Goal: Task Accomplishment & Management: Use online tool/utility

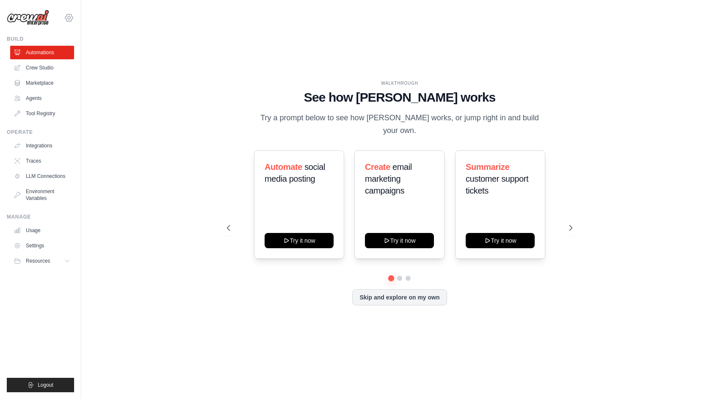
click at [69, 19] on icon at bounding box center [69, 18] width 3 height 3
click at [55, 58] on link "Settings" at bounding box center [69, 57] width 74 height 15
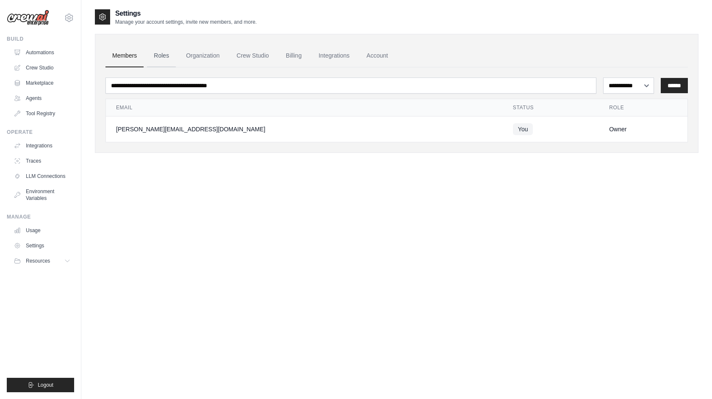
click at [153, 58] on link "Roles" at bounding box center [161, 55] width 29 height 23
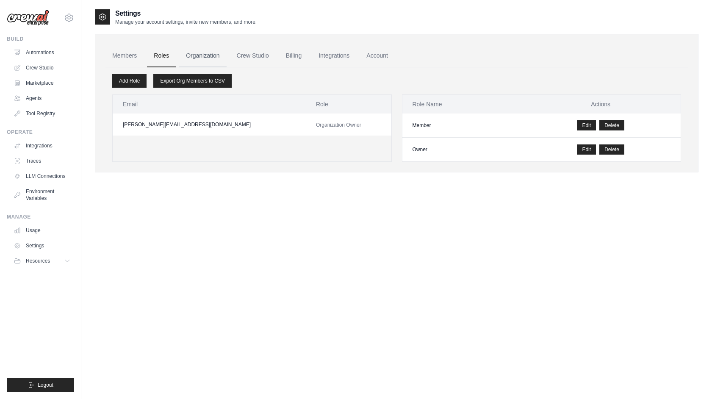
click at [197, 55] on link "Organization" at bounding box center [202, 55] width 47 height 23
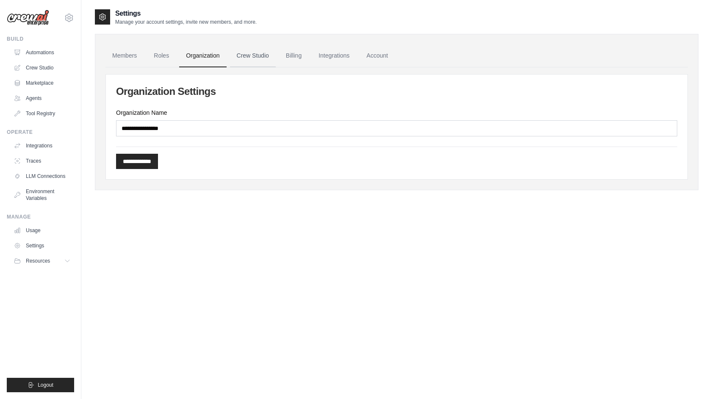
click at [245, 58] on link "Crew Studio" at bounding box center [253, 55] width 46 height 23
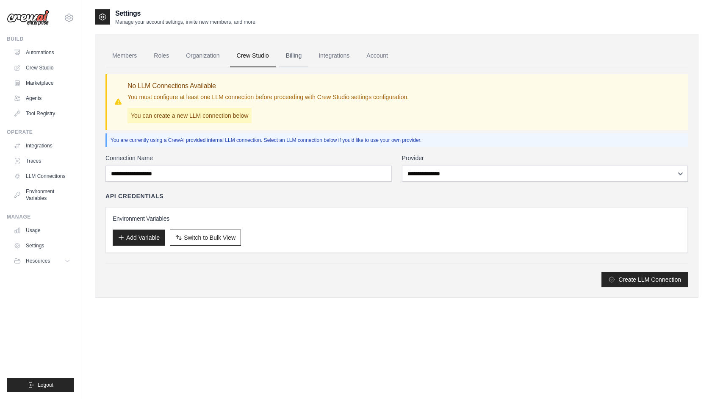
click at [293, 57] on link "Billing" at bounding box center [293, 55] width 29 height 23
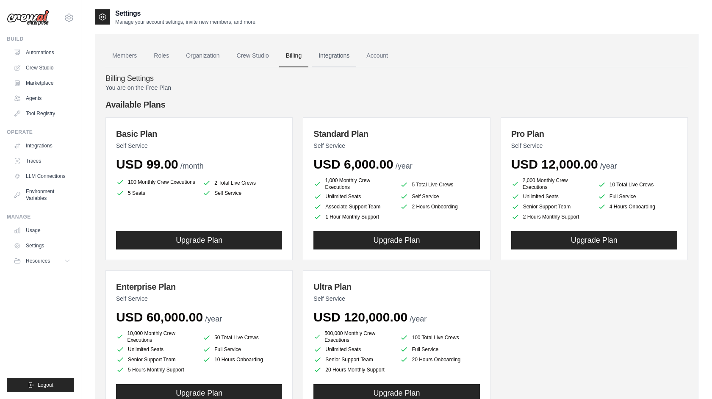
click at [351, 56] on link "Integrations" at bounding box center [334, 55] width 44 height 23
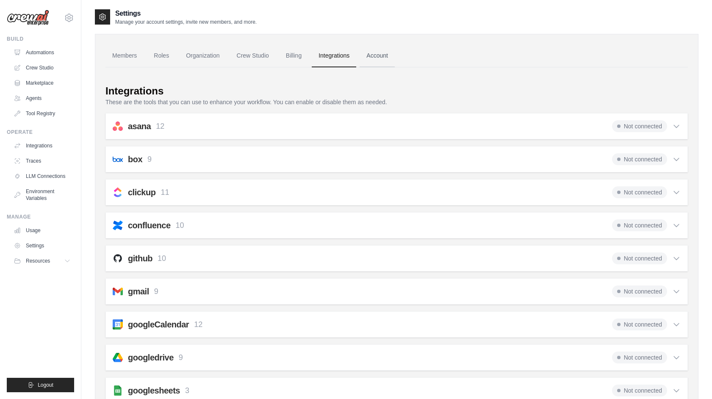
click at [371, 56] on link "Account" at bounding box center [376, 55] width 35 height 23
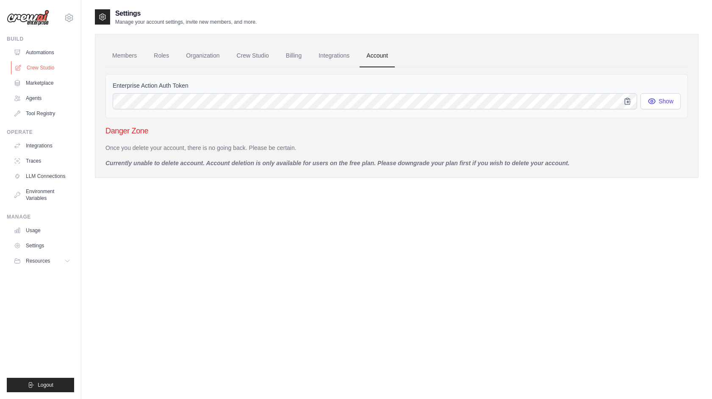
click at [45, 69] on link "Crew Studio" at bounding box center [43, 68] width 64 height 14
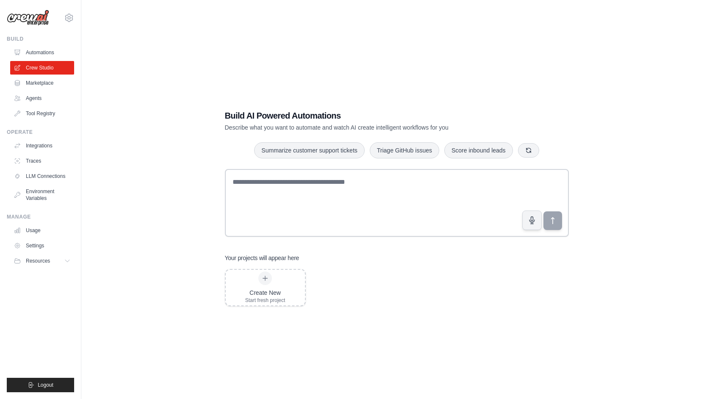
click at [37, 100] on link "Agents" at bounding box center [42, 98] width 64 height 14
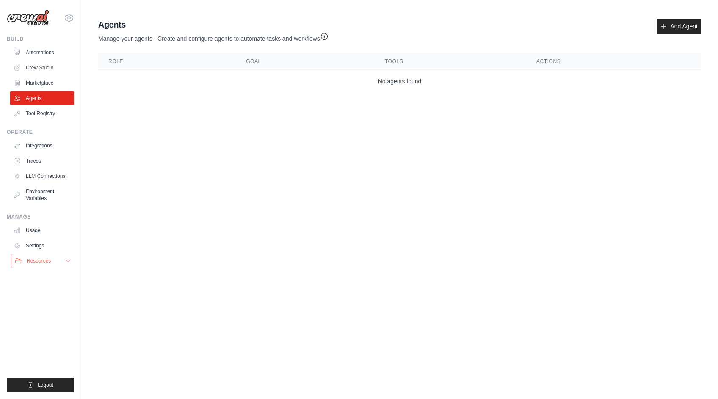
click at [49, 261] on span "Resources" at bounding box center [39, 260] width 24 height 7
click at [44, 50] on link "Automations" at bounding box center [43, 53] width 64 height 14
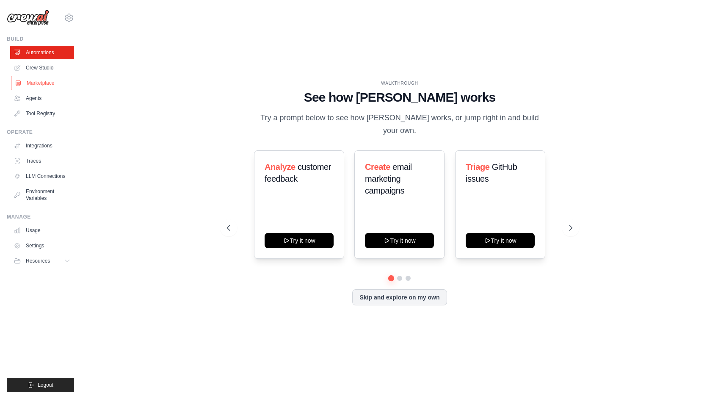
click at [45, 86] on link "Marketplace" at bounding box center [43, 83] width 64 height 14
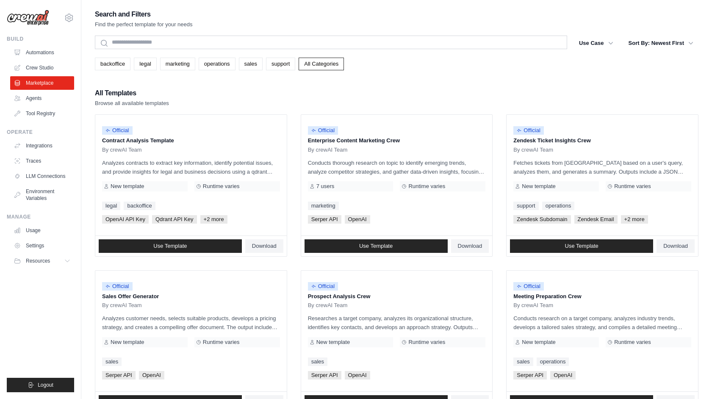
click at [33, 61] on ul "Automations Crew Studio Marketplace Agents Tool Registry" at bounding box center [42, 83] width 64 height 74
click at [33, 68] on link "Crew Studio" at bounding box center [43, 68] width 64 height 14
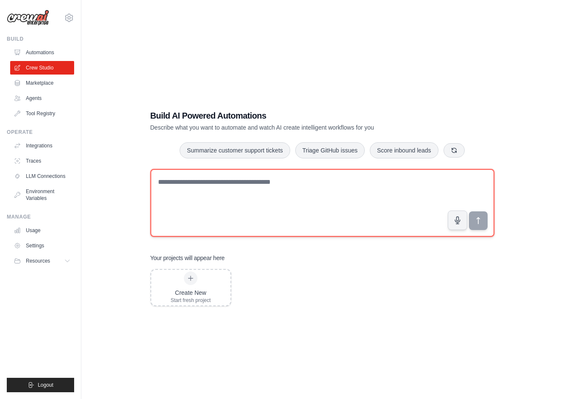
click at [202, 201] on textarea at bounding box center [322, 203] width 344 height 68
paste textarea "**********"
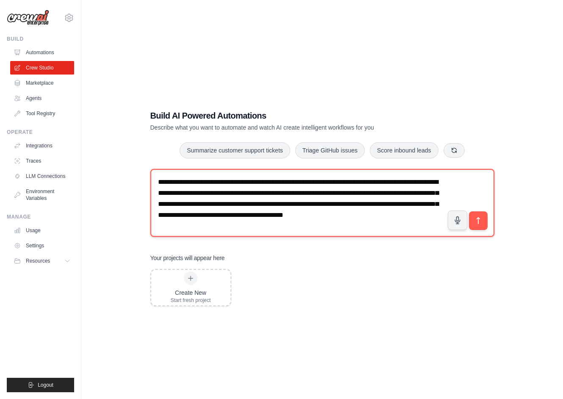
scroll to position [7, 0]
type textarea "**********"
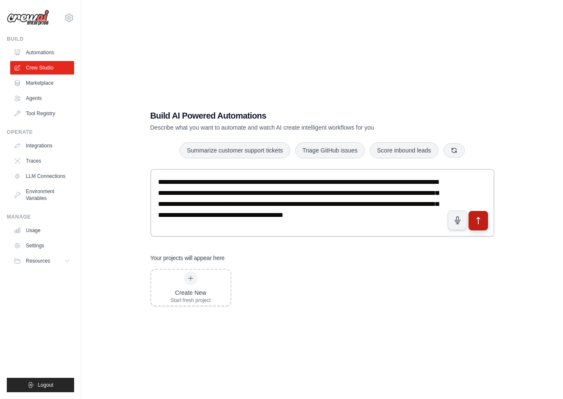
click at [475, 218] on icon "submit" at bounding box center [477, 220] width 9 height 9
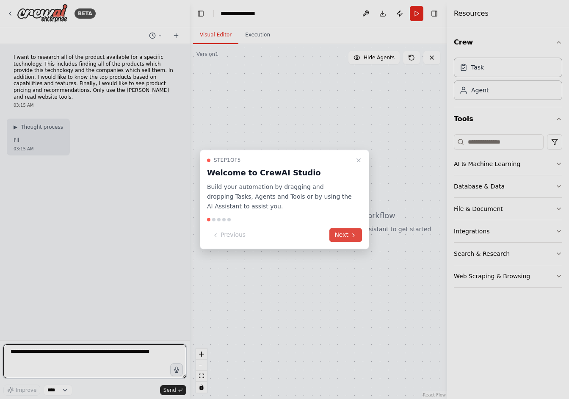
click at [337, 233] on button "Next" at bounding box center [345, 235] width 33 height 14
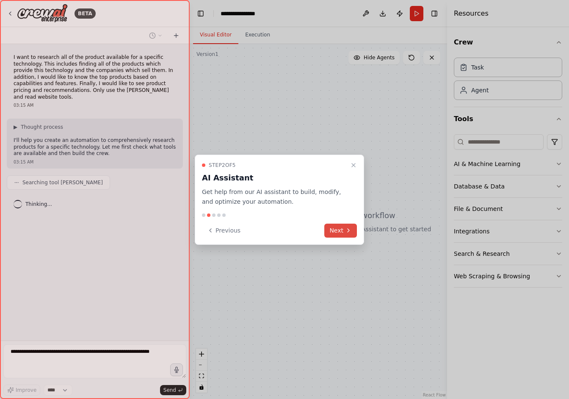
click at [337, 233] on button "Next" at bounding box center [340, 230] width 33 height 14
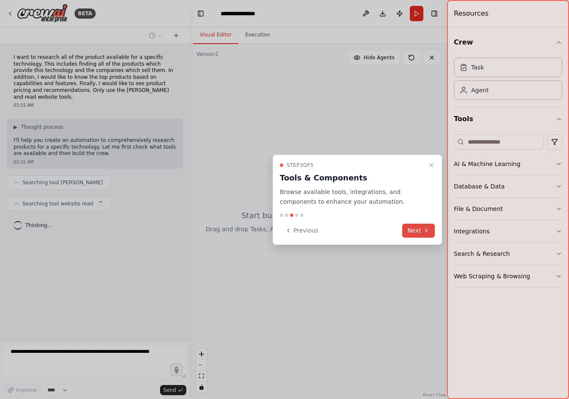
click at [419, 225] on button "Next" at bounding box center [418, 230] width 33 height 14
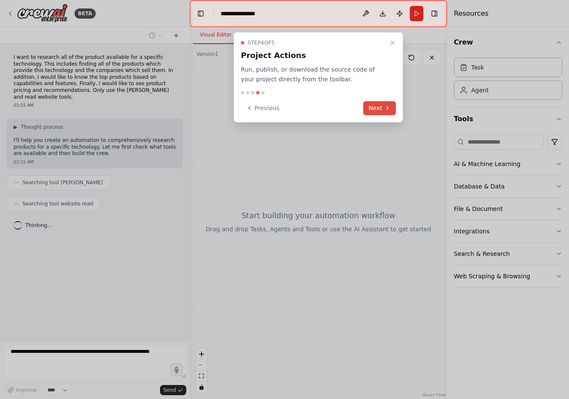
click at [375, 105] on button "Next" at bounding box center [379, 108] width 33 height 14
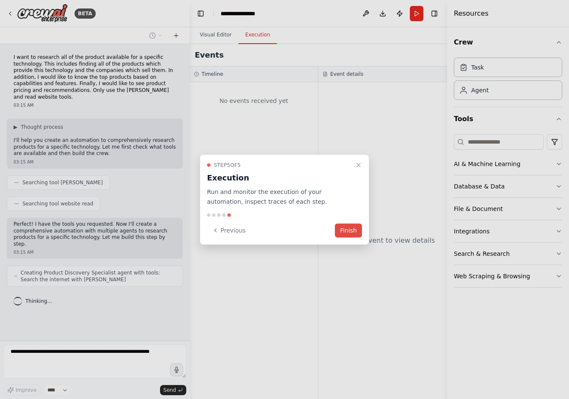
click at [341, 232] on button "Finish" at bounding box center [348, 230] width 27 height 14
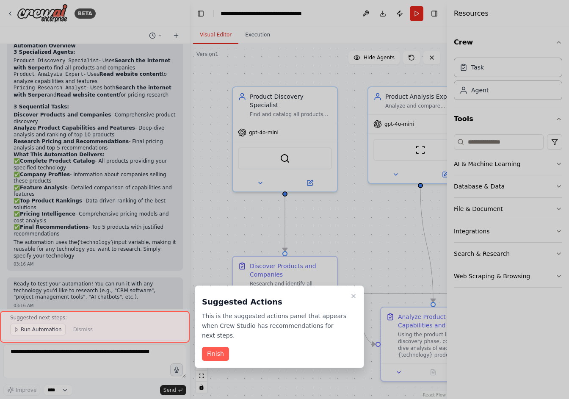
scroll to position [513, 0]
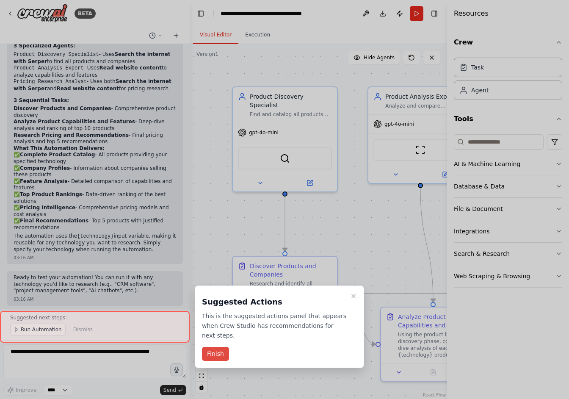
click at [221, 355] on button "Finish" at bounding box center [215, 354] width 27 height 14
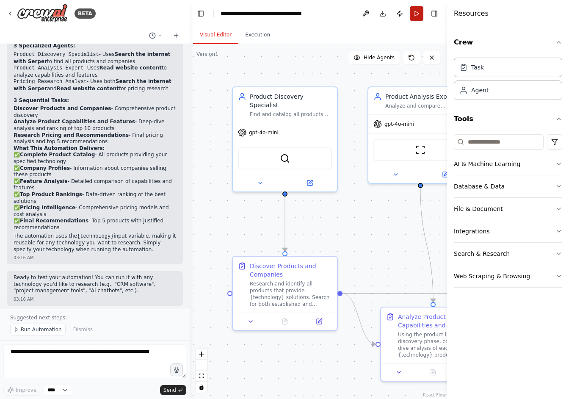
click at [417, 13] on button "Run" at bounding box center [417, 13] width 14 height 15
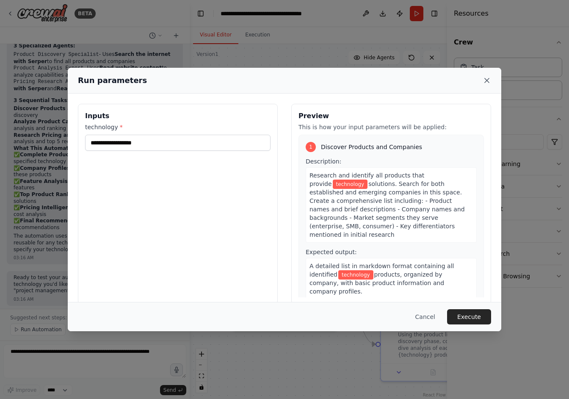
click at [488, 80] on icon at bounding box center [487, 80] width 8 height 8
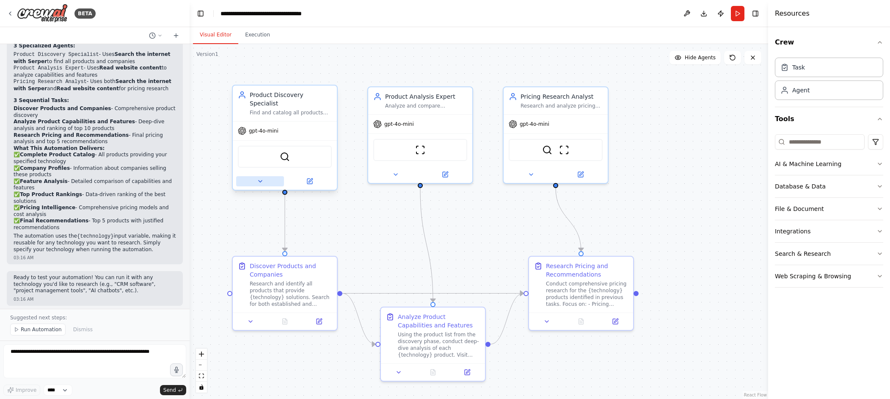
click at [262, 180] on icon at bounding box center [260, 181] width 3 height 2
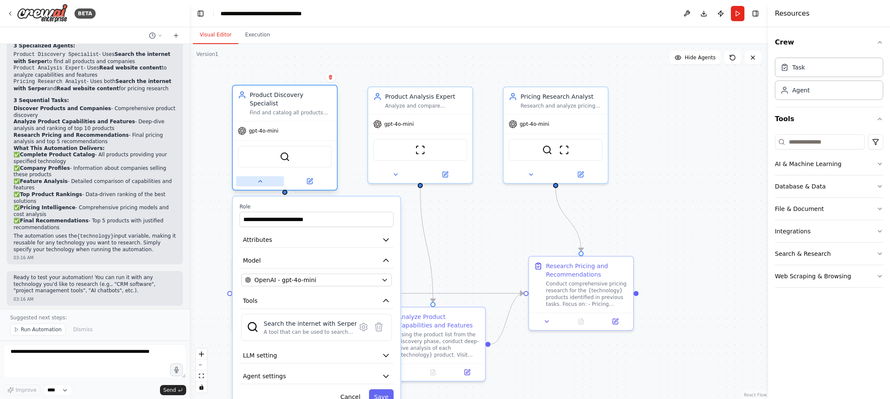
click at [262, 178] on icon at bounding box center [260, 181] width 7 height 7
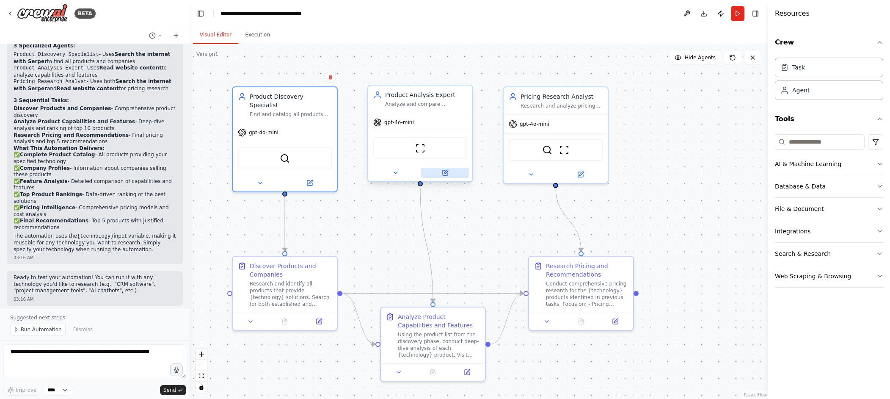
click at [449, 172] on button at bounding box center [445, 173] width 48 height 10
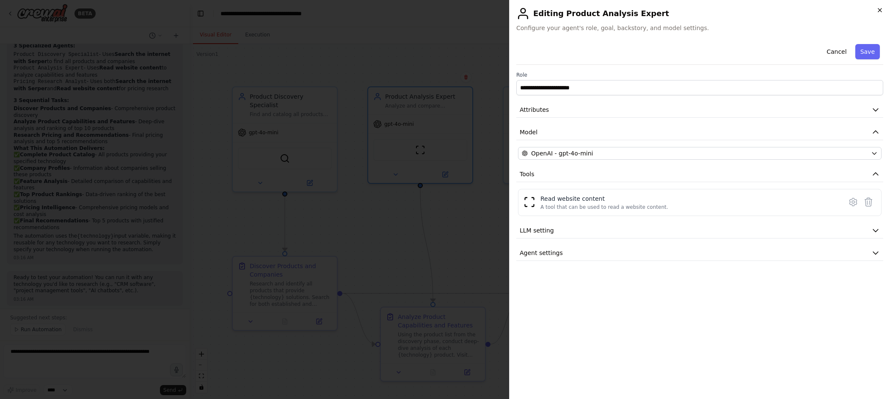
click at [568, 9] on icon "button" at bounding box center [880, 10] width 7 height 7
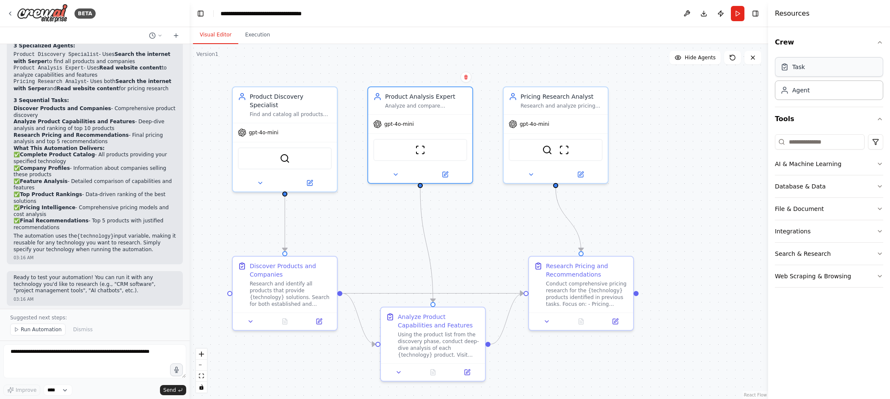
click at [568, 70] on icon at bounding box center [784, 67] width 8 height 8
click at [568, 183] on button at bounding box center [648, 181] width 29 height 10
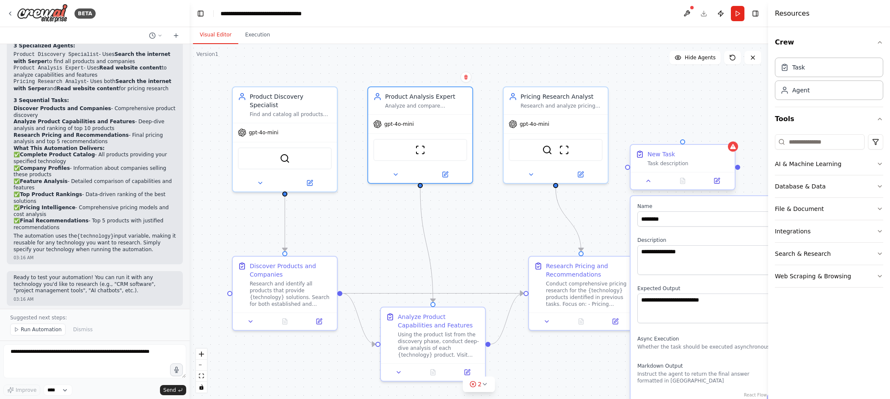
click at [568, 154] on div "New Task" at bounding box center [662, 154] width 28 height 8
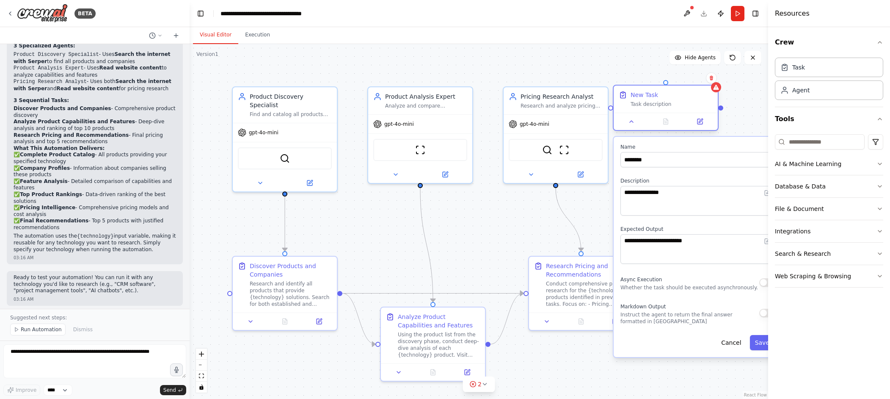
drag, startPoint x: 677, startPoint y: 154, endPoint x: 641, endPoint y: 88, distance: 74.8
click at [568, 91] on div "New Task" at bounding box center [672, 95] width 82 height 8
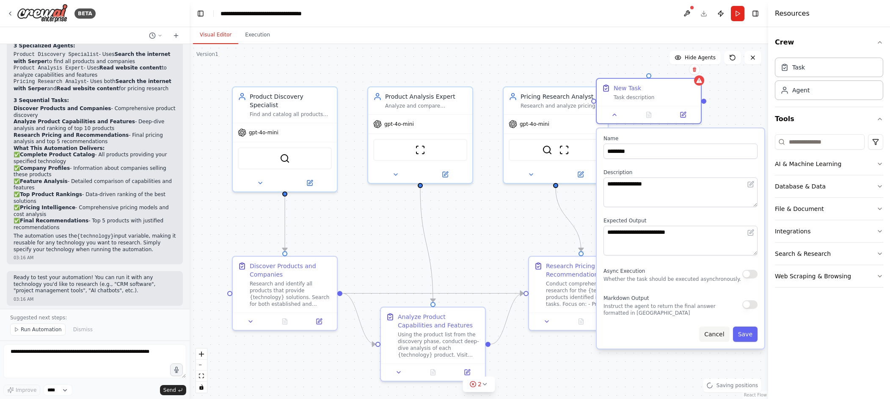
click at [568, 341] on button "Cancel" at bounding box center [714, 333] width 30 height 15
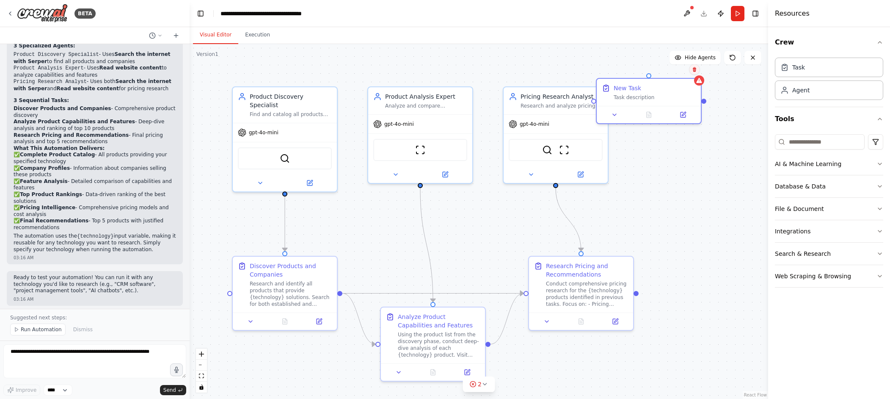
click at [568, 70] on button at bounding box center [694, 69] width 11 height 11
click at [568, 69] on button "Confirm" at bounding box center [671, 69] width 30 height 10
click at [568, 159] on button "AI & Machine Learning" at bounding box center [829, 164] width 108 height 22
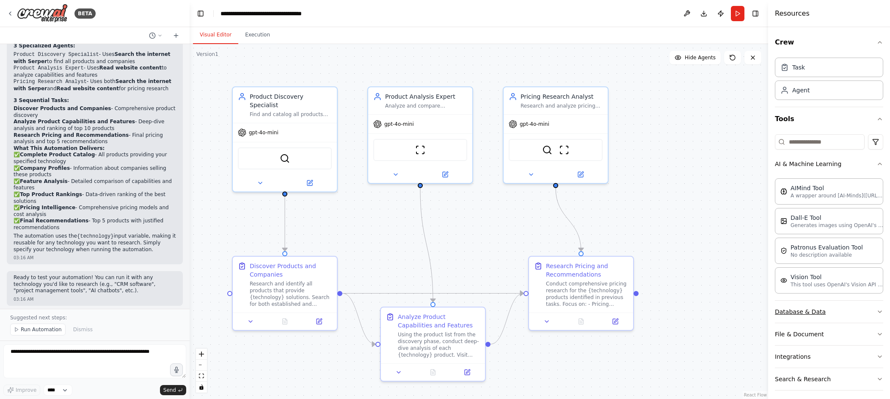
scroll to position [28, 0]
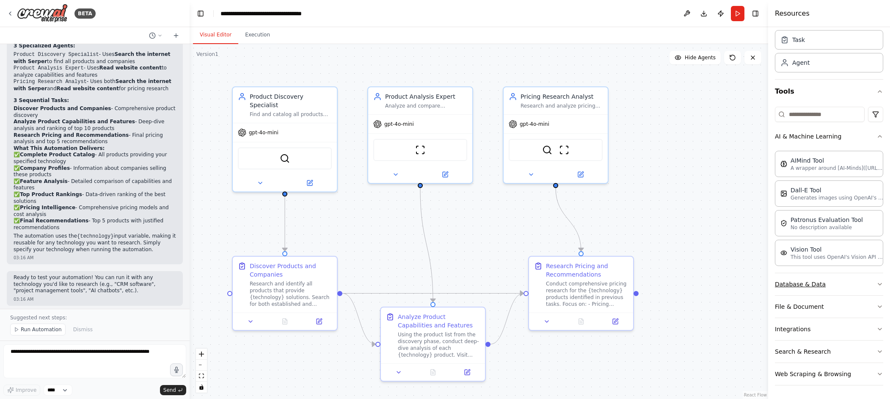
click at [568, 285] on icon "button" at bounding box center [880, 284] width 7 height 7
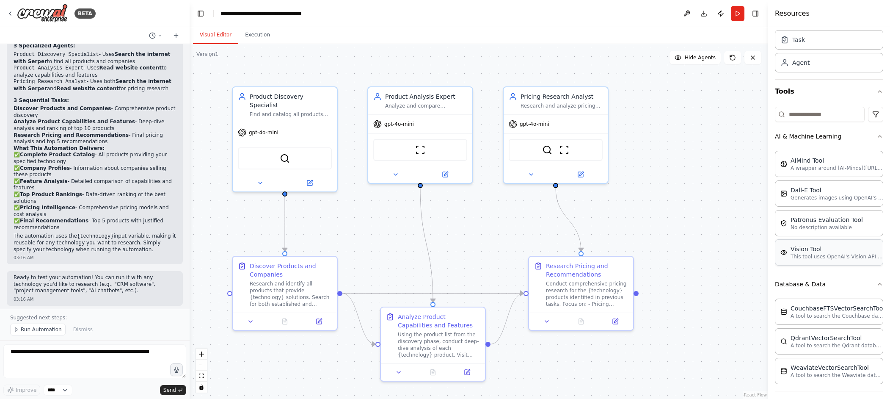
scroll to position [123, 0]
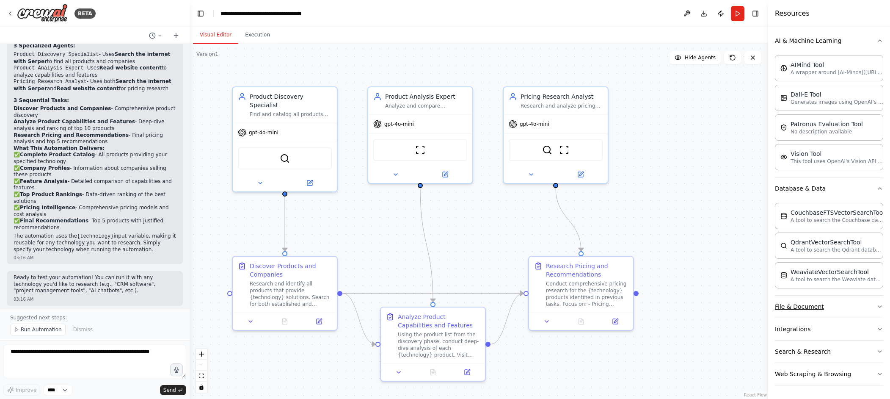
click at [568, 304] on icon "button" at bounding box center [880, 306] width 7 height 7
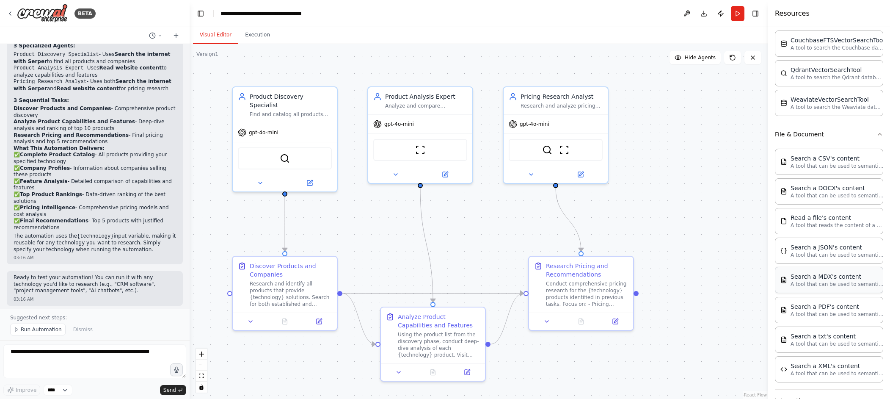
scroll to position [367, 0]
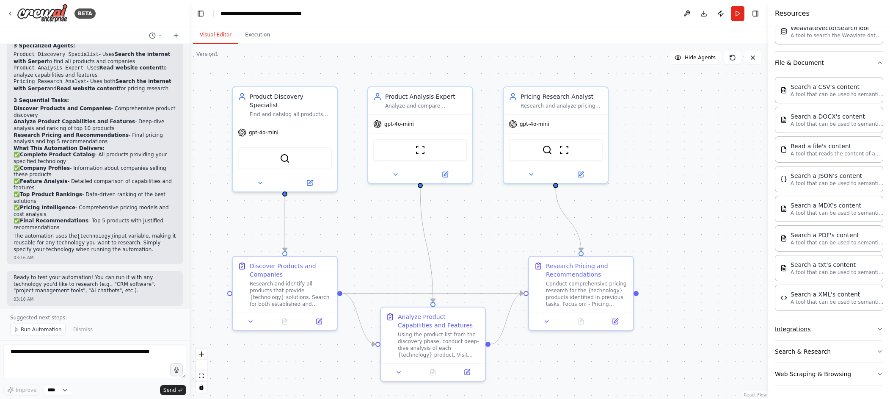
click at [568, 328] on button "Integrations" at bounding box center [829, 329] width 108 height 22
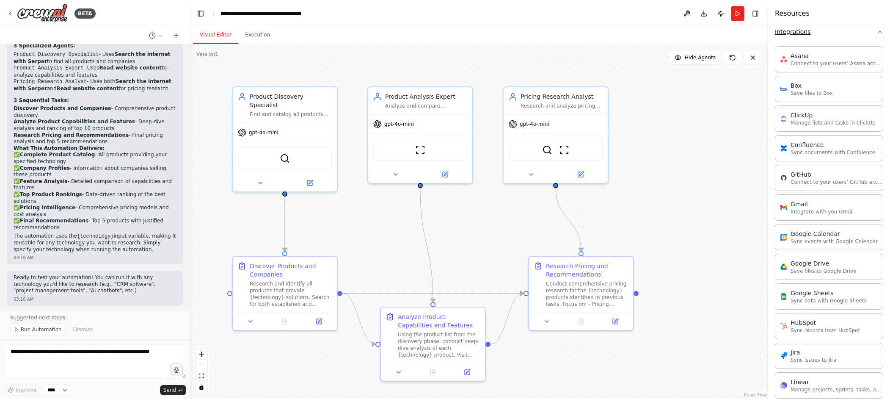
scroll to position [996, 0]
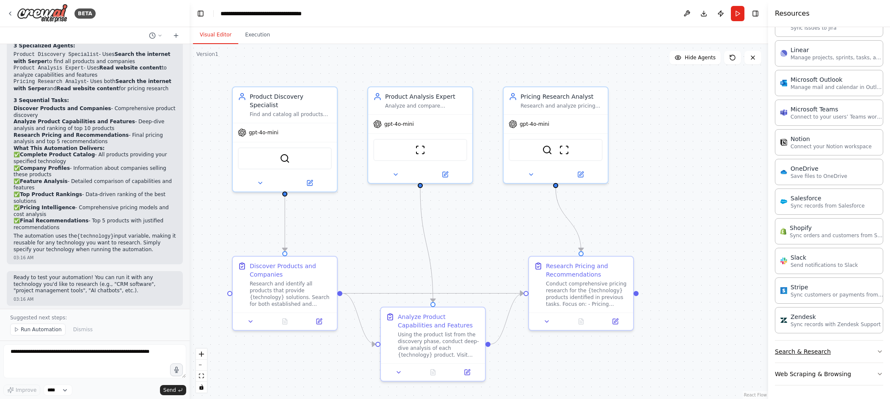
click at [568, 348] on button "Search & Research" at bounding box center [829, 351] width 108 height 22
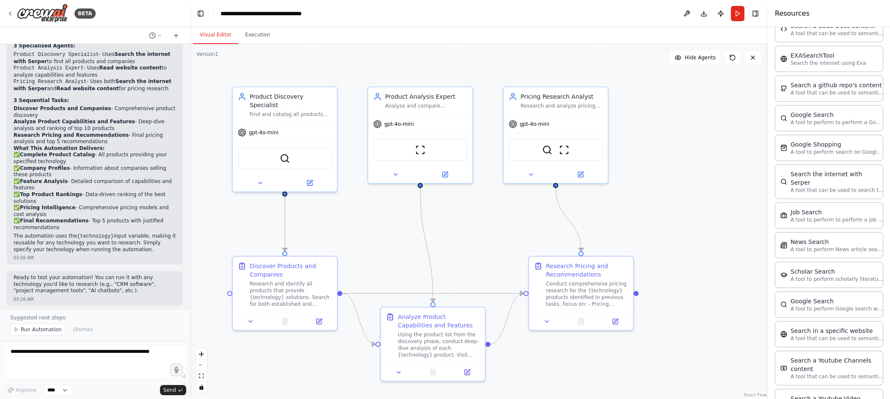
scroll to position [1426, 0]
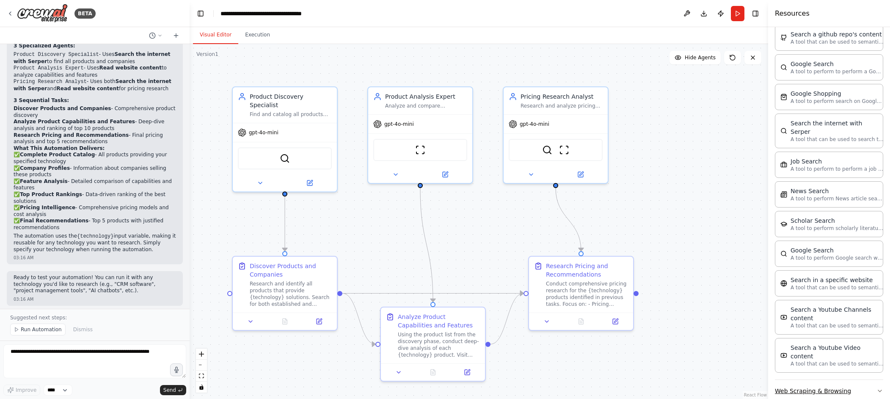
click at [568, 380] on button "Web Scraping & Browsing" at bounding box center [829, 391] width 108 height 22
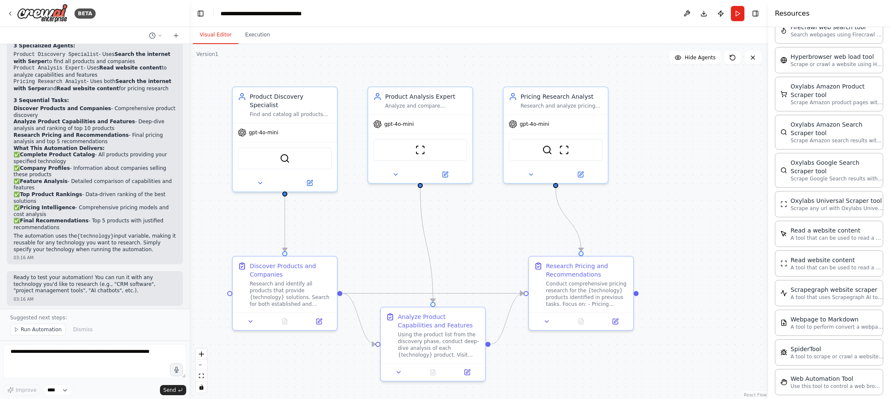
click at [568, 14] on button "Run" at bounding box center [738, 13] width 14 height 15
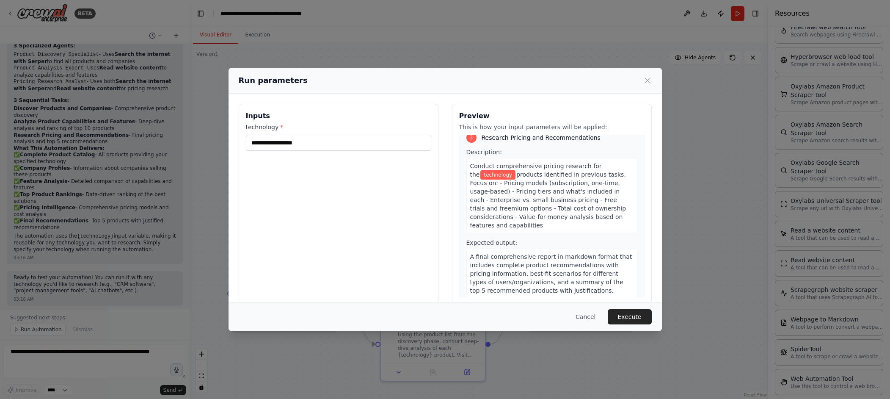
scroll to position [370, 0]
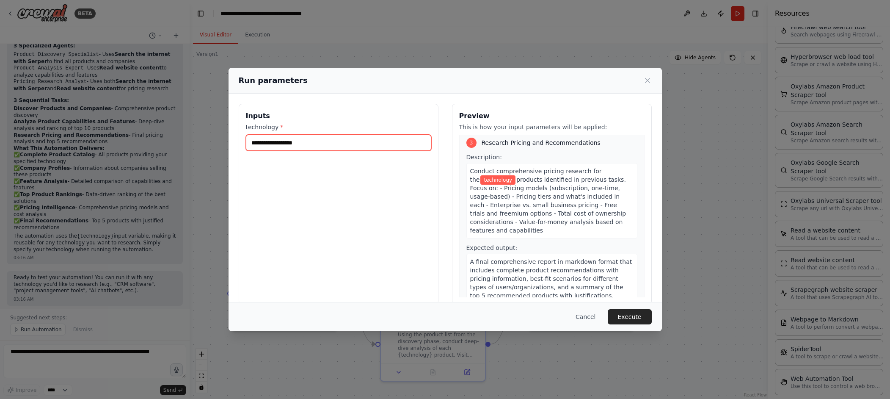
click at [310, 147] on input "technology *" at bounding box center [338, 143] width 185 height 16
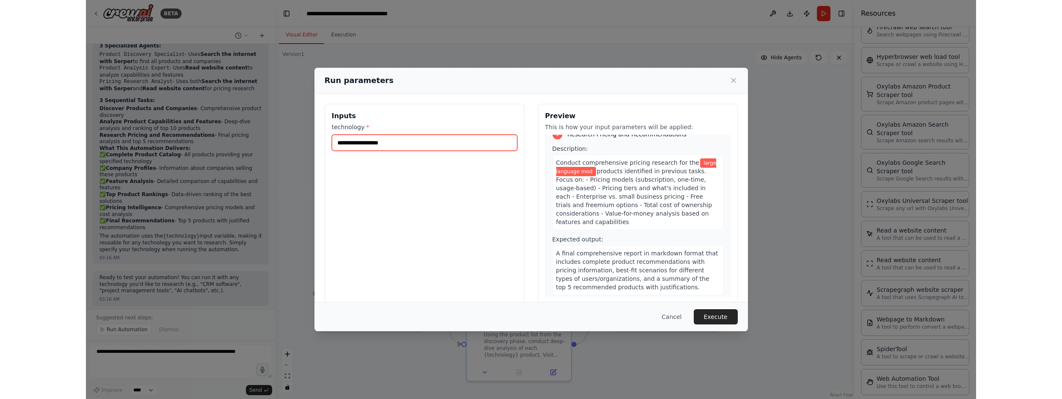
scroll to position [378, 0]
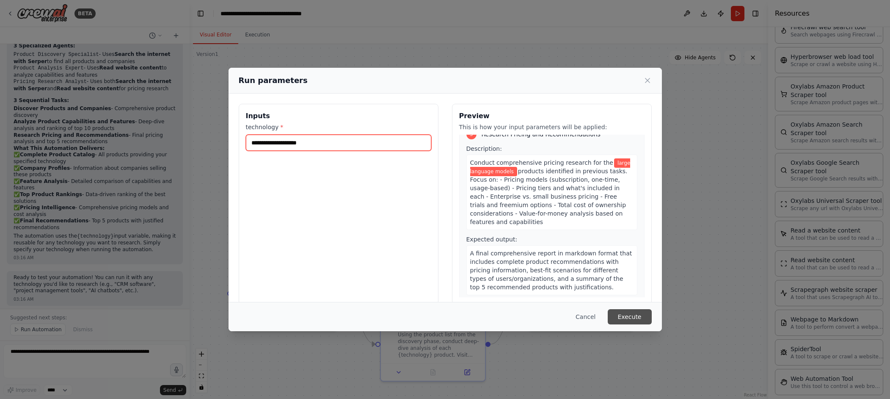
type input "**********"
click at [568, 318] on button "Execute" at bounding box center [630, 316] width 44 height 15
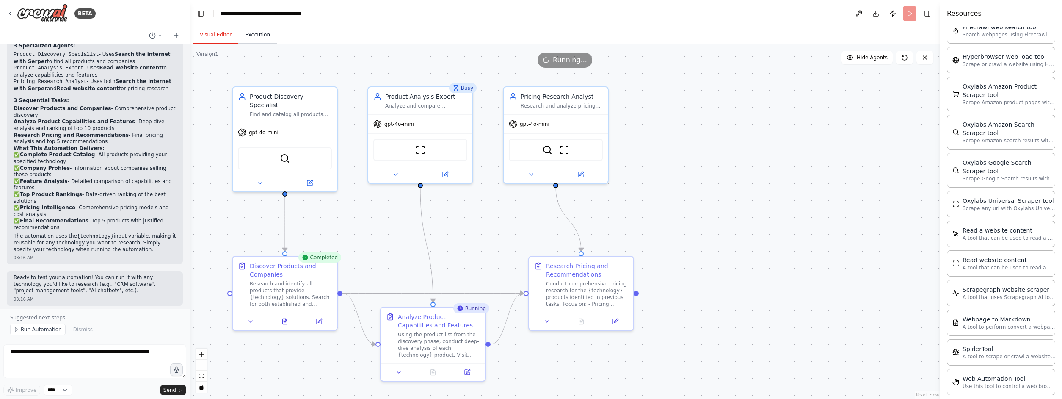
click at [259, 37] on button "Execution" at bounding box center [257, 35] width 39 height 18
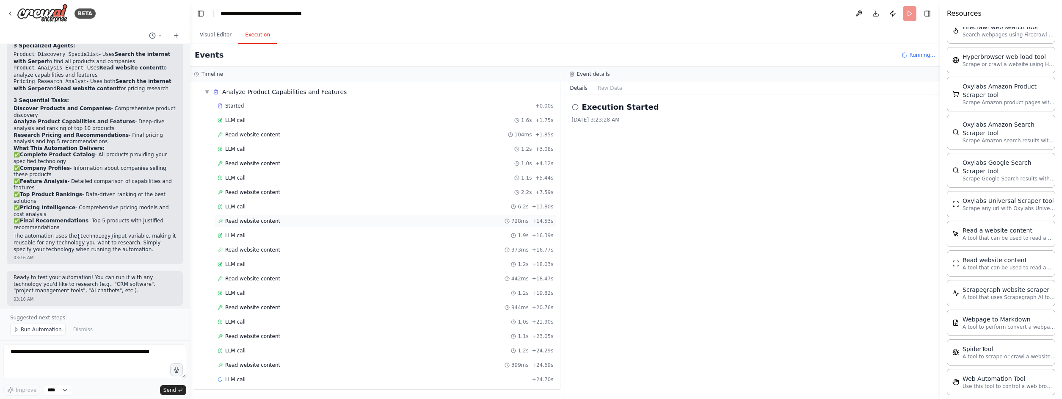
scroll to position [278, 0]
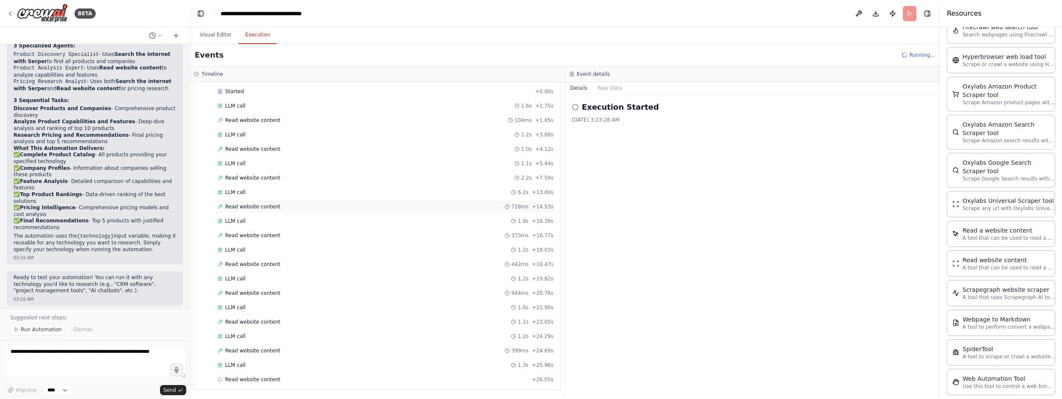
click at [218, 219] on icon at bounding box center [220, 220] width 5 height 5
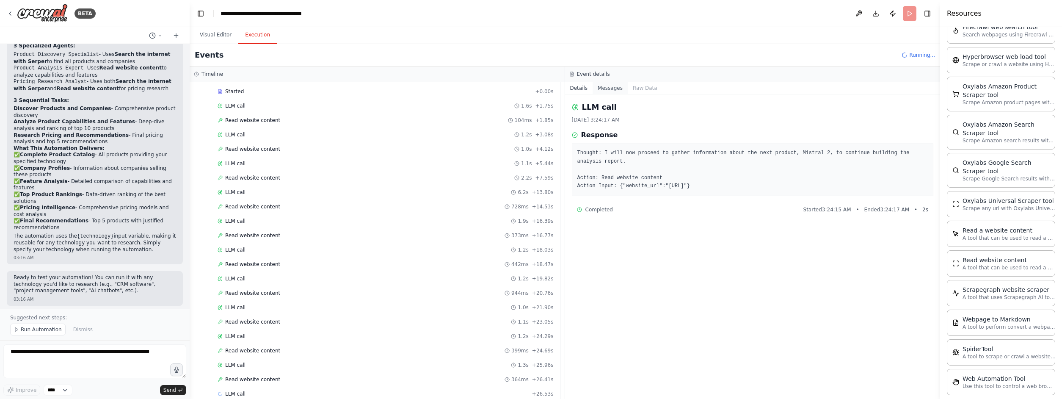
click at [568, 89] on button "Messages" at bounding box center [610, 88] width 35 height 12
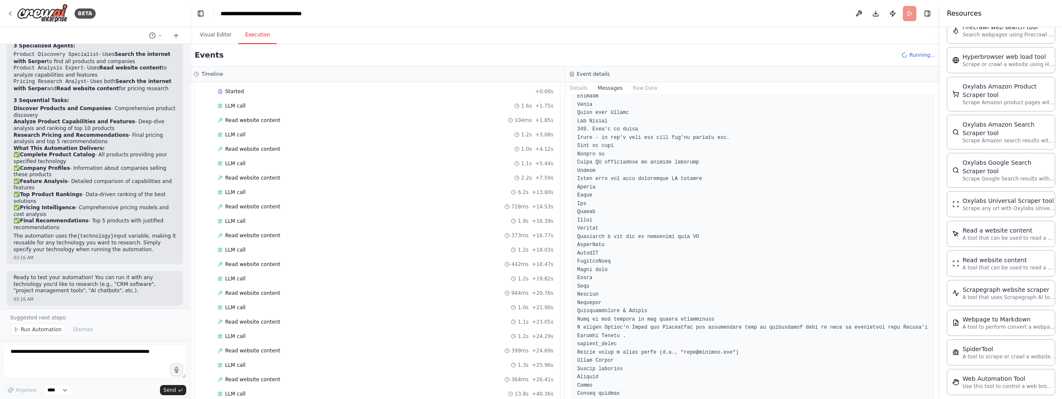
scroll to position [3886, 0]
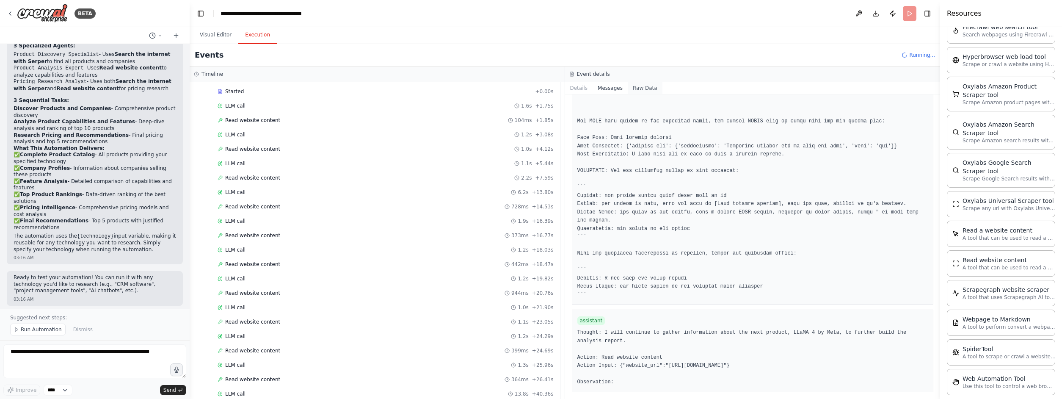
click at [568, 87] on button "Raw Data" at bounding box center [645, 88] width 35 height 12
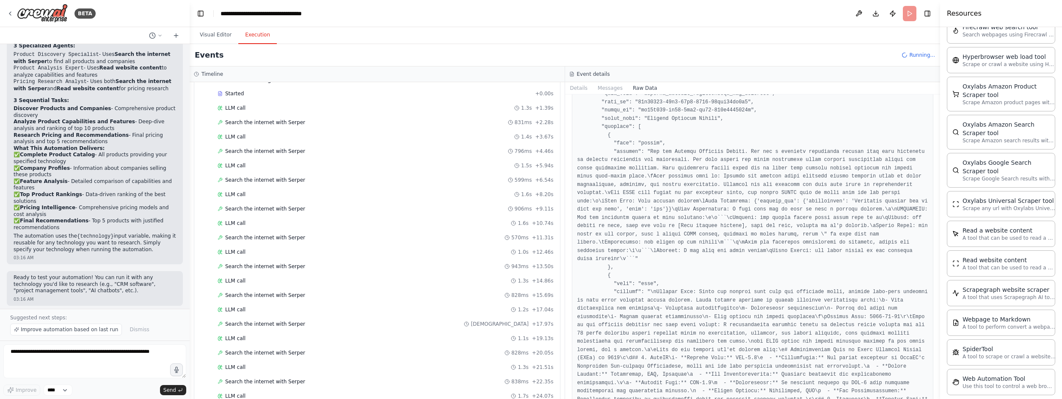
scroll to position [714, 0]
click at [232, 382] on span "Completed" at bounding box center [239, 379] width 28 height 7
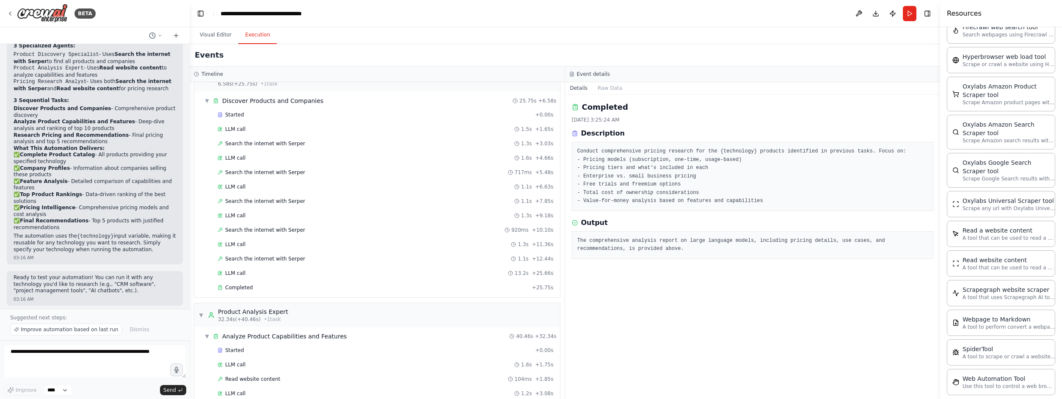
scroll to position [0, 0]
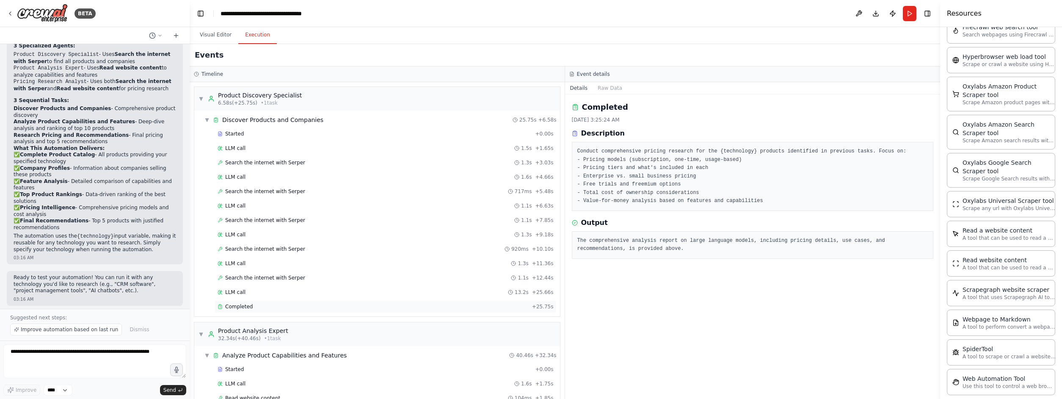
click at [231, 301] on div "Completed + 25.75s" at bounding box center [386, 306] width 342 height 13
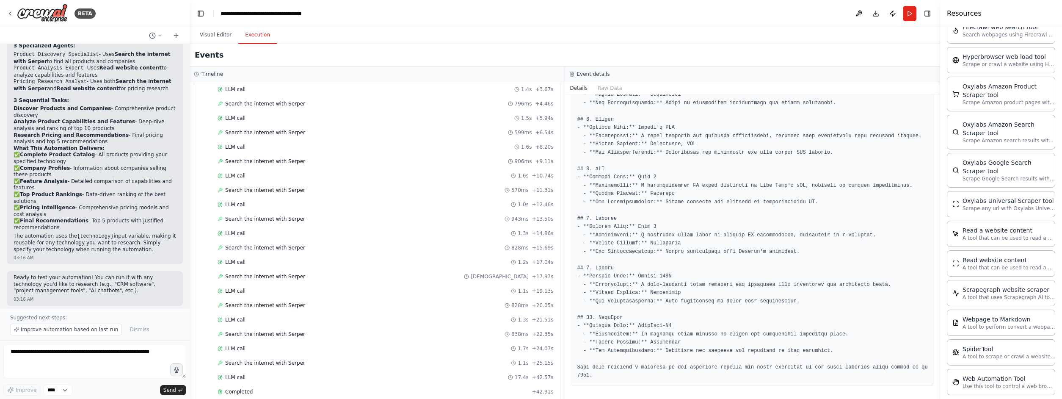
scroll to position [714, 0]
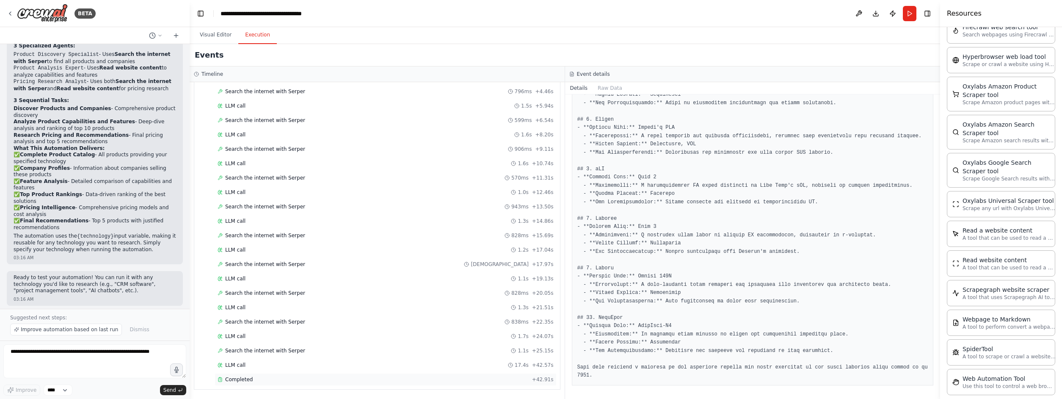
click at [244, 383] on div "Completed + 42.91s" at bounding box center [386, 379] width 342 height 13
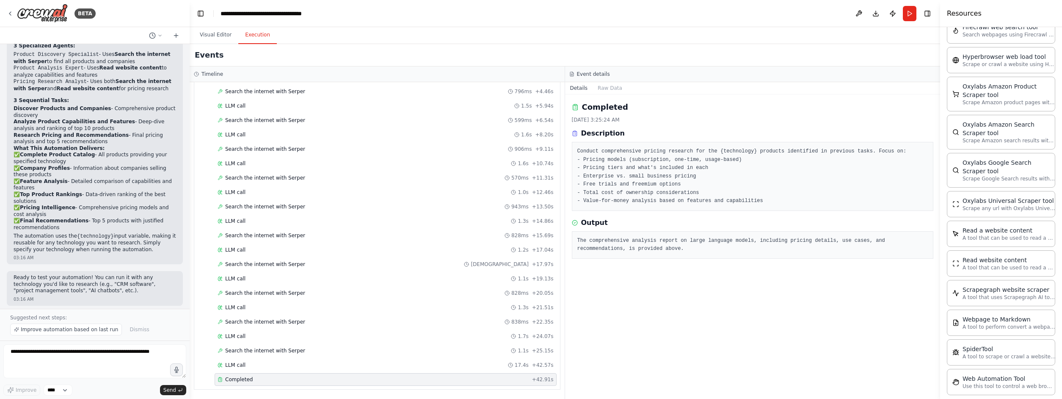
click at [568, 81] on div "Event details" at bounding box center [752, 74] width 375 height 16
click at [568, 84] on button "Raw Data" at bounding box center [610, 88] width 35 height 12
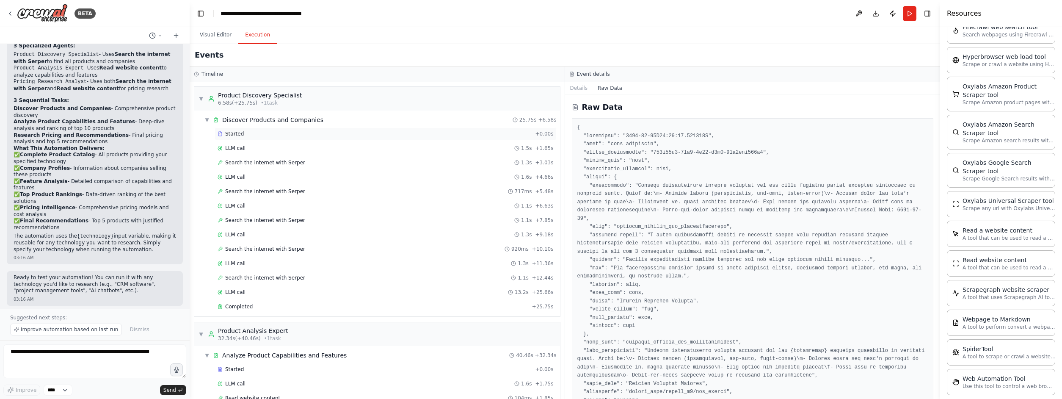
click at [250, 130] on div "Started + 0.00s" at bounding box center [386, 133] width 342 height 13
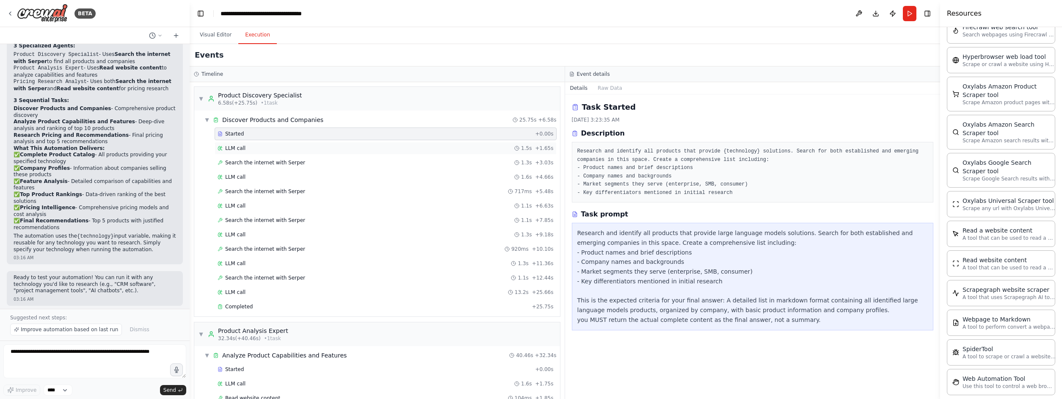
click at [247, 147] on div "LLM call 1.5s + 1.65s" at bounding box center [386, 148] width 336 height 7
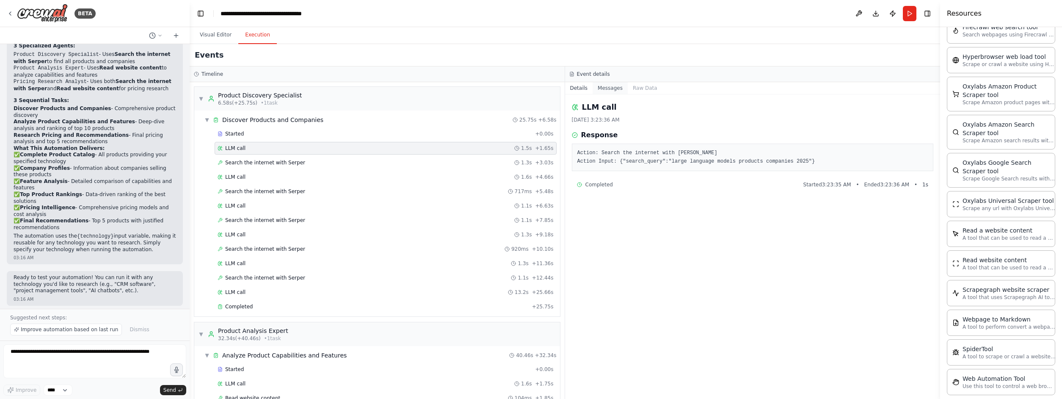
click at [568, 91] on button "Messages" at bounding box center [610, 88] width 35 height 12
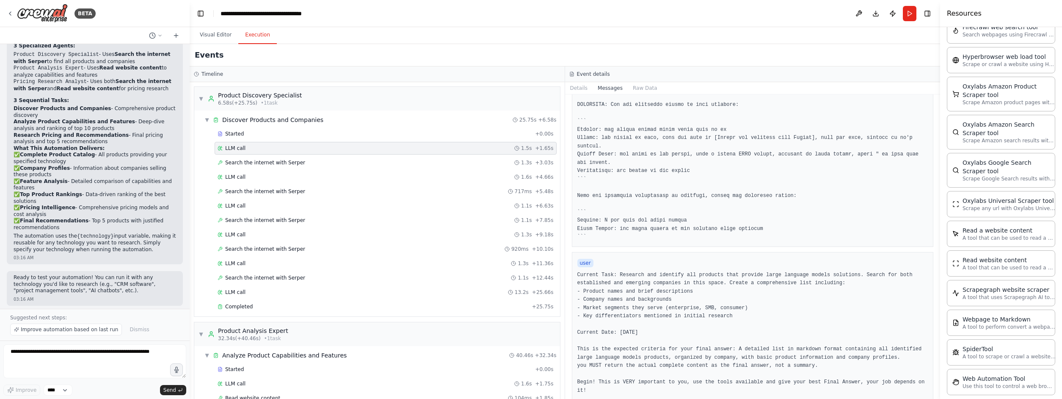
scroll to position [193, 0]
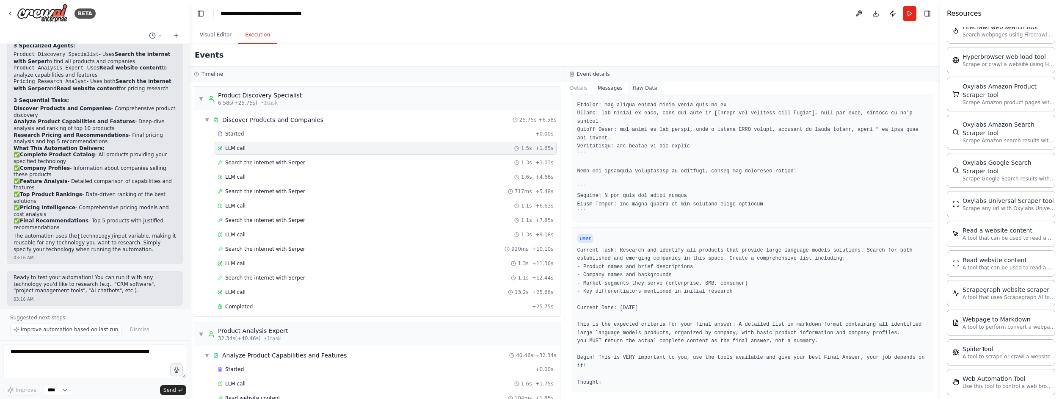
click at [568, 89] on button "Raw Data" at bounding box center [645, 88] width 35 height 12
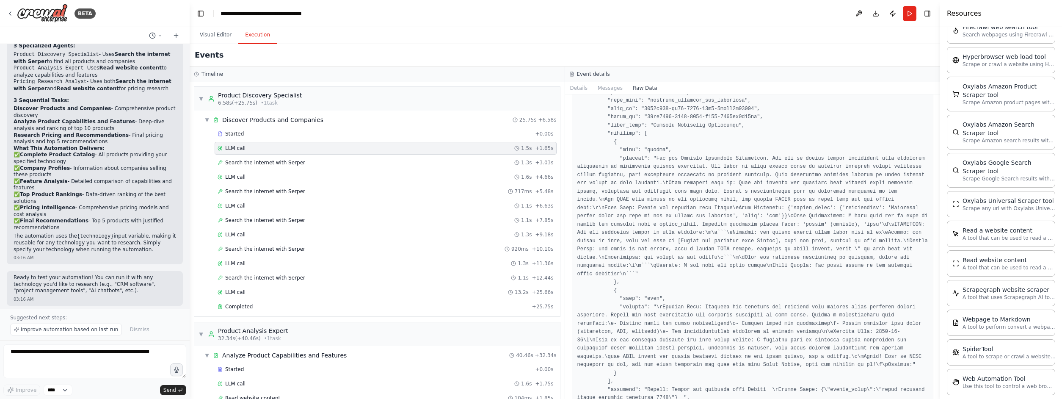
scroll to position [2255, 0]
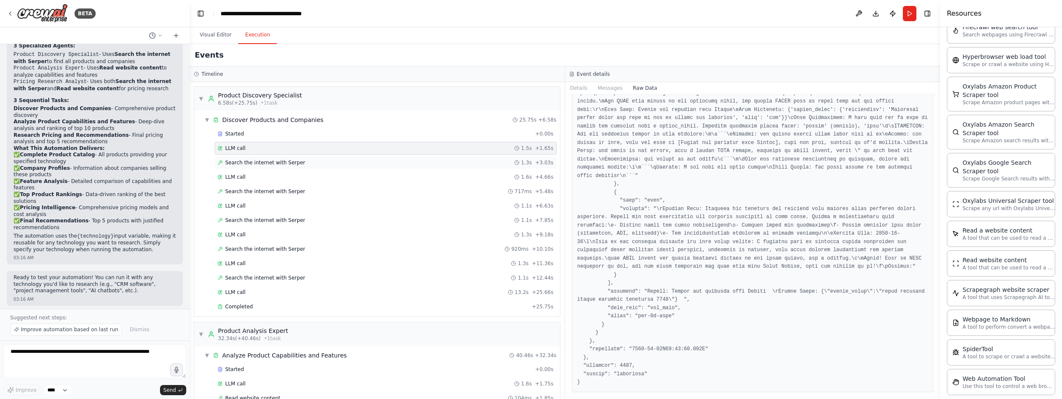
click at [285, 165] on span "Search the internet with Serper" at bounding box center [265, 162] width 80 height 7
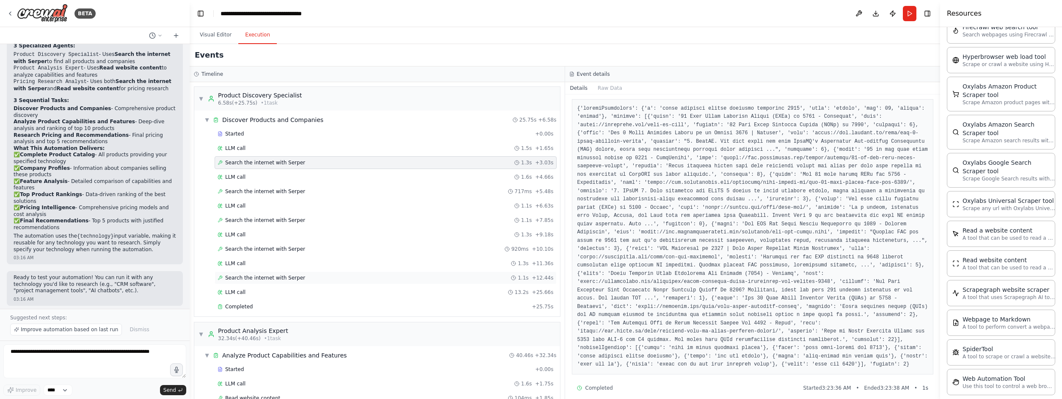
click at [286, 282] on div "Search the internet with Serper 1.1s + 12.44s" at bounding box center [386, 277] width 342 height 13
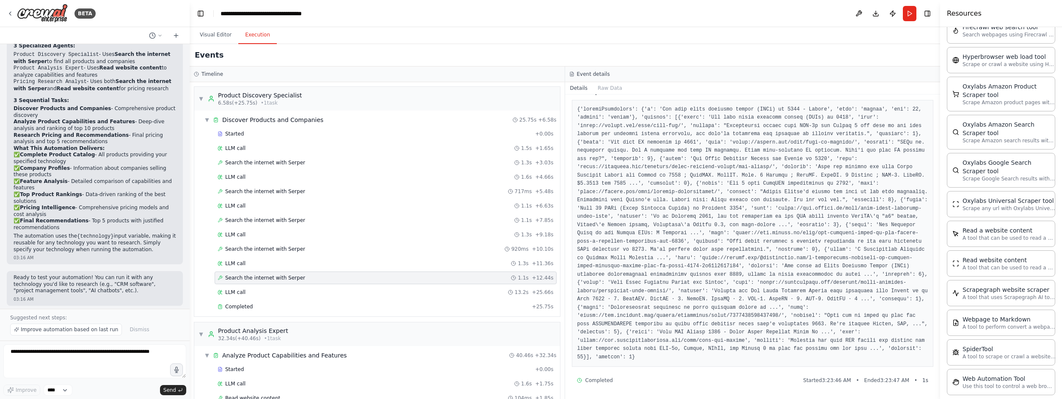
scroll to position [100, 0]
click at [568, 83] on button "Raw Data" at bounding box center [610, 88] width 35 height 12
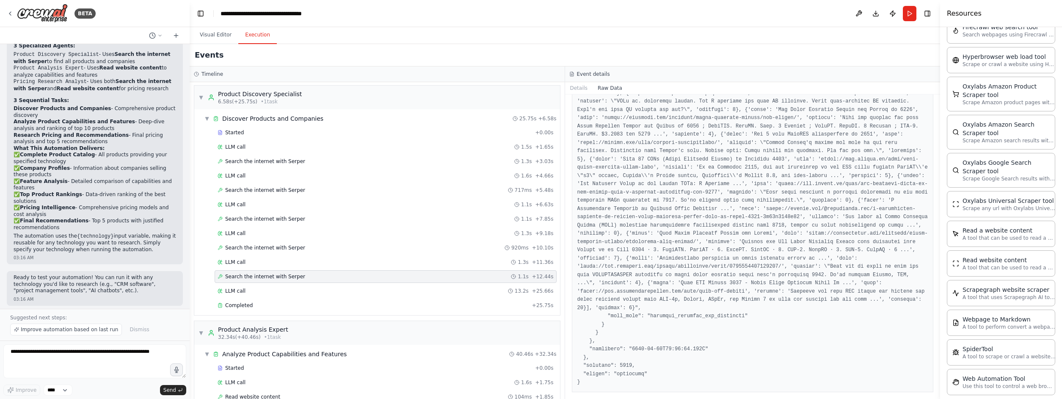
scroll to position [0, 0]
click at [266, 165] on span "Search the internet with Serper" at bounding box center [265, 162] width 80 height 7
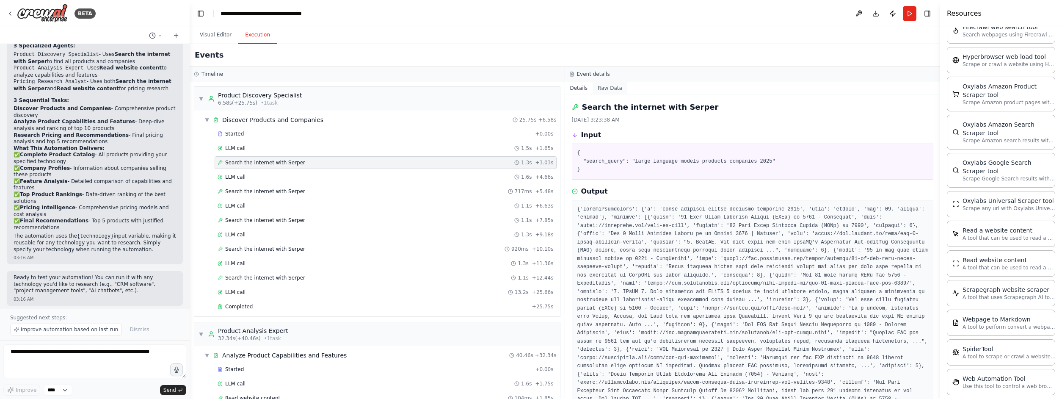
click at [568, 87] on button "Raw Data" at bounding box center [610, 88] width 35 height 12
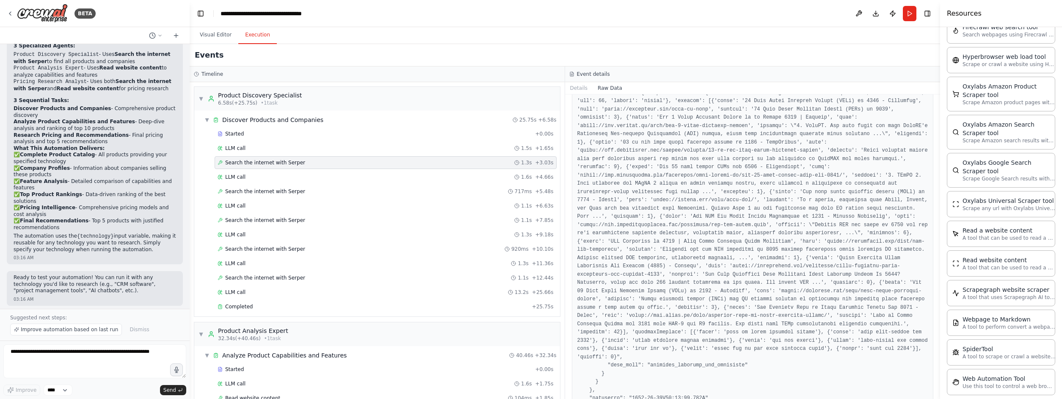
scroll to position [1974, 0]
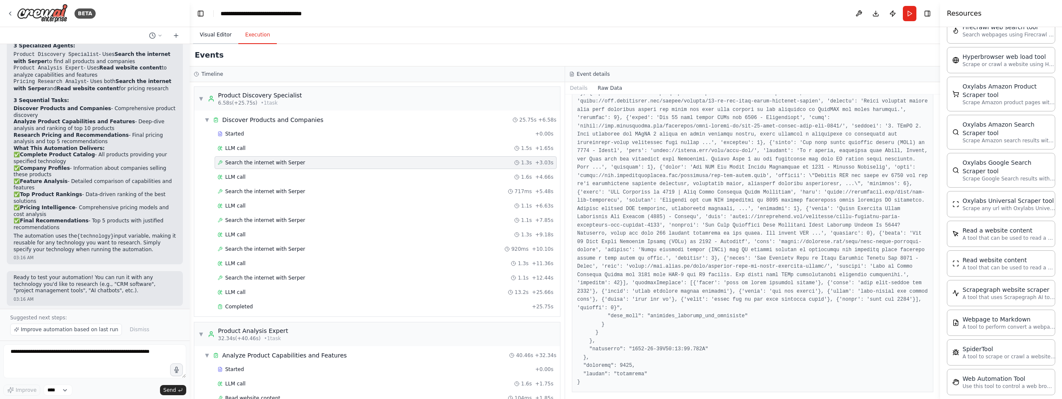
click at [219, 33] on button "Visual Editor" at bounding box center [215, 35] width 45 height 18
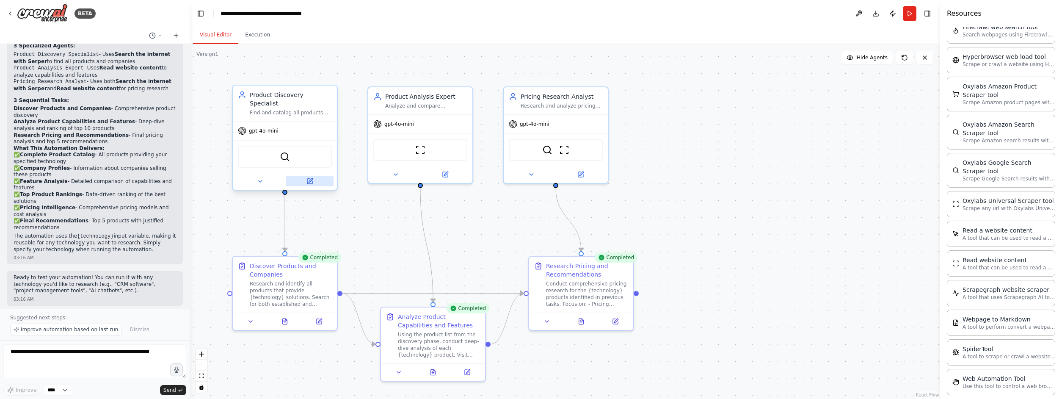
click at [309, 178] on icon at bounding box center [311, 180] width 4 height 4
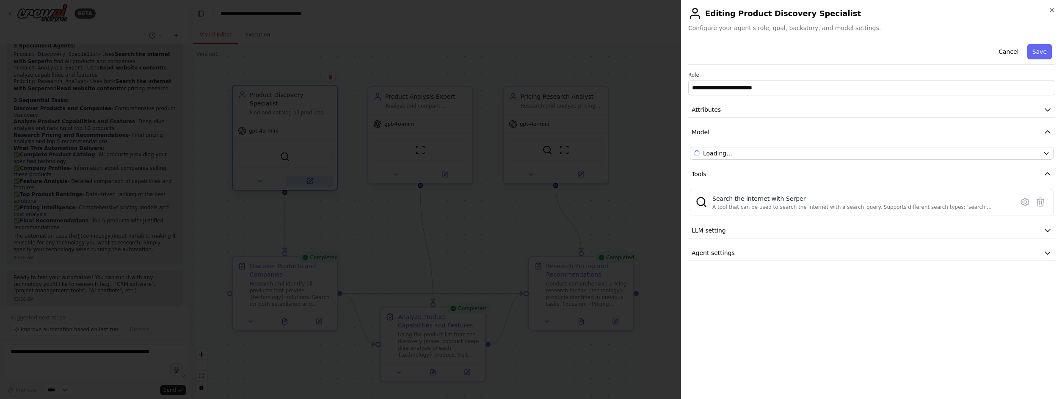
scroll to position [1903, 0]
click at [568, 11] on icon "button" at bounding box center [1051, 10] width 7 height 7
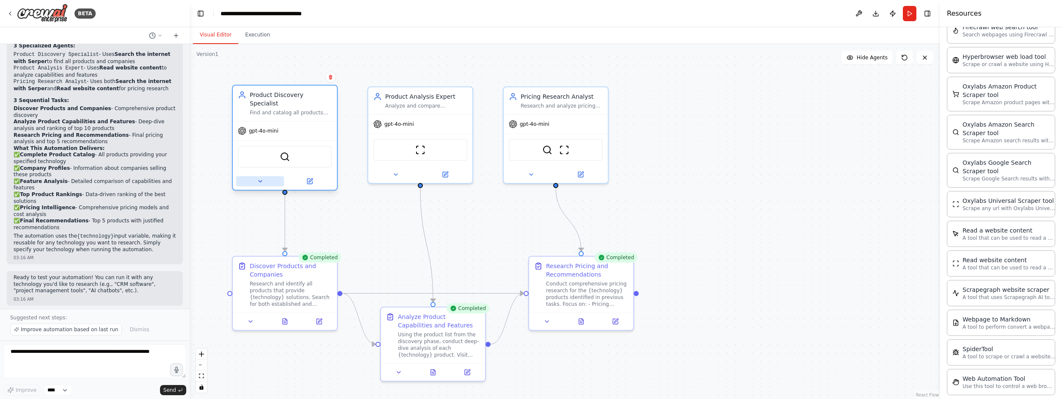
click at [261, 176] on button at bounding box center [260, 181] width 48 height 10
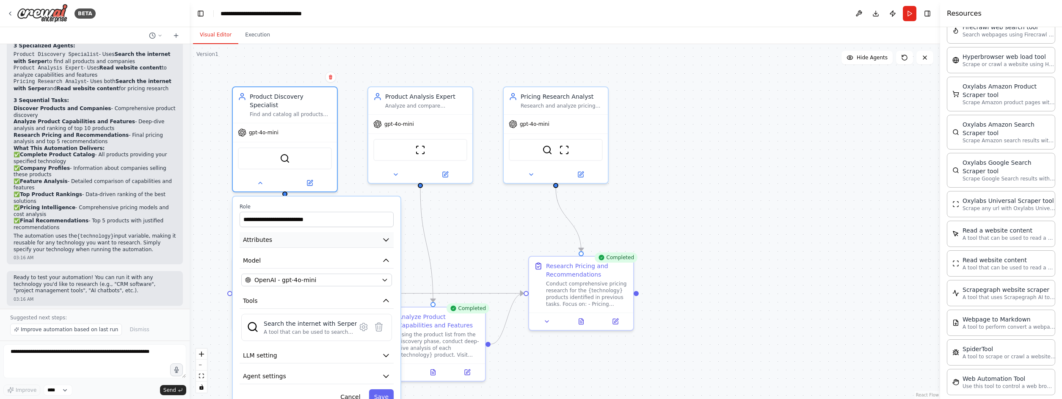
click at [370, 232] on button "Attributes" at bounding box center [317, 240] width 154 height 16
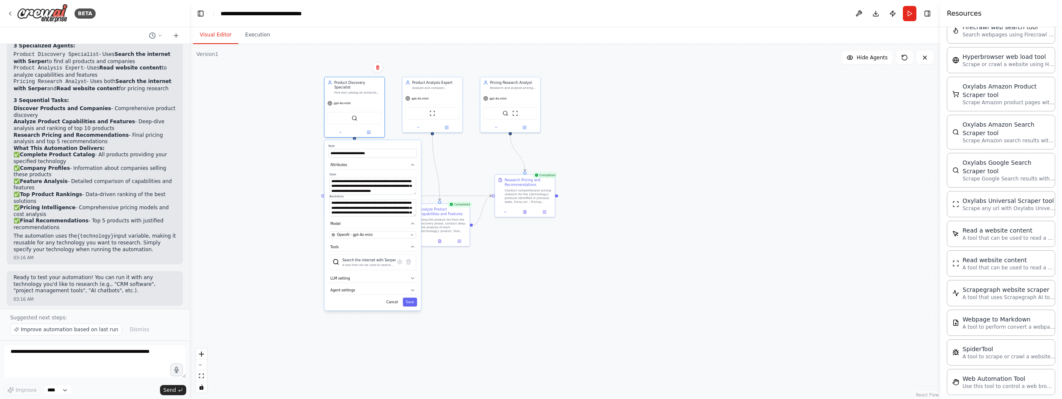
drag, startPoint x: 591, startPoint y: 276, endPoint x: 599, endPoint y: 180, distance: 95.6
click at [568, 180] on div ".deletable-edge-delete-btn { width: 20px; height: 20px; border: 0px solid #ffff…" at bounding box center [565, 221] width 750 height 355
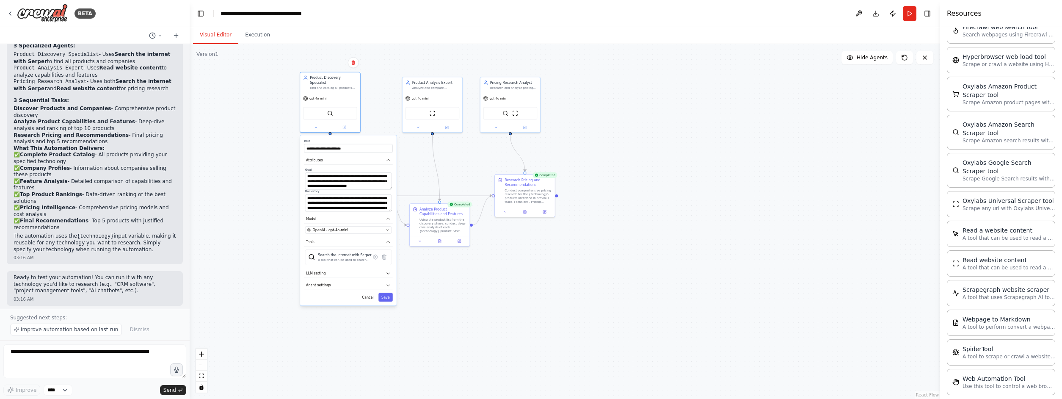
drag, startPoint x: 355, startPoint y: 138, endPoint x: 330, endPoint y: 131, distance: 25.9
click at [330, 135] on div "**********" at bounding box center [348, 220] width 97 height 170
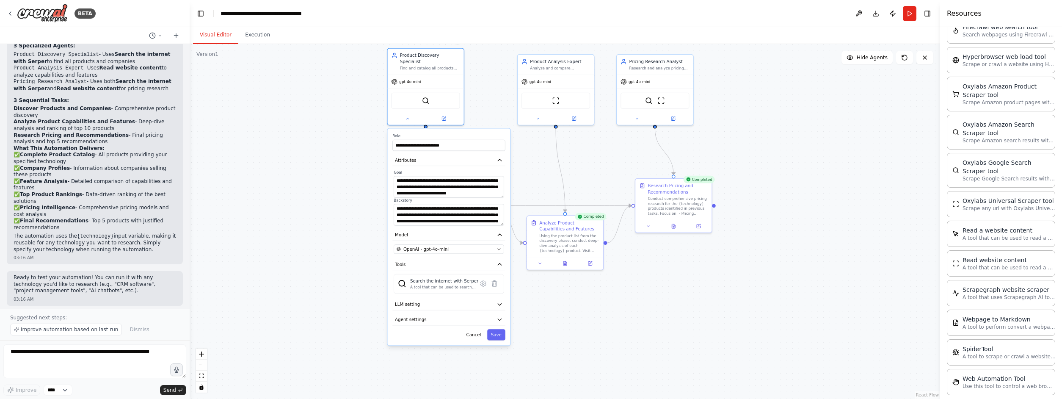
drag, startPoint x: 451, startPoint y: 275, endPoint x: 579, endPoint y: 314, distance: 134.0
click at [568, 314] on div ".deletable-edge-delete-btn { width: 20px; height: 20px; border: 0px solid #ffff…" at bounding box center [565, 221] width 750 height 355
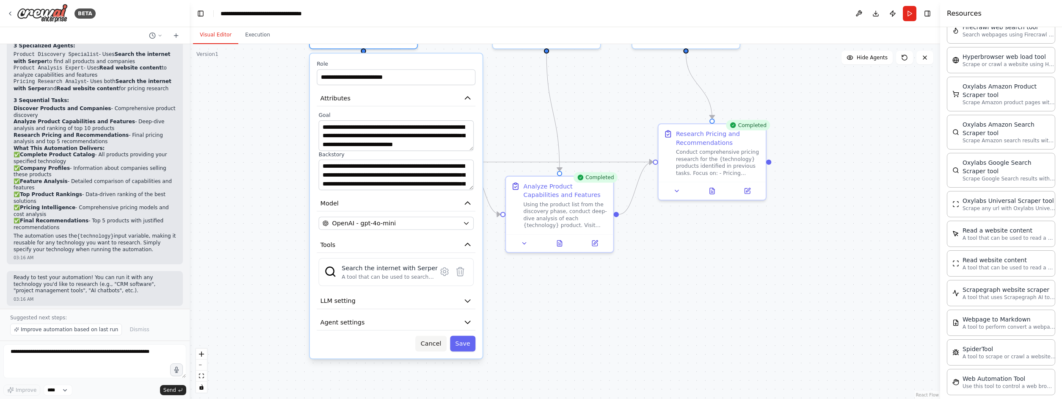
click at [435, 336] on button "Cancel" at bounding box center [430, 344] width 31 height 16
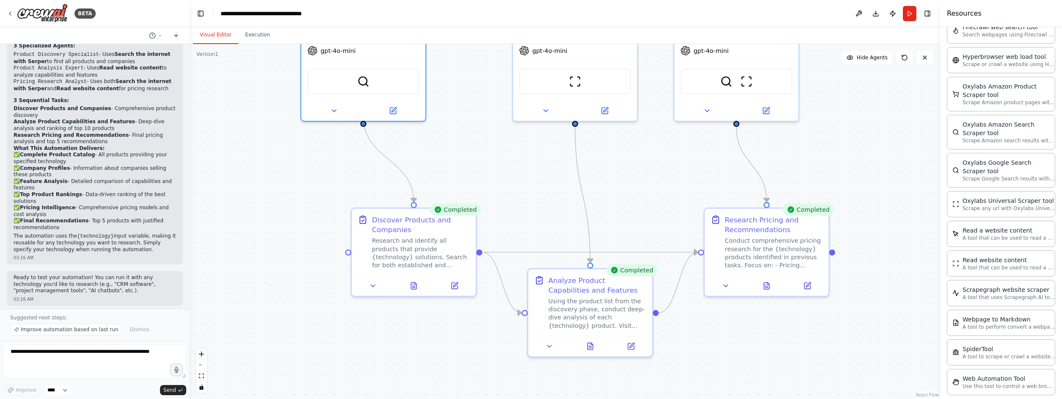
drag, startPoint x: 457, startPoint y: 272, endPoint x: 458, endPoint y: 397, distance: 125.7
click at [459, 398] on div ".deletable-edge-delete-btn { width: 20px; height: 20px; border: 0px solid #ffff…" at bounding box center [565, 221] width 750 height 355
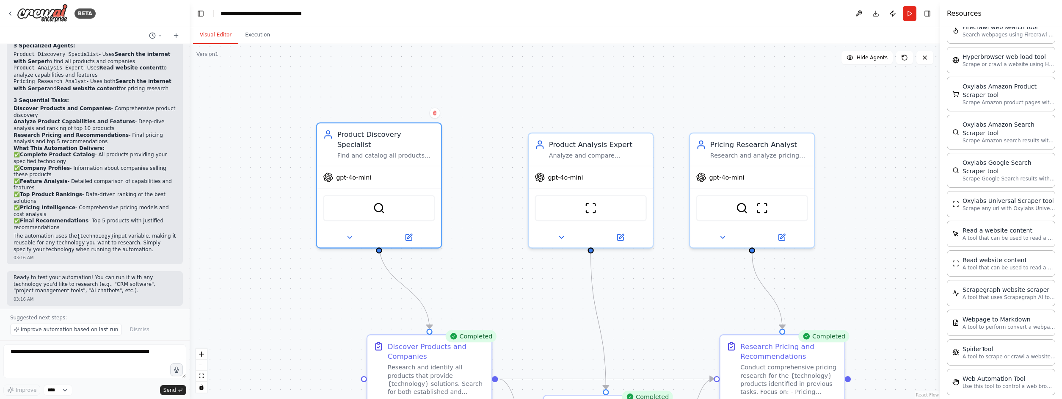
drag, startPoint x: 487, startPoint y: 233, endPoint x: 499, endPoint y: 323, distance: 90.6
click at [499, 323] on div ".deletable-edge-delete-btn { width: 20px; height: 20px; border: 0px solid #ffff…" at bounding box center [565, 221] width 750 height 355
click at [411, 232] on icon at bounding box center [408, 235] width 6 height 6
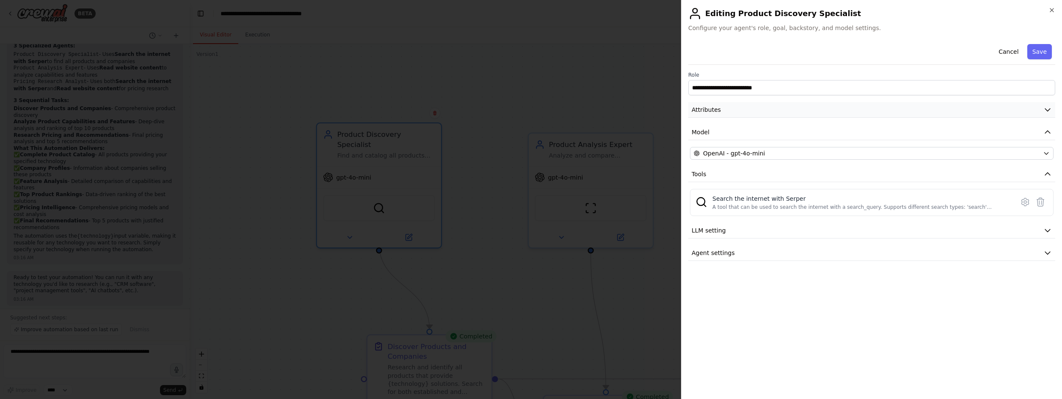
click at [568, 105] on button "Attributes" at bounding box center [871, 110] width 367 height 16
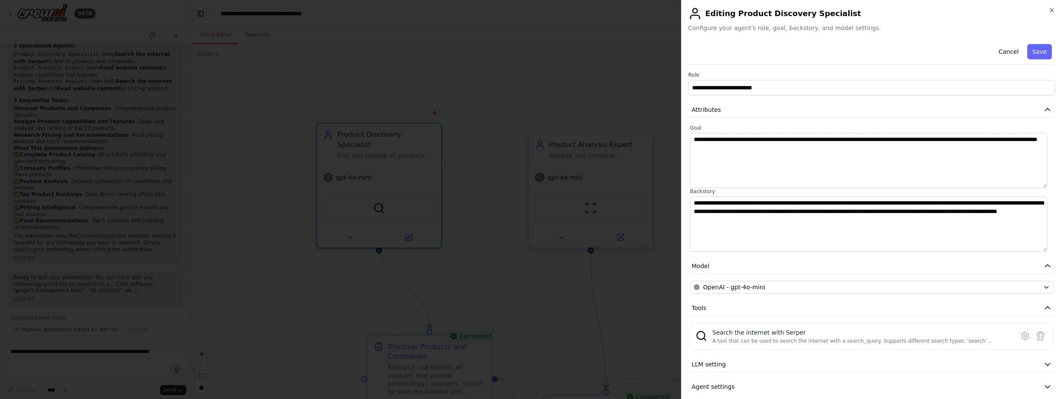
scroll to position [9, 0]
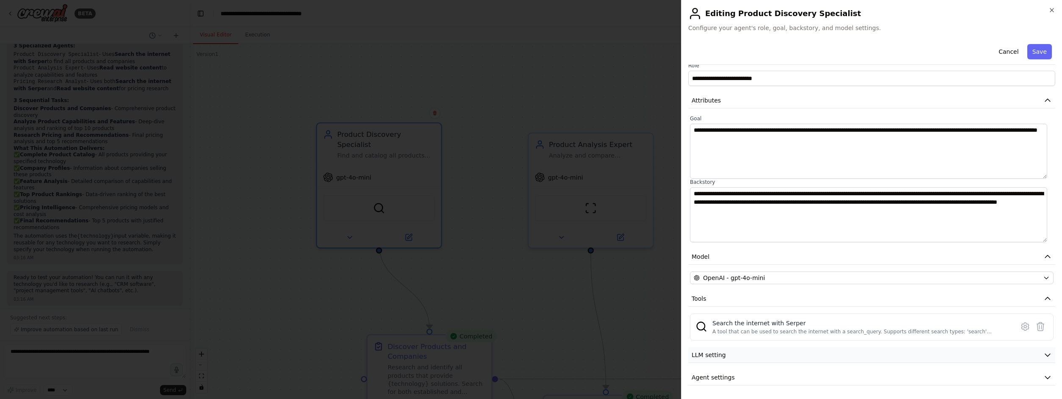
click at [568, 351] on button "LLM setting" at bounding box center [871, 355] width 367 height 16
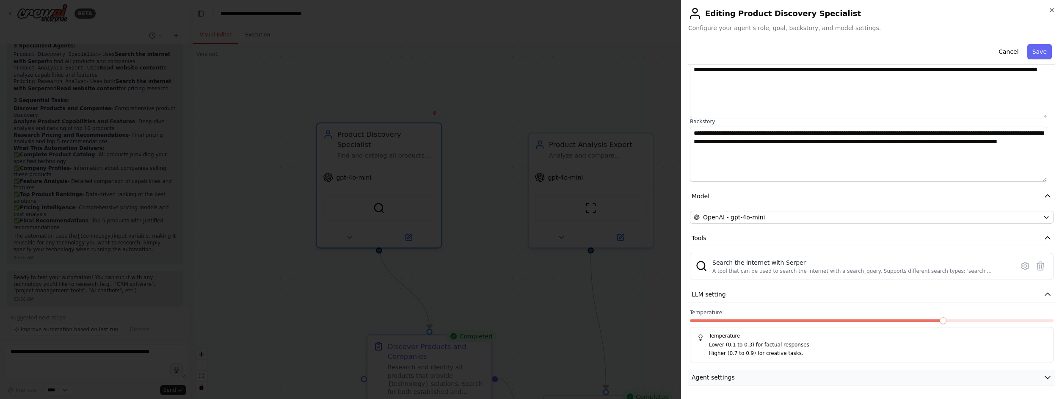
click at [568, 371] on button "Agent settings" at bounding box center [871, 378] width 367 height 16
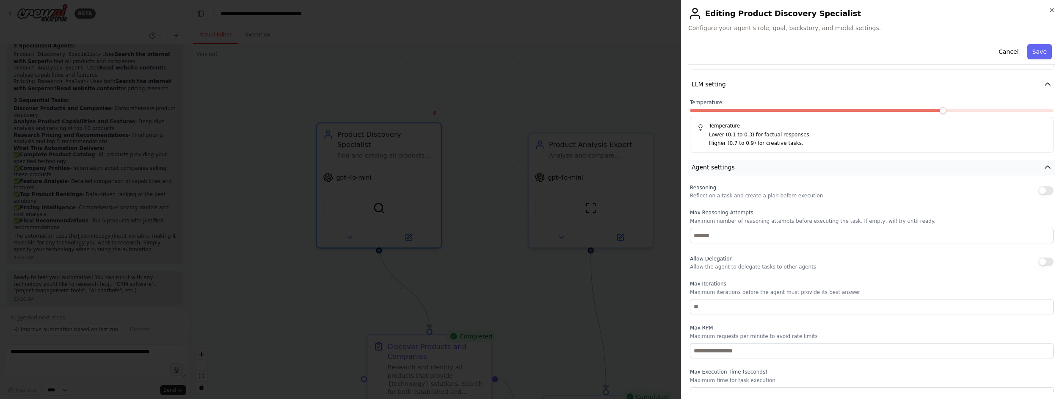
scroll to position [290, 0]
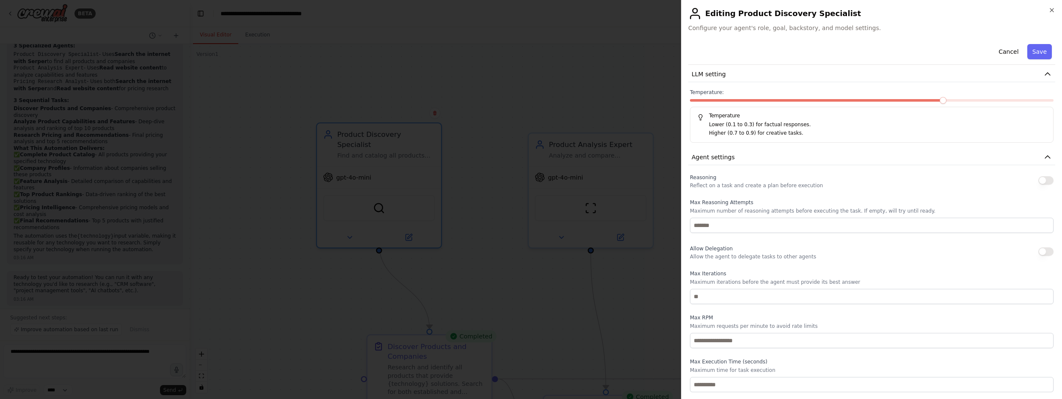
click at [471, 223] on div at bounding box center [531, 199] width 1062 height 399
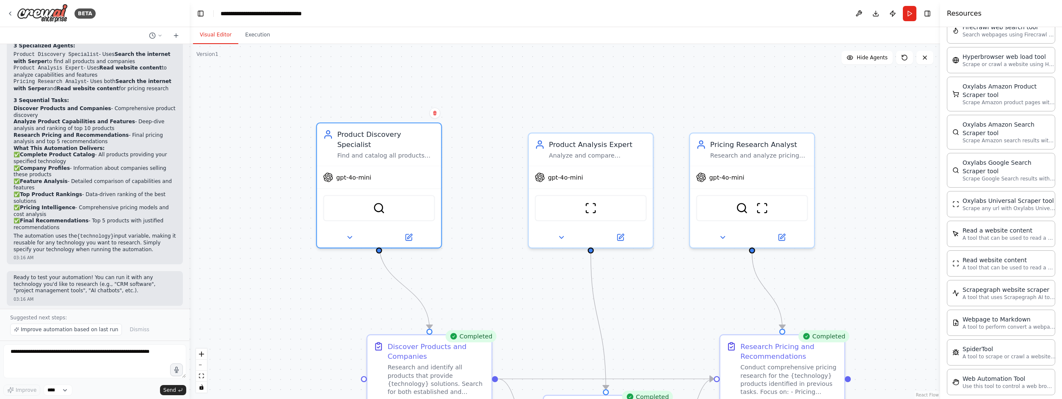
scroll to position [1903, 0]
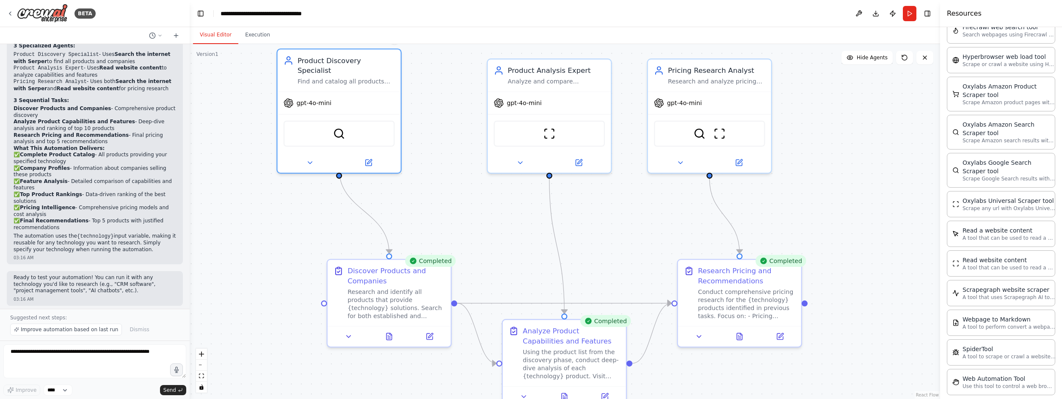
drag, startPoint x: 653, startPoint y: 283, endPoint x: 612, endPoint y: 208, distance: 85.8
click at [568, 208] on div ".deletable-edge-delete-btn { width: 20px; height: 20px; border: 0px solid #ffff…" at bounding box center [565, 221] width 750 height 355
click at [340, 171] on div at bounding box center [339, 174] width 6 height 6
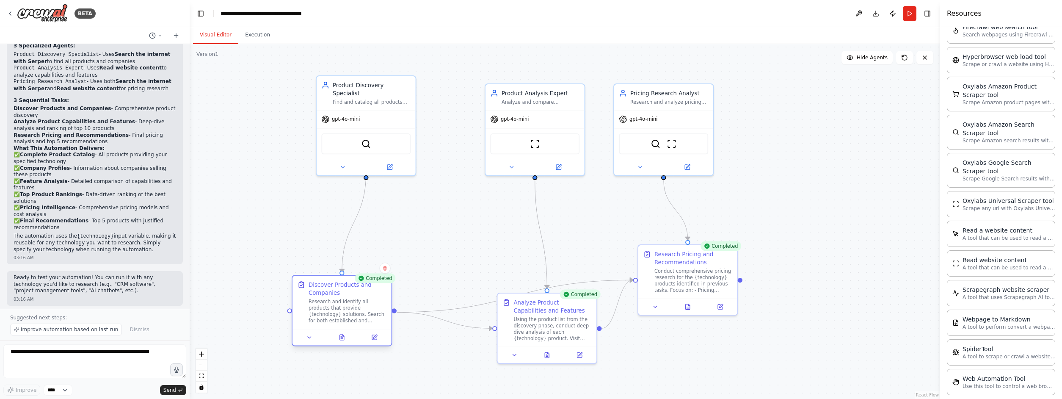
drag, startPoint x: 448, startPoint y: 262, endPoint x: 380, endPoint y: 291, distance: 74.1
click at [380, 291] on div "Discover Products and Companies" at bounding box center [348, 289] width 78 height 16
drag, startPoint x: 531, startPoint y: 159, endPoint x: 531, endPoint y: 117, distance: 41.5
click at [531, 117] on div at bounding box center [534, 125] width 99 height 16
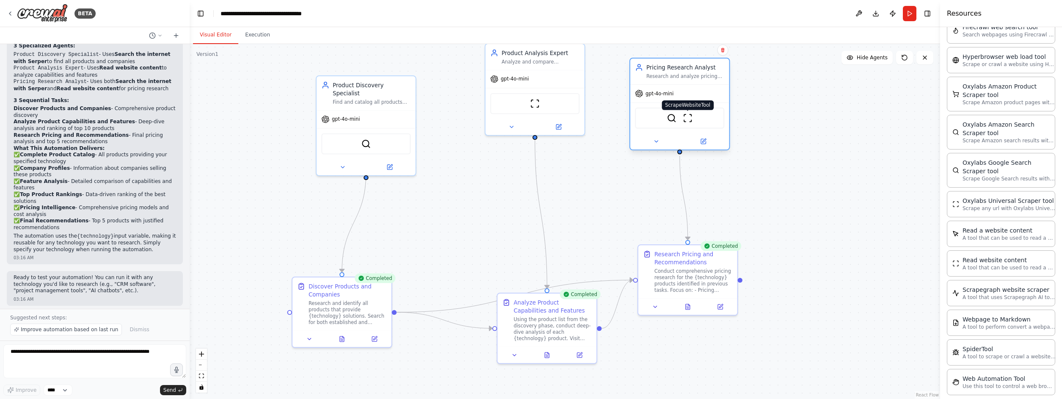
drag, startPoint x: 668, startPoint y: 141, endPoint x: 684, endPoint y: 109, distance: 36.0
click at [568, 109] on div "SerperDevTool ScrapeWebsiteTool" at bounding box center [679, 118] width 89 height 21
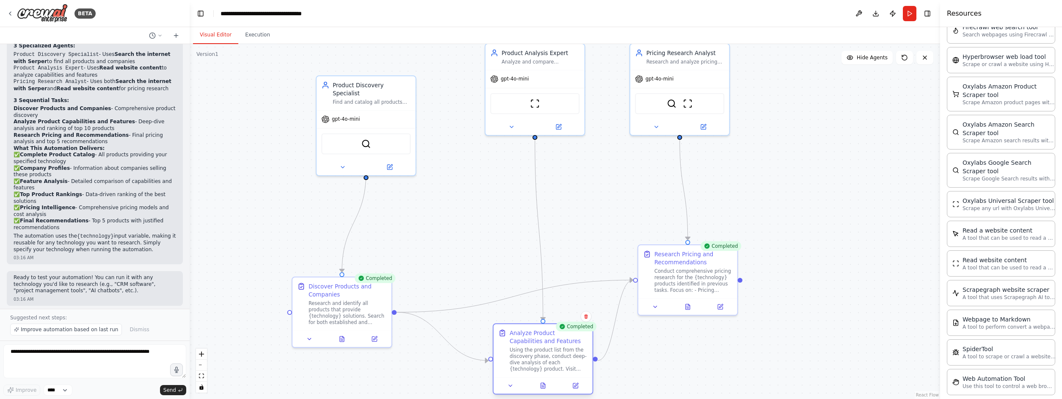
drag, startPoint x: 574, startPoint y: 314, endPoint x: 572, endPoint y: 344, distance: 30.1
click at [568, 344] on div "Analyze Product Capabilities and Features Using the product list from the disco…" at bounding box center [549, 351] width 78 height 44
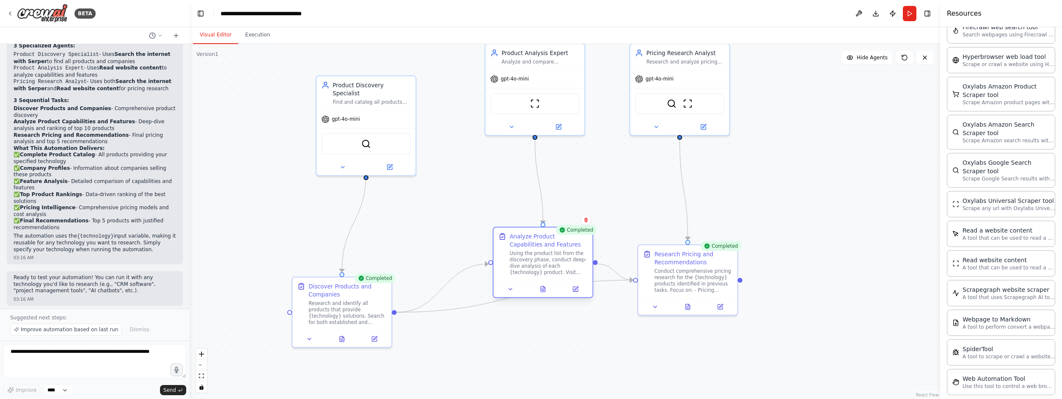
drag, startPoint x: 550, startPoint y: 357, endPoint x: 547, endPoint y: 264, distance: 92.7
click at [547, 264] on div "Using the product list from the discovery phase, conduct deep-dive analysis of …" at bounding box center [549, 263] width 78 height 26
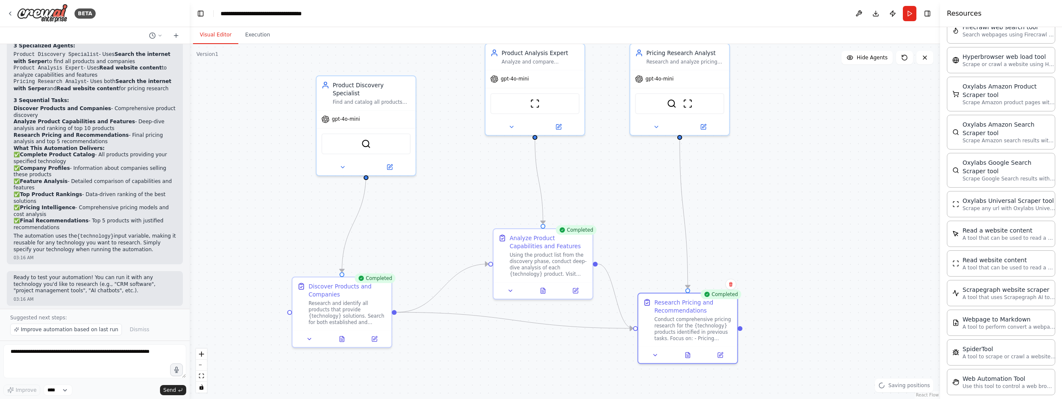
drag, startPoint x: 677, startPoint y: 302, endPoint x: 623, endPoint y: 339, distance: 65.2
click at [568, 352] on button at bounding box center [688, 355] width 34 height 10
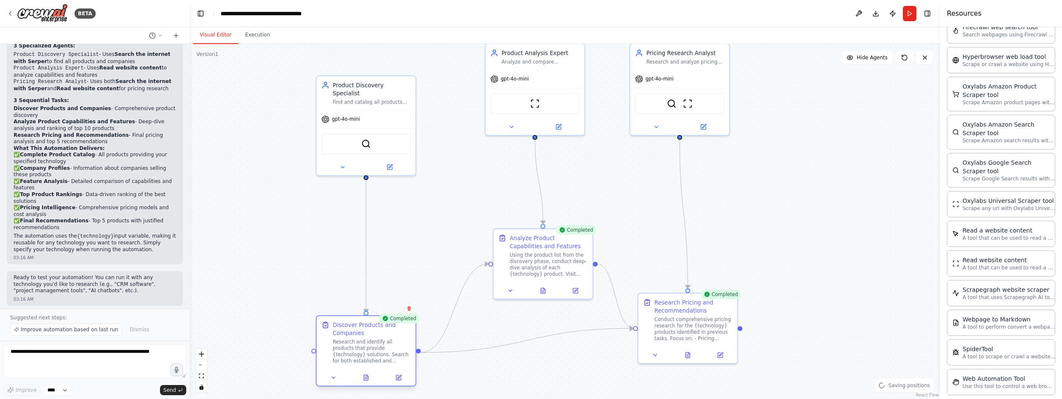
drag, startPoint x: 388, startPoint y: 327, endPoint x: 411, endPoint y: 352, distance: 34.1
click at [409, 361] on div "Discover Products and Companies Research and identify all products that provide…" at bounding box center [366, 342] width 99 height 53
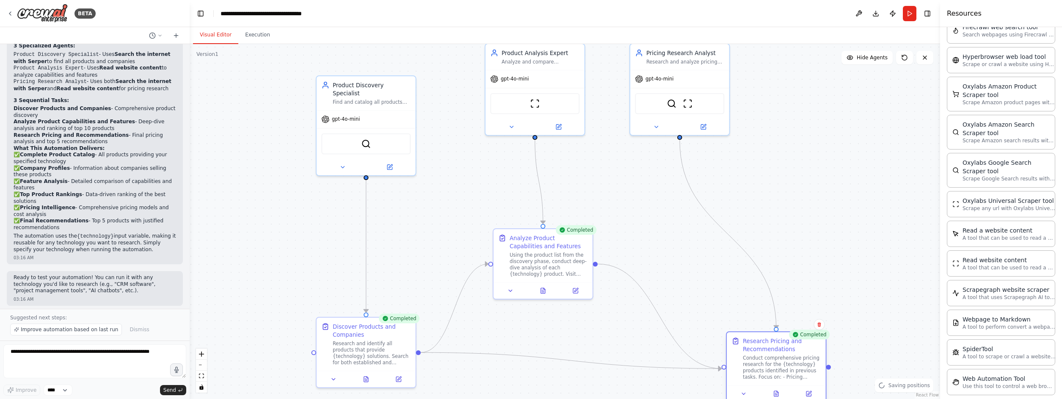
drag, startPoint x: 690, startPoint y: 338, endPoint x: 752, endPoint y: 368, distance: 68.9
click at [568, 376] on div "Conduct comprehensive pricing research for the {technology} products identified…" at bounding box center [782, 367] width 78 height 26
drag, startPoint x: 392, startPoint y: 355, endPoint x: 352, endPoint y: 367, distance: 42.0
click at [352, 367] on div "Research and identify all products that provide {technology} solutions. Search …" at bounding box center [331, 367] width 78 height 26
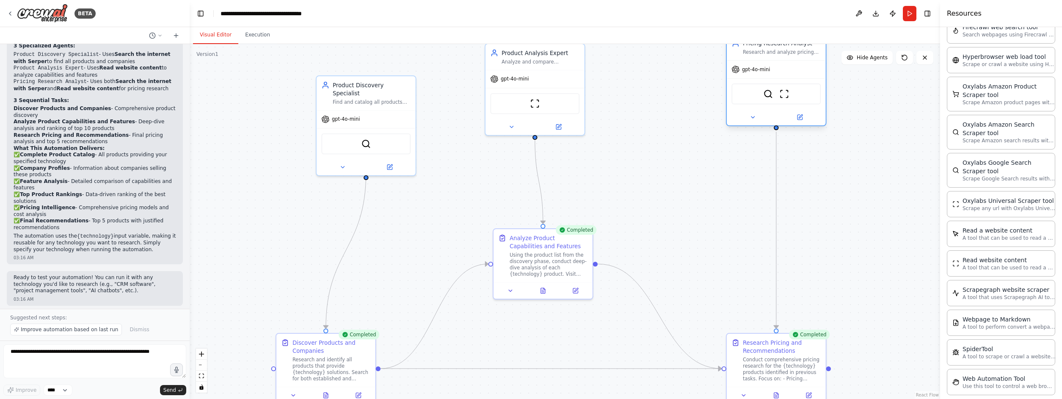
drag, startPoint x: 680, startPoint y: 120, endPoint x: 776, endPoint y: 116, distance: 95.8
click at [568, 116] on div at bounding box center [776, 117] width 99 height 16
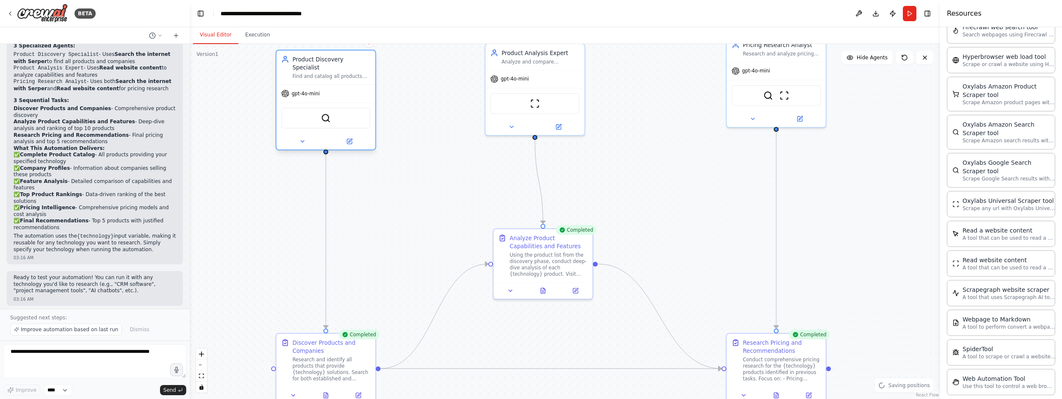
drag, startPoint x: 415, startPoint y: 154, endPoint x: 375, endPoint y: 130, distance: 47.0
click at [375, 133] on div at bounding box center [325, 141] width 99 height 16
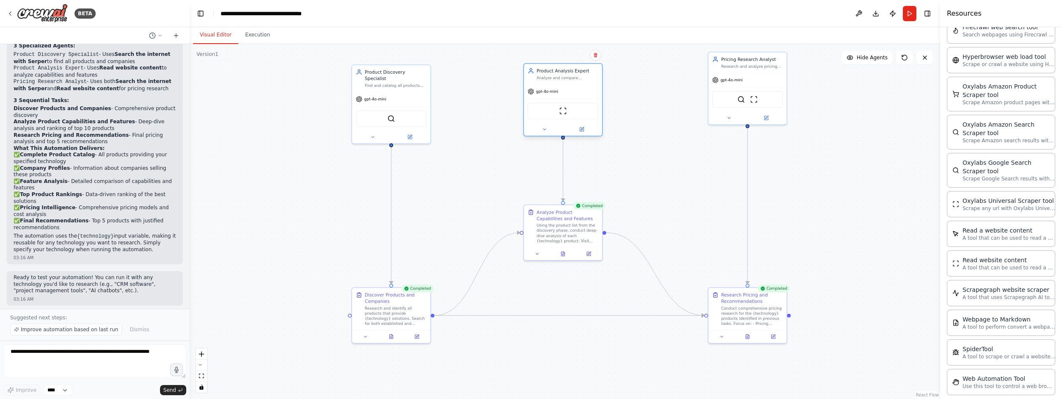
drag, startPoint x: 587, startPoint y: 124, endPoint x: 591, endPoint y: 127, distance: 5.1
click at [568, 127] on button at bounding box center [582, 129] width 36 height 8
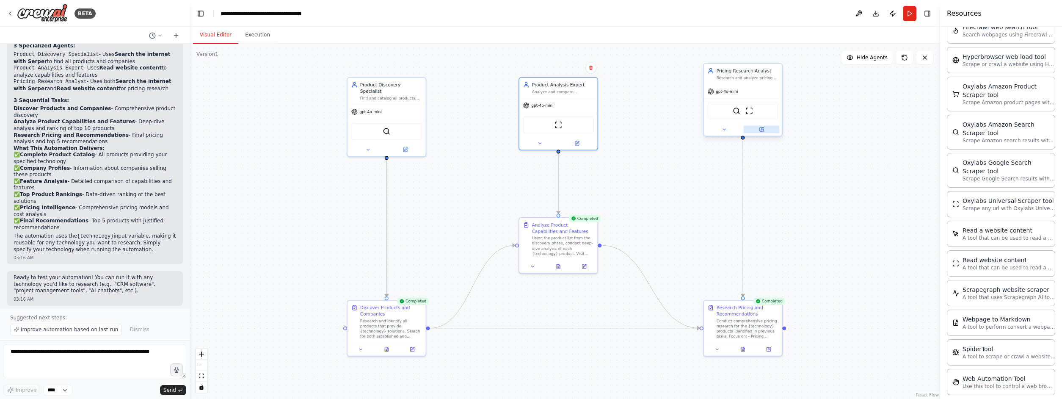
drag, startPoint x: 787, startPoint y: 119, endPoint x: 776, endPoint y: 132, distance: 17.5
click at [568, 133] on div ".deletable-edge-delete-btn { width: 20px; height: 20px; border: 0px solid #ffff…" at bounding box center [565, 221] width 750 height 355
drag, startPoint x: 706, startPoint y: 129, endPoint x: 703, endPoint y: 142, distance: 13.4
click at [568, 142] on div "Pricing Research Analyst Research and analyze pricing information for {technolo…" at bounding box center [743, 113] width 80 height 73
click at [389, 128] on img at bounding box center [386, 132] width 8 height 8
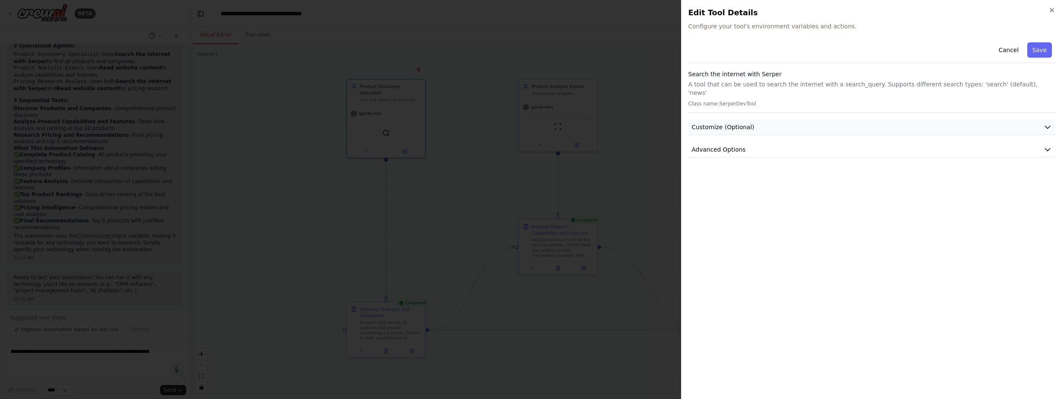
click at [568, 123] on icon "button" at bounding box center [1047, 127] width 8 height 8
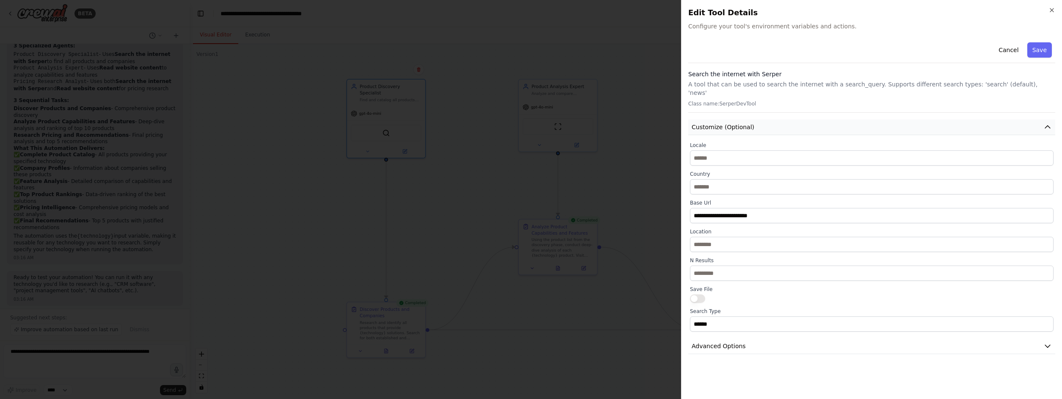
click at [568, 123] on icon "button" at bounding box center [1047, 127] width 8 height 8
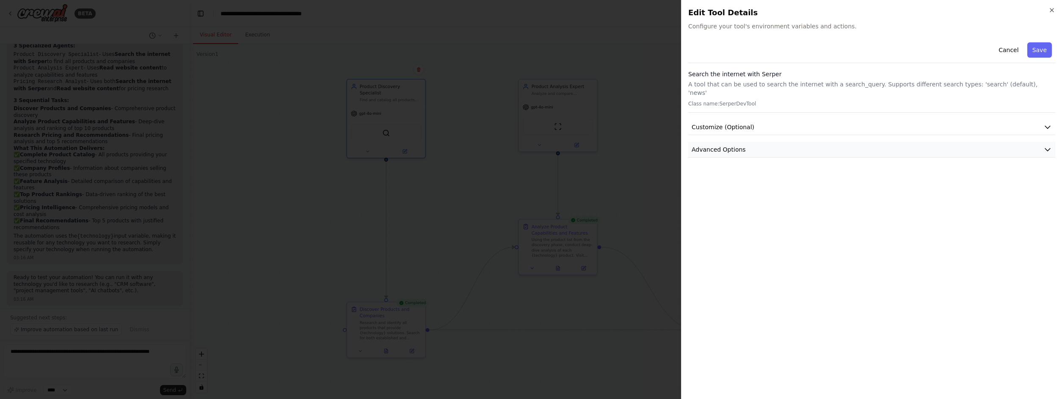
click at [568, 144] on button "Advanced Options" at bounding box center [871, 150] width 367 height 16
click at [568, 199] on div at bounding box center [531, 199] width 1062 height 399
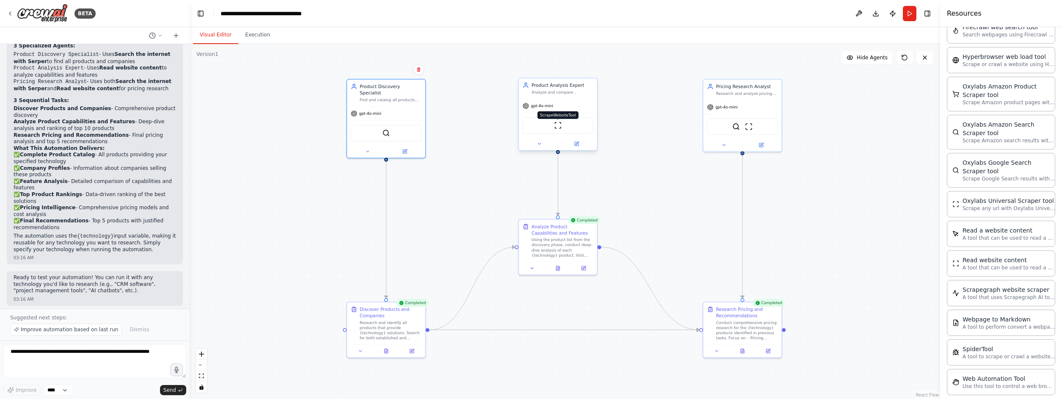
click at [560, 128] on img at bounding box center [558, 125] width 8 height 8
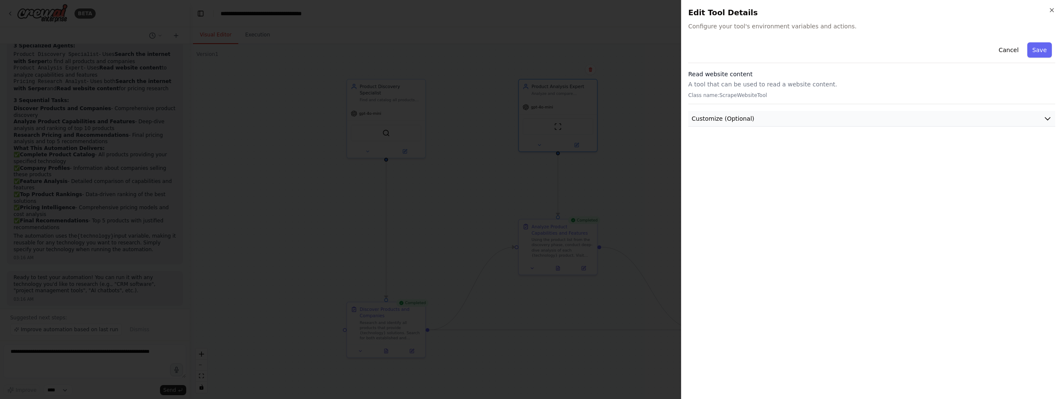
click at [568, 116] on button "Customize (Optional)" at bounding box center [871, 119] width 367 height 16
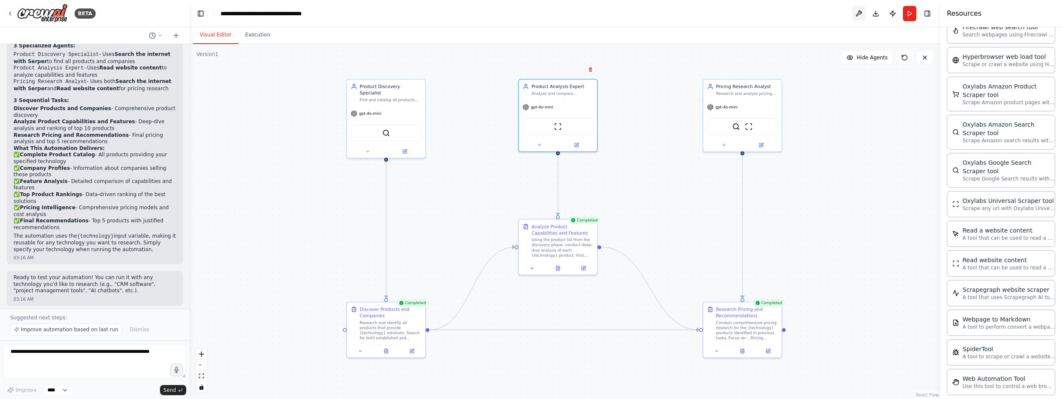
click at [568, 16] on button at bounding box center [859, 13] width 14 height 15
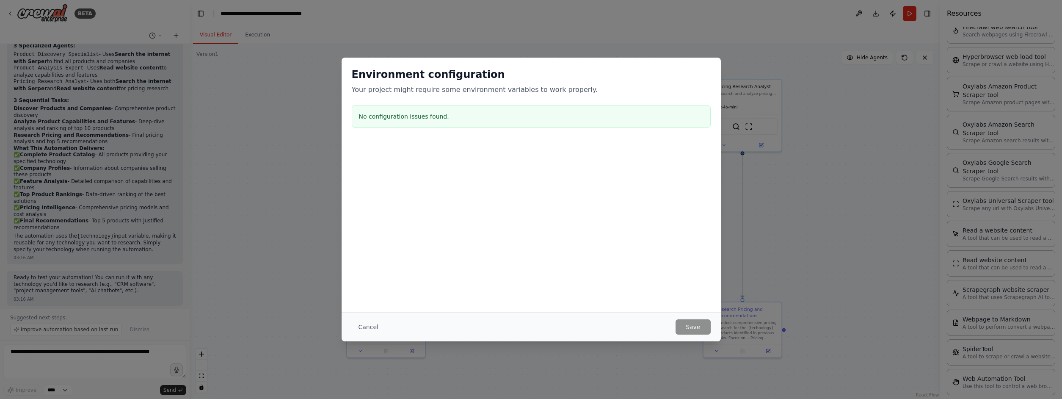
click at [568, 236] on div "Environment configuration Your project might require some environment variables…" at bounding box center [531, 199] width 1062 height 399
click at [369, 328] on button "Cancel" at bounding box center [368, 326] width 33 height 15
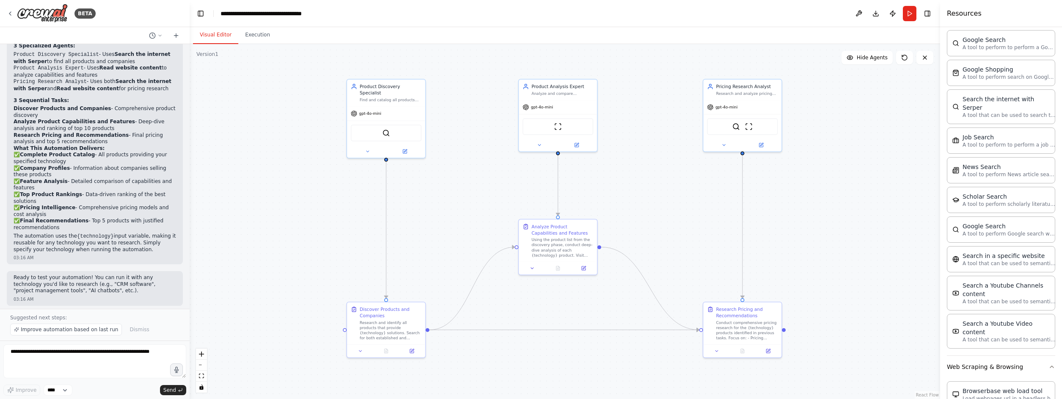
scroll to position [1448, 0]
click at [387, 130] on div "SerperDevTool" at bounding box center [386, 131] width 71 height 17
click at [568, 127] on div "SerperDevTool ScrapeWebsiteTool" at bounding box center [742, 125] width 71 height 17
click at [568, 124] on div "SerperDevTool ScrapeWebsiteTool" at bounding box center [742, 125] width 71 height 17
click at [568, 125] on img at bounding box center [736, 125] width 8 height 8
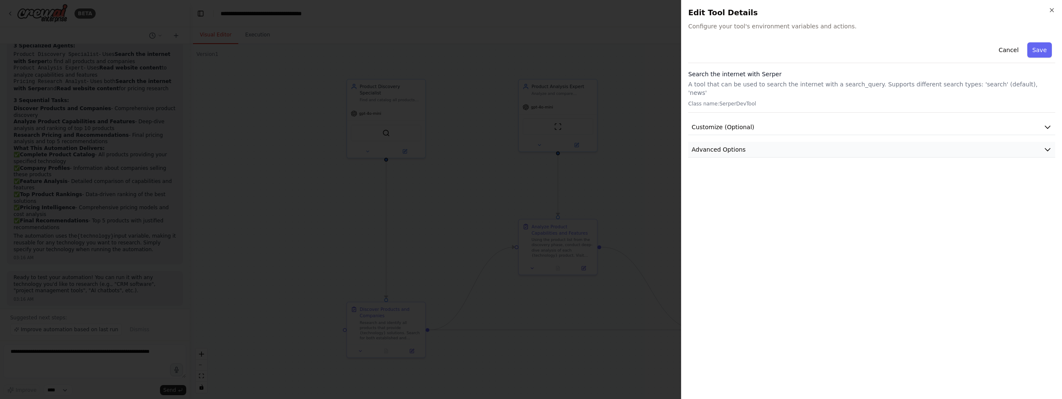
click at [568, 143] on button "Advanced Options" at bounding box center [871, 150] width 367 height 16
click at [568, 192] on input "text" at bounding box center [871, 199] width 353 height 15
paste input "**********"
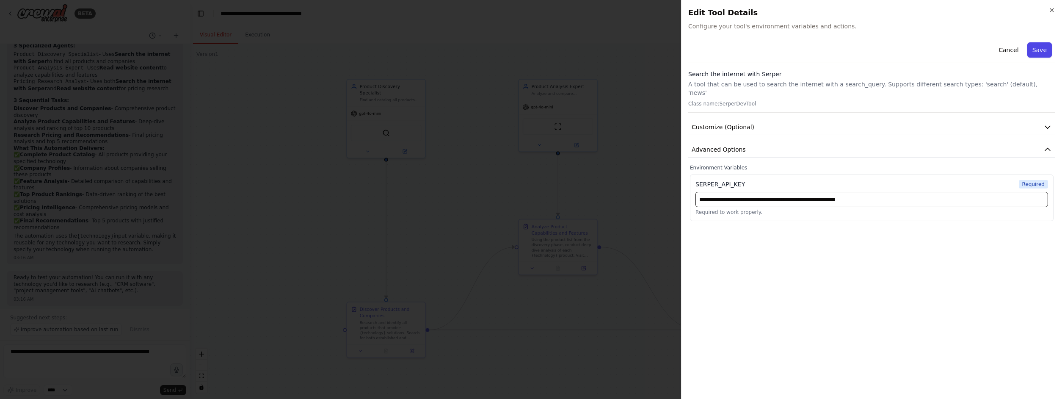
type input "**********"
click at [568, 52] on button "Save" at bounding box center [1039, 49] width 25 height 15
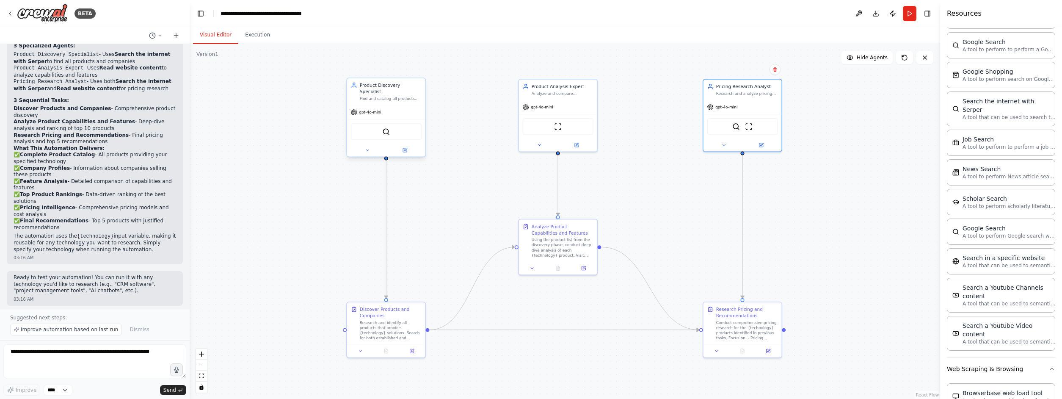
click at [377, 123] on div "SerperDevTool" at bounding box center [386, 131] width 71 height 17
click at [390, 130] on div "SerperDevTool" at bounding box center [386, 131] width 71 height 17
click at [386, 128] on img at bounding box center [386, 132] width 8 height 8
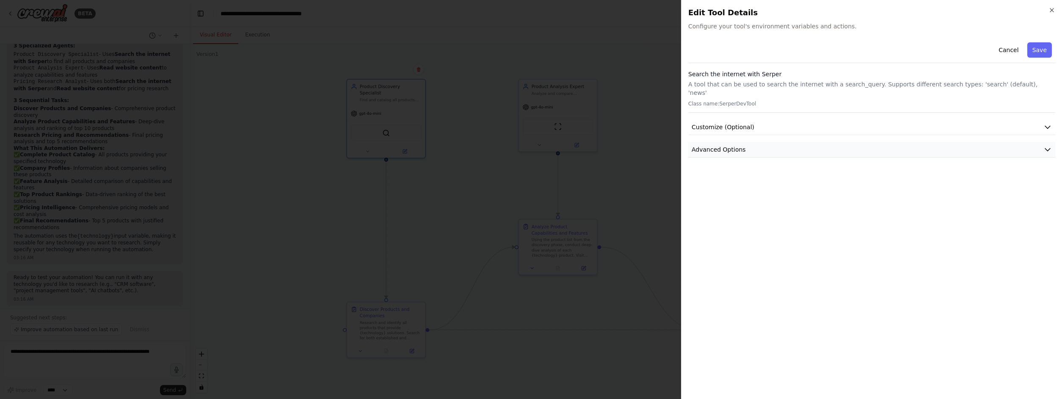
click at [568, 145] on span "Advanced Options" at bounding box center [719, 149] width 54 height 8
click at [568, 192] on input "text" at bounding box center [871, 199] width 353 height 15
paste input "**********"
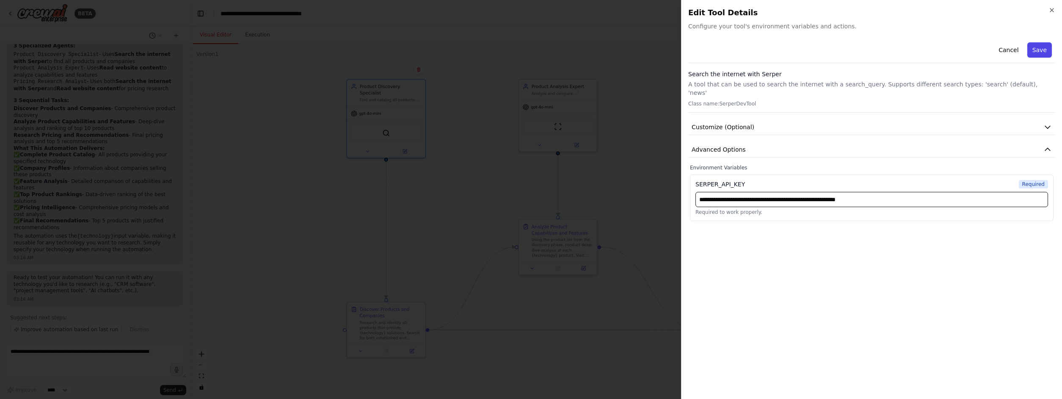
type input "**********"
click at [568, 45] on button "Save" at bounding box center [1039, 49] width 25 height 15
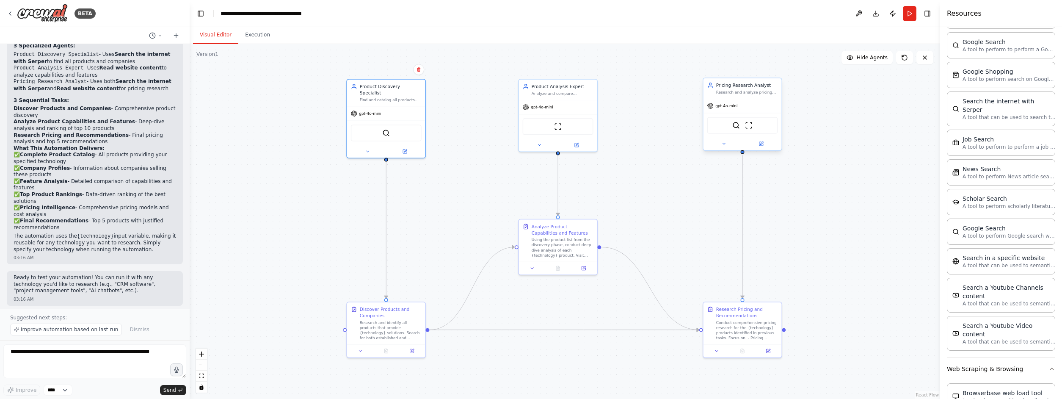
click at [568, 122] on div "SerperDevTool ScrapeWebsiteTool" at bounding box center [742, 125] width 71 height 17
click at [568, 124] on img at bounding box center [736, 125] width 8 height 8
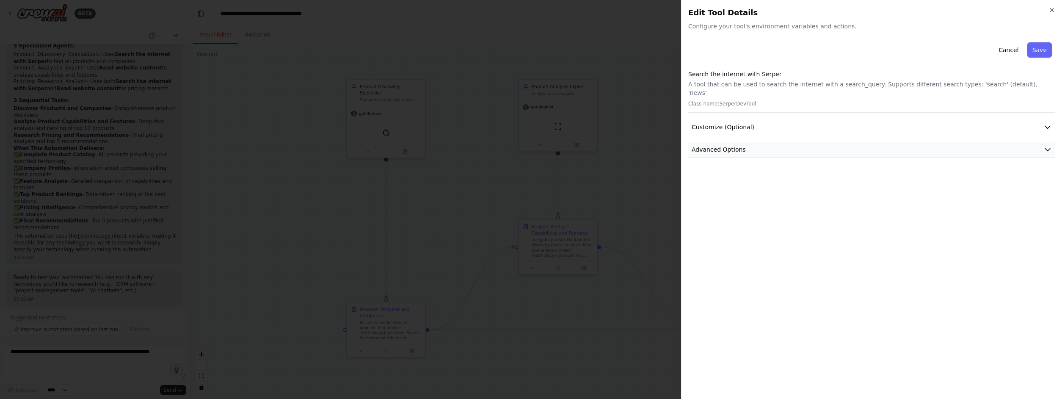
click at [568, 142] on button "Advanced Options" at bounding box center [871, 150] width 367 height 16
click at [488, 175] on div at bounding box center [531, 199] width 1062 height 399
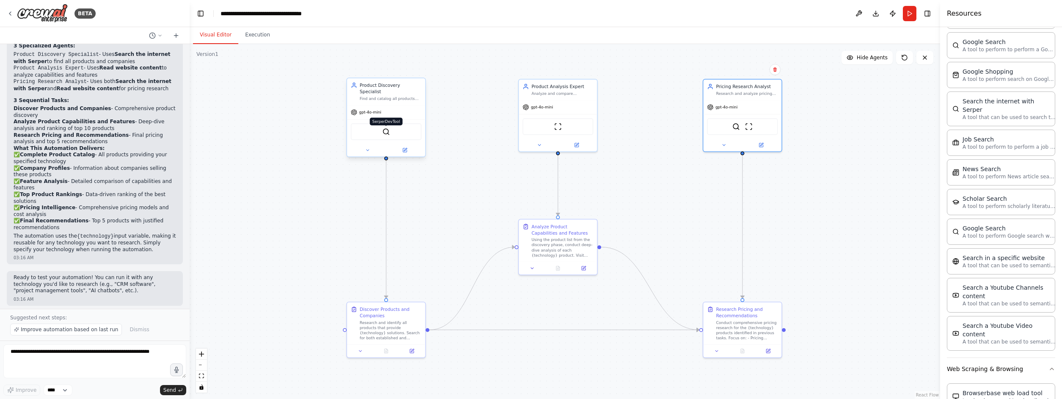
click at [389, 128] on img at bounding box center [386, 132] width 8 height 8
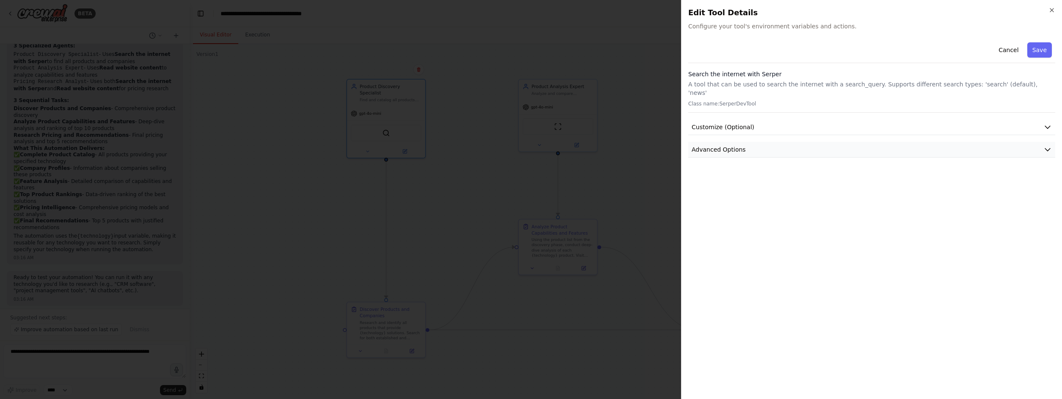
click at [568, 145] on span "Advanced Options" at bounding box center [719, 149] width 54 height 8
click at [568, 139] on div at bounding box center [531, 199] width 1062 height 399
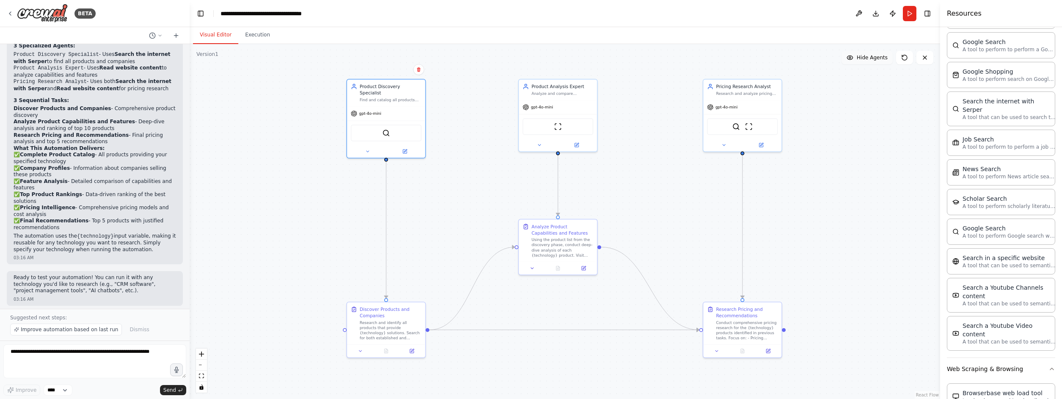
click at [568, 55] on span "Hide Agents" at bounding box center [872, 57] width 31 height 7
click at [568, 55] on span "Show Agents" at bounding box center [871, 57] width 33 height 7
click at [534, 268] on icon at bounding box center [532, 266] width 5 height 5
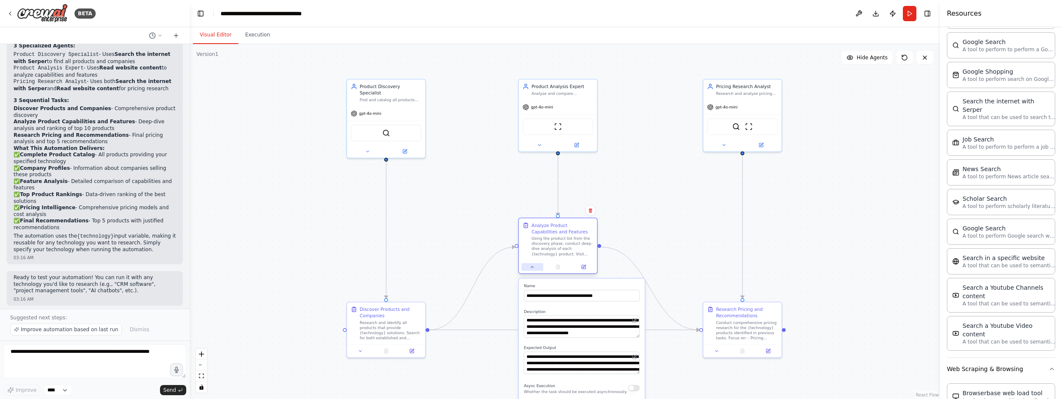
click at [534, 268] on icon at bounding box center [532, 266] width 5 height 5
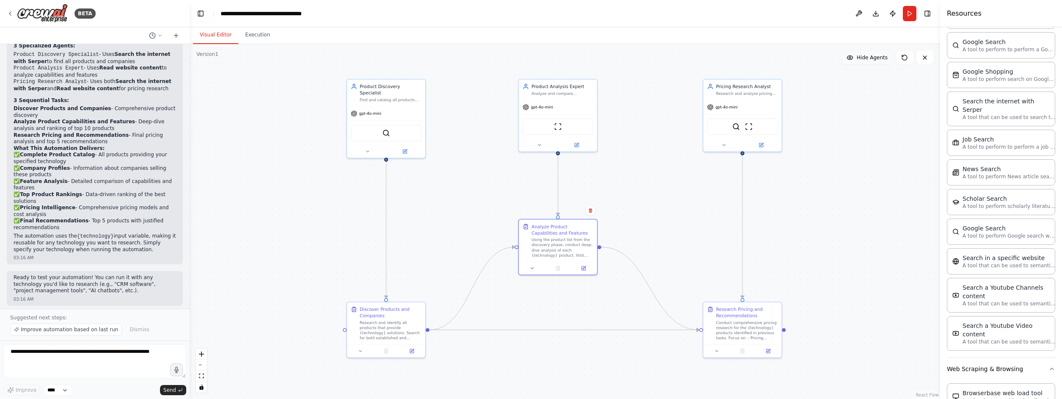
click at [568, 57] on span "Hide Agents" at bounding box center [872, 57] width 31 height 7
click at [568, 57] on span "Show Agents" at bounding box center [871, 57] width 33 height 7
click at [568, 239] on div "Using the product list from the discovery phase, conduct deep-dive analysis of …" at bounding box center [563, 246] width 62 height 20
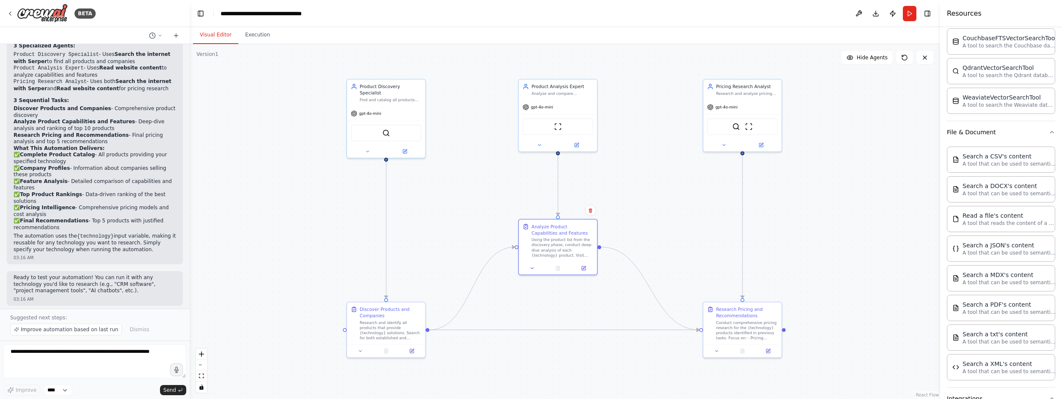
scroll to position [0, 0]
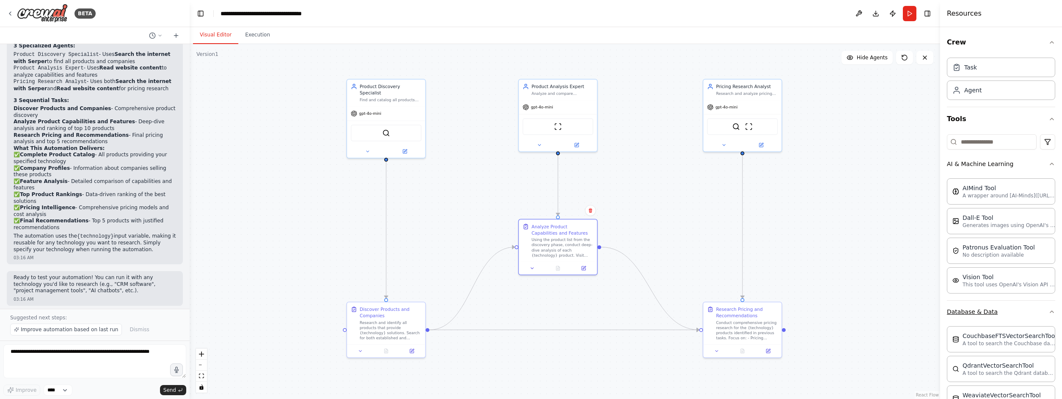
click at [568, 310] on icon "button" at bounding box center [1051, 311] width 7 height 7
click at [568, 116] on icon "button" at bounding box center [1051, 119] width 7 height 7
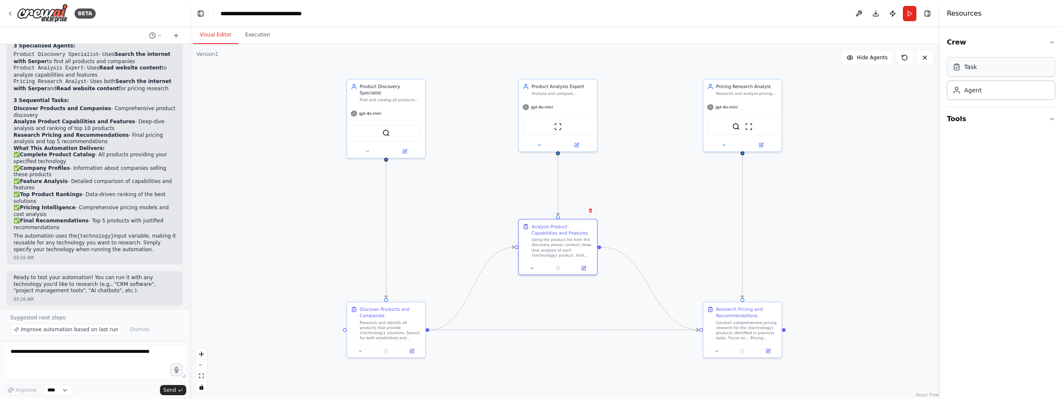
click at [568, 73] on div "Task" at bounding box center [1001, 66] width 108 height 19
click at [568, 149] on icon at bounding box center [850, 149] width 5 height 5
click at [568, 319] on button "Cancel" at bounding box center [925, 315] width 23 height 11
click at [568, 124] on icon at bounding box center [914, 124] width 4 height 4
click at [568, 119] on button at bounding box center [908, 114] width 11 height 11
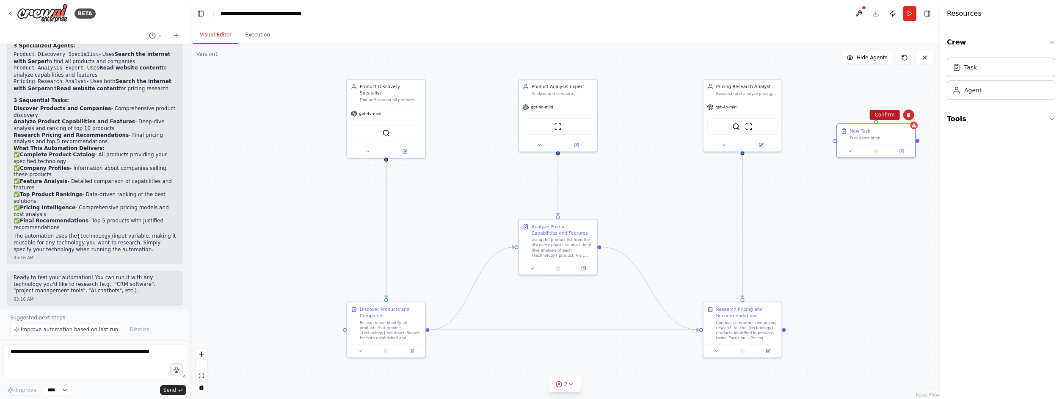
click at [568, 116] on button "Confirm" at bounding box center [884, 115] width 30 height 10
click at [568, 9] on button at bounding box center [859, 13] width 14 height 15
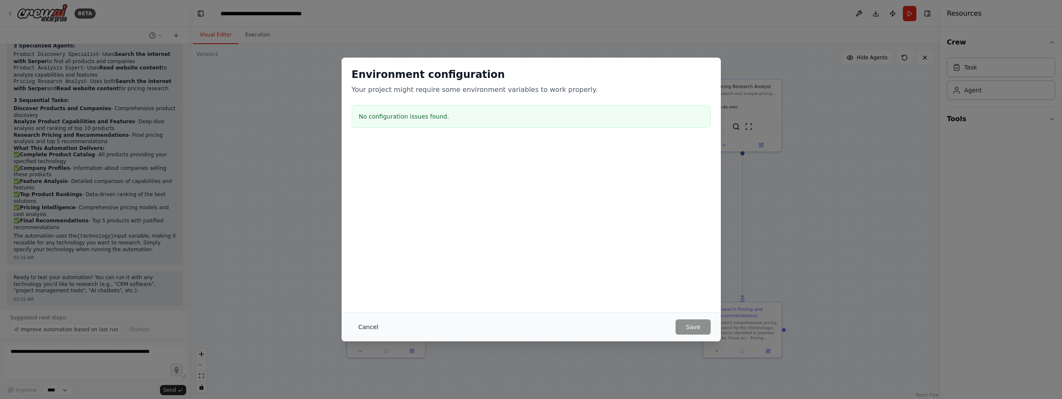
click at [362, 325] on button "Cancel" at bounding box center [368, 326] width 33 height 15
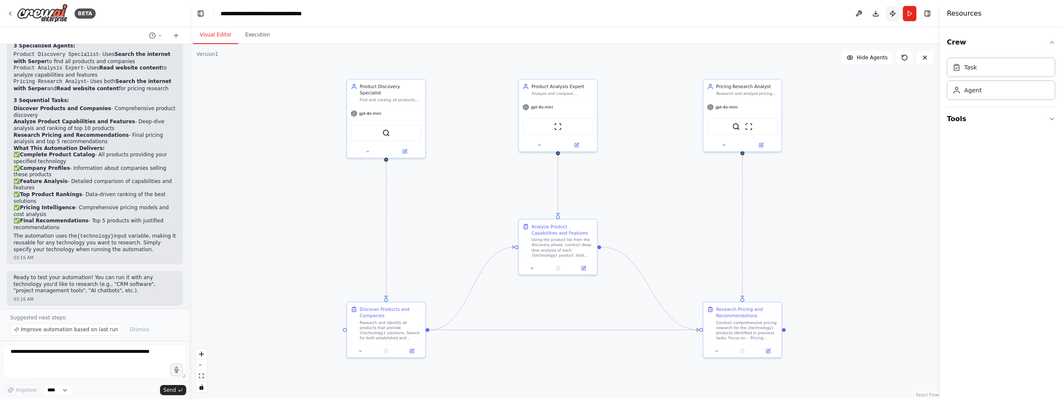
click at [568, 14] on button "Publish" at bounding box center [893, 13] width 14 height 15
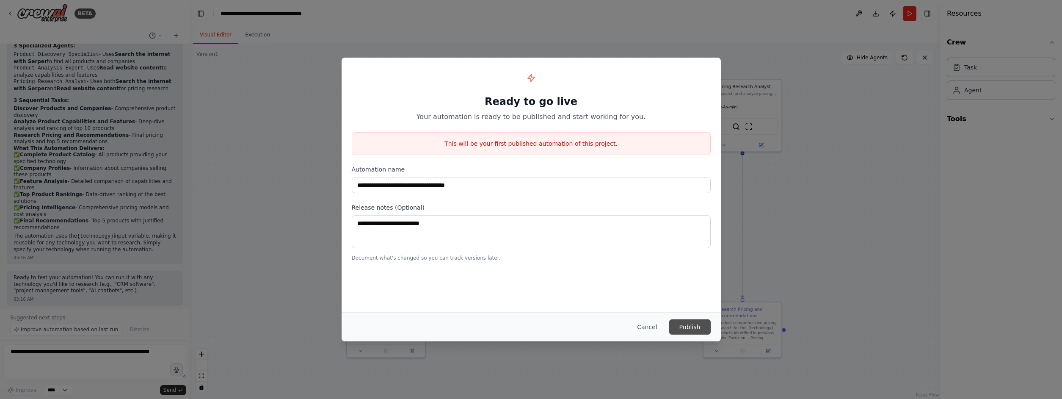
click at [568, 323] on button "Publish" at bounding box center [689, 326] width 41 height 15
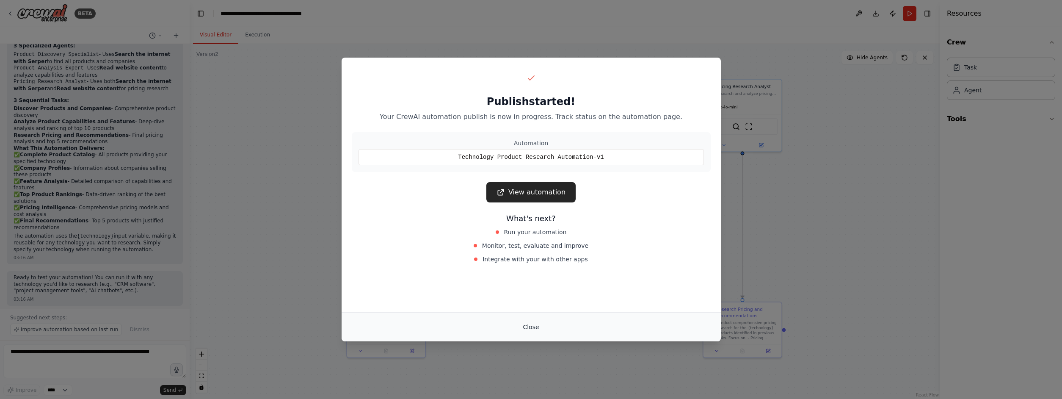
click at [526, 327] on button "Close" at bounding box center [531, 326] width 30 height 15
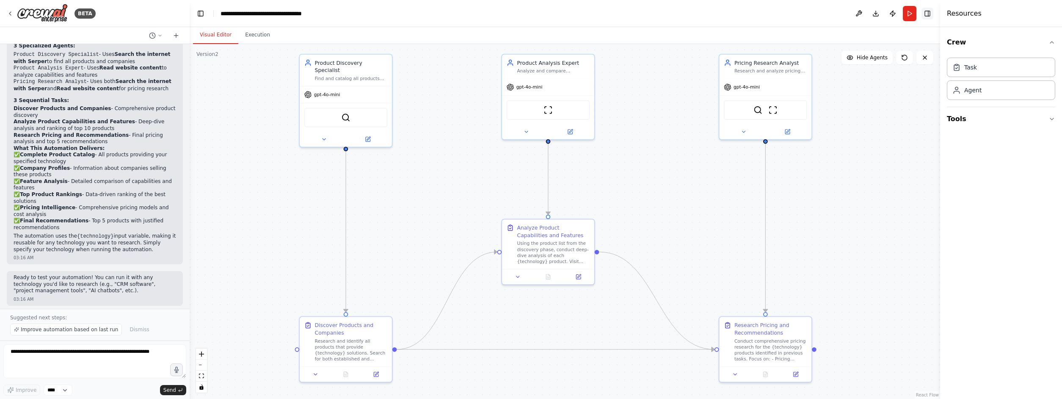
click at [568, 12] on button "Toggle Right Sidebar" at bounding box center [927, 14] width 12 height 12
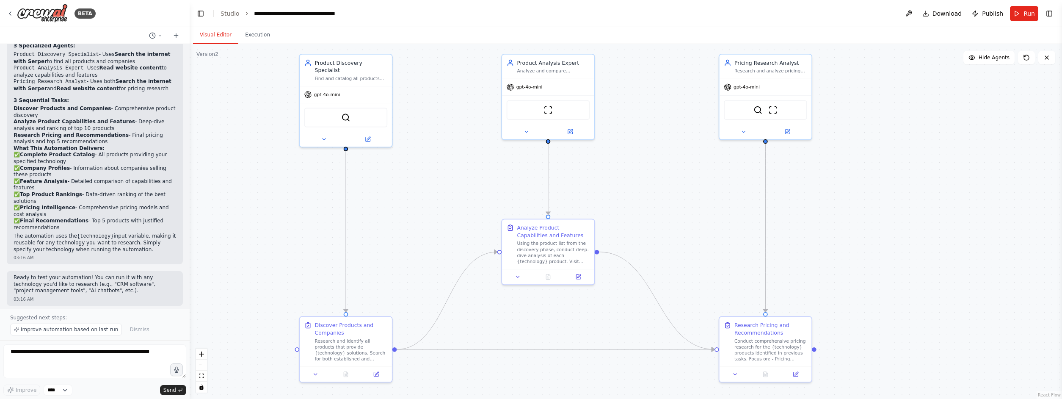
click at [568, 11] on button "Toggle Sidebar" at bounding box center [1062, 199] width 7 height 399
click at [568, 11] on header "**********" at bounding box center [626, 13] width 872 height 27
click at [568, 11] on button "Toggle Right Sidebar" at bounding box center [1049, 14] width 12 height 12
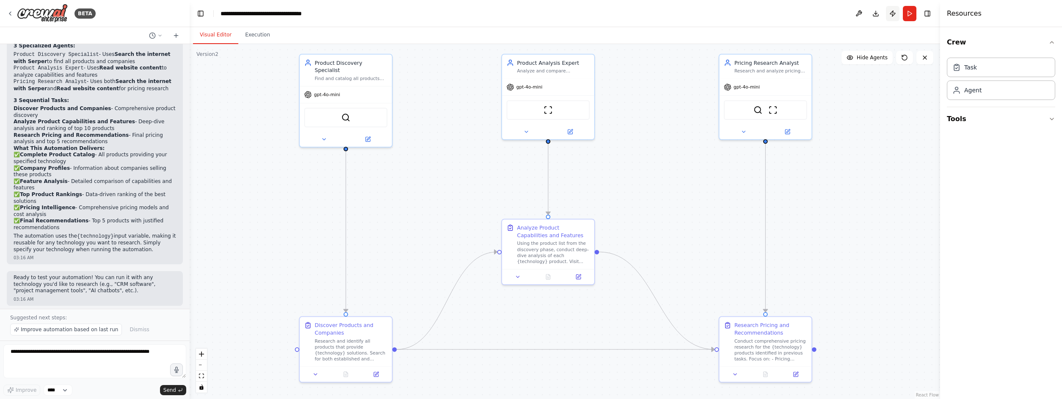
click at [568, 14] on button "Publish" at bounding box center [893, 13] width 14 height 15
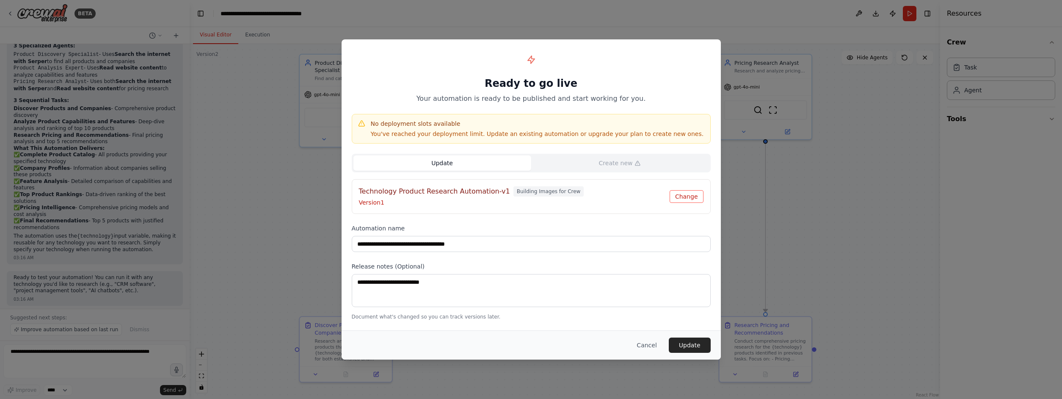
click at [568, 201] on button "Change" at bounding box center [687, 196] width 34 height 13
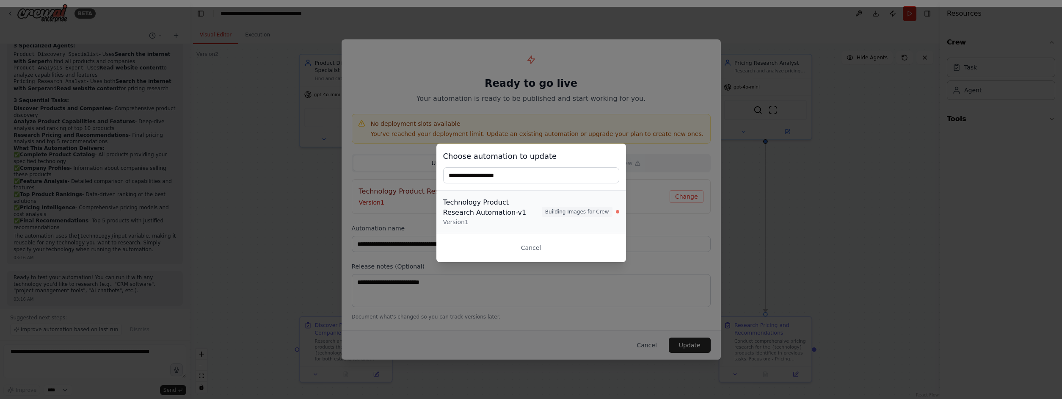
click at [568, 214] on span "Building Images for Crew" at bounding box center [577, 212] width 71 height 10
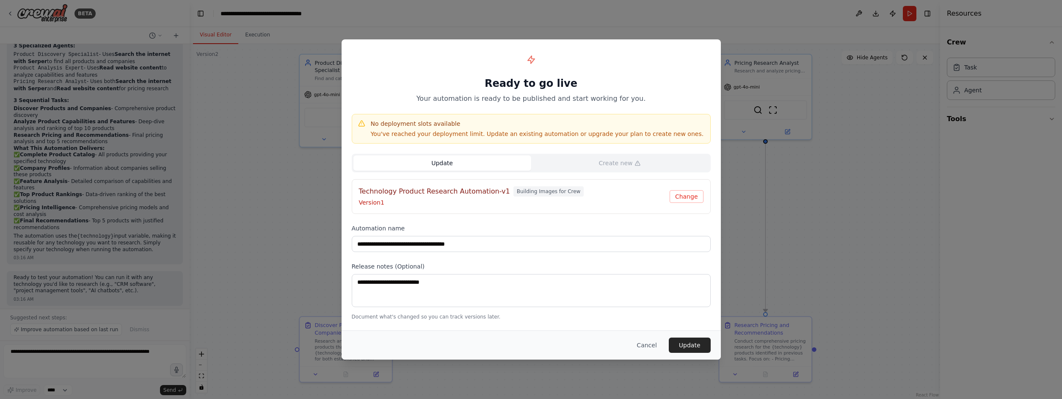
click at [466, 194] on h4 "Technology Product Research Automation-v1" at bounding box center [434, 191] width 151 height 10
click at [374, 204] on p "Version 1" at bounding box center [514, 202] width 311 height 8
click at [376, 196] on h4 "Technology Product Research Automation-v1" at bounding box center [434, 191] width 151 height 10
click at [568, 344] on button "Cancel" at bounding box center [646, 344] width 33 height 15
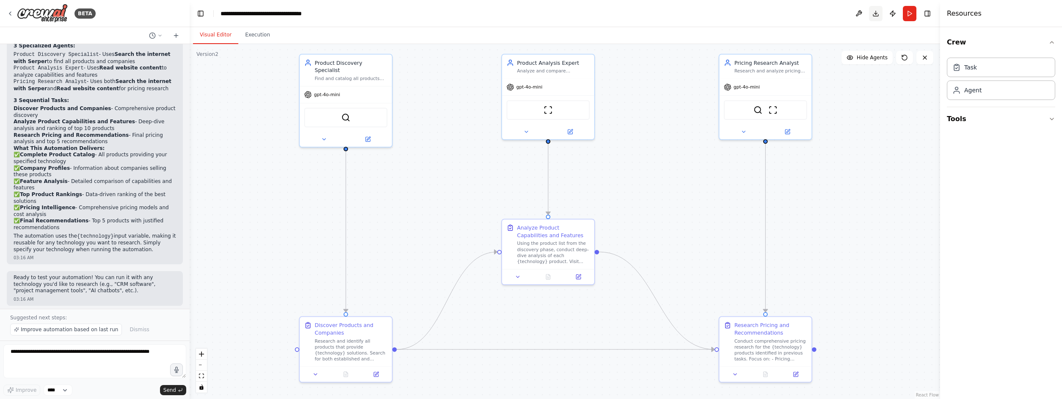
click at [568, 16] on button "Download" at bounding box center [876, 13] width 14 height 15
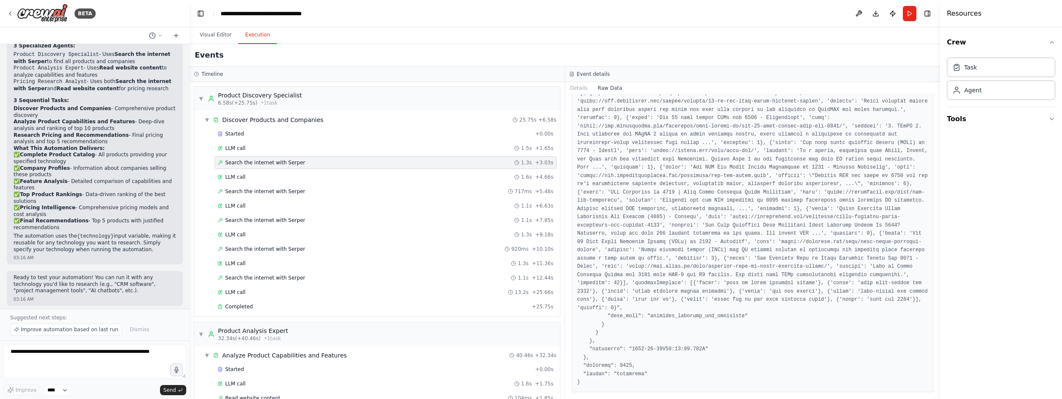
click at [252, 37] on button "Execution" at bounding box center [257, 35] width 39 height 18
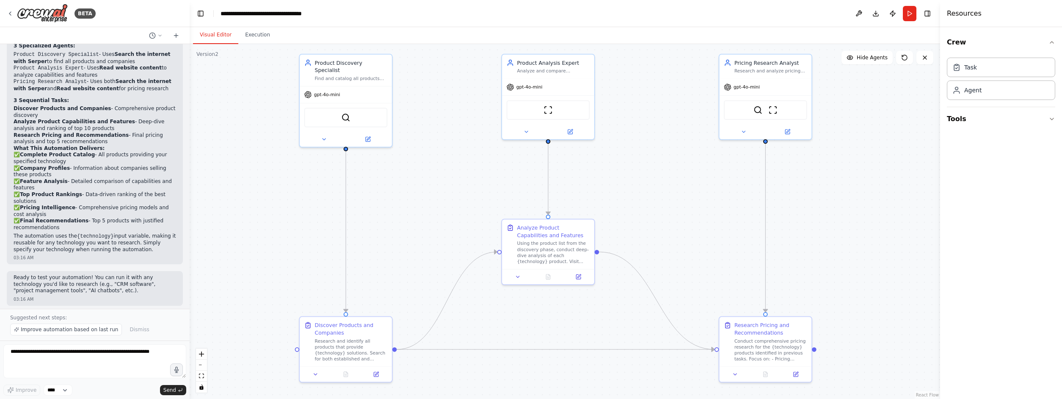
click at [218, 39] on button "Visual Editor" at bounding box center [215, 35] width 45 height 18
click at [568, 14] on button "Publish" at bounding box center [893, 13] width 14 height 15
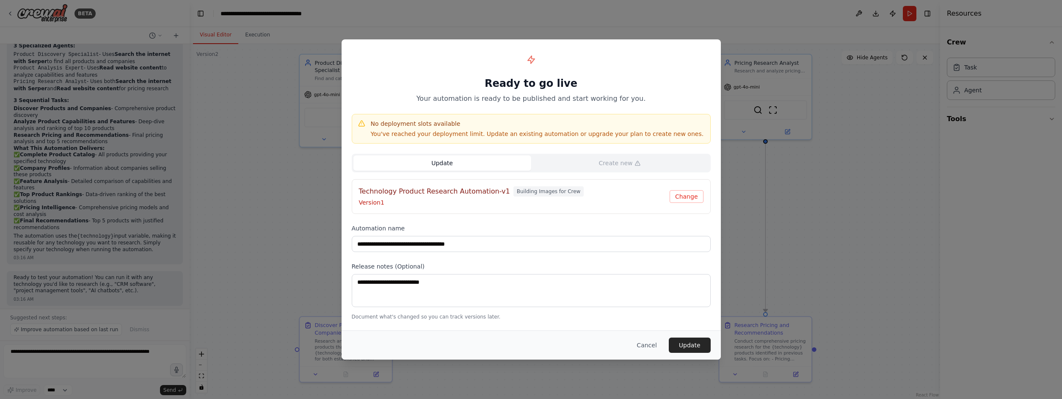
click at [371, 204] on p "Version 1" at bounding box center [514, 202] width 311 height 8
drag, startPoint x: 367, startPoint y: 194, endPoint x: 598, endPoint y: 207, distance: 231.5
click at [568, 207] on div "Technology Product Research Automation-v1 Building Images for Crew Version 1" at bounding box center [514, 196] width 311 height 20
click at [568, 196] on button "Change" at bounding box center [687, 196] width 34 height 13
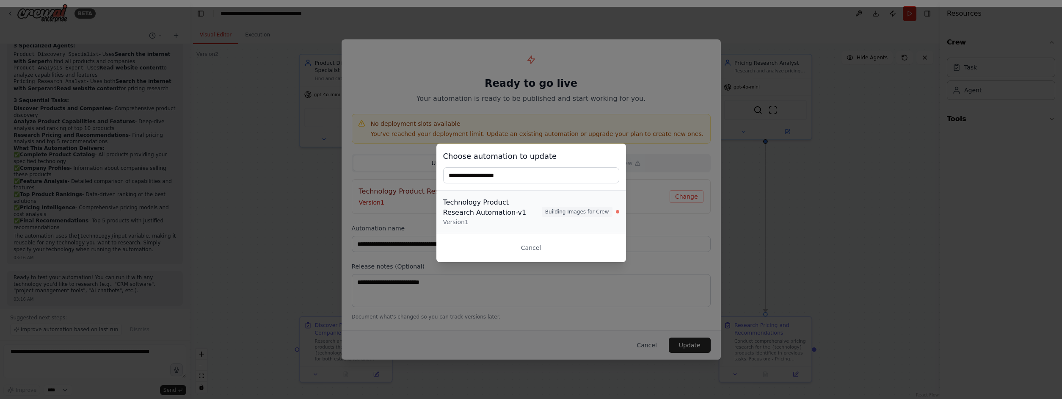
click at [530, 207] on div "Technology Product Research Automation-v1" at bounding box center [492, 207] width 99 height 20
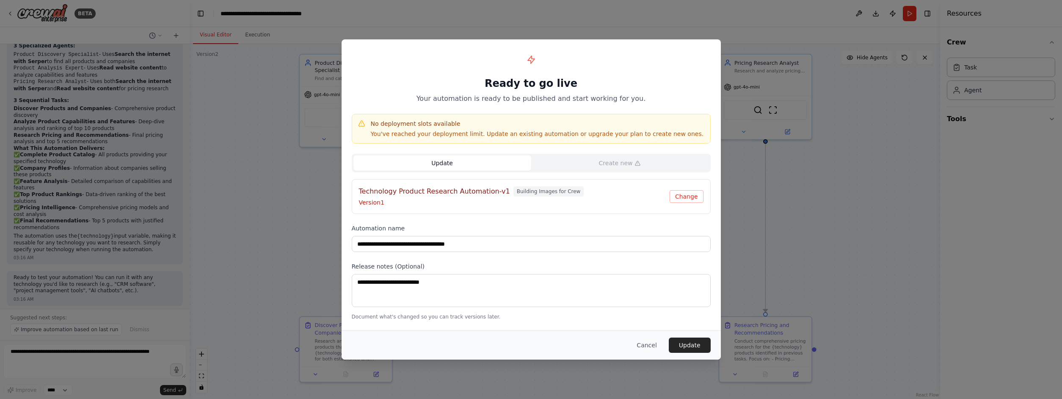
click at [530, 200] on p "Version 1" at bounding box center [514, 202] width 311 height 8
click at [568, 198] on button "Change" at bounding box center [687, 196] width 34 height 13
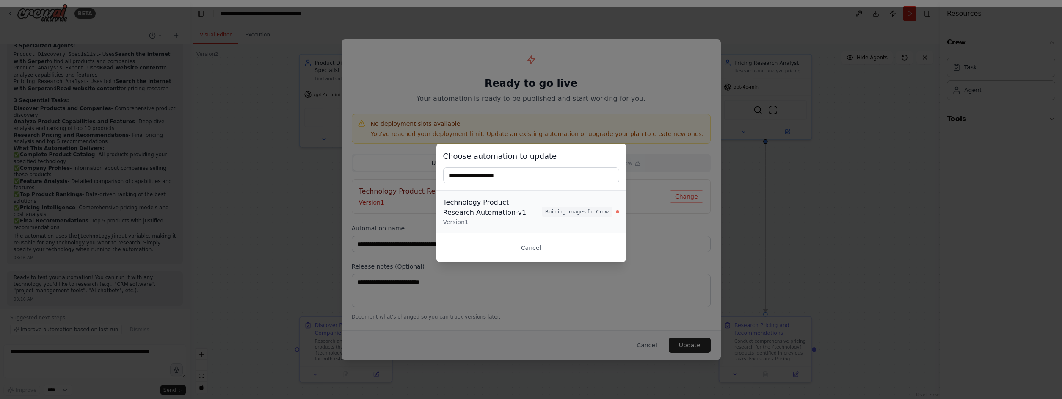
click at [568, 212] on div at bounding box center [617, 211] width 3 height 3
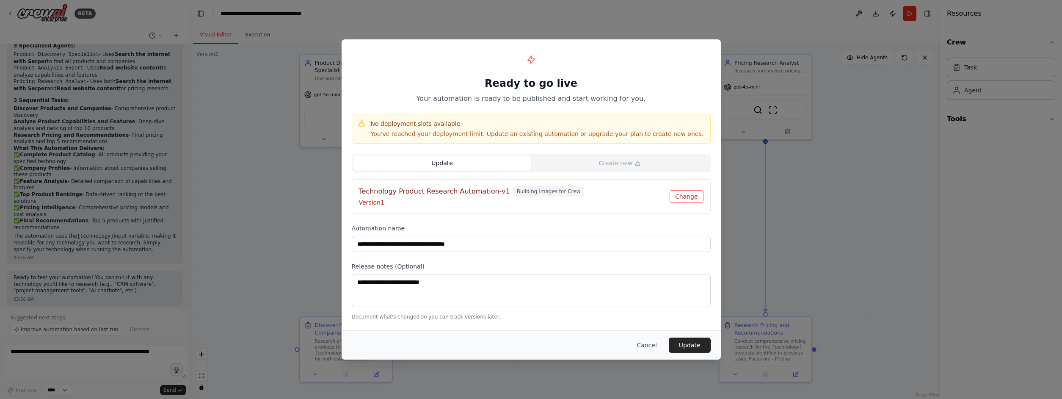
click at [568, 196] on button "Change" at bounding box center [687, 196] width 34 height 13
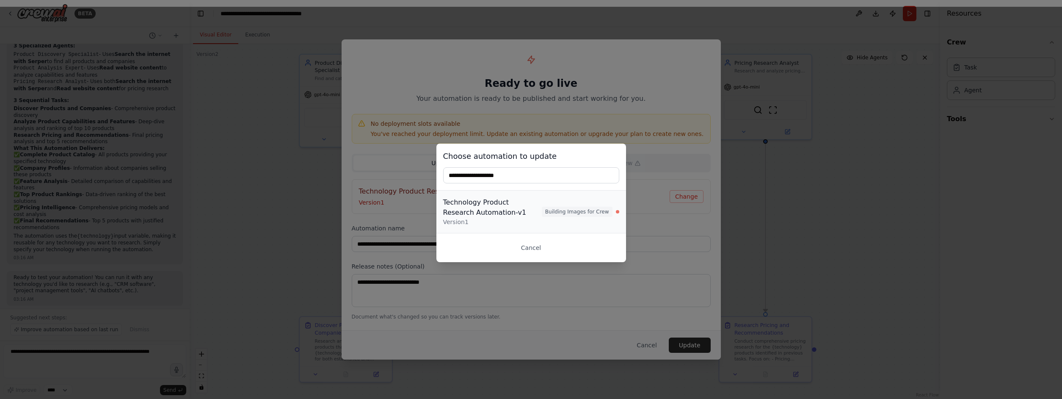
click at [568, 213] on span "Building Images for Crew" at bounding box center [577, 212] width 71 height 10
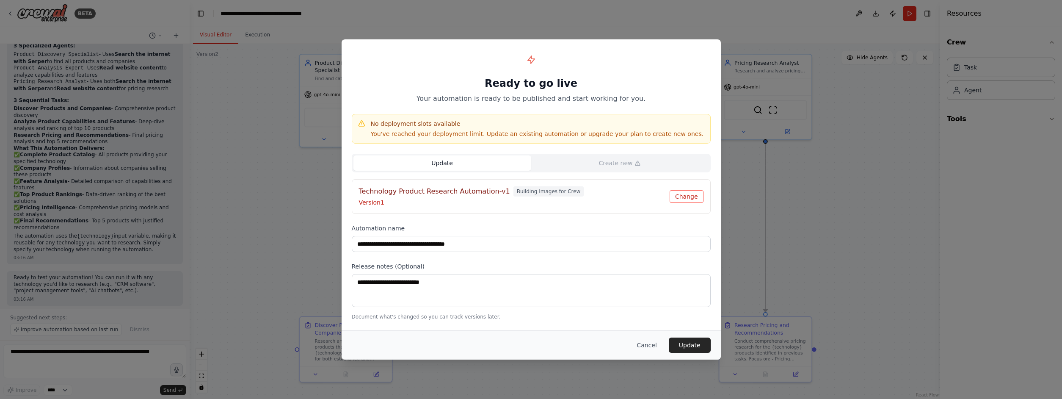
click at [568, 198] on button "Change" at bounding box center [687, 196] width 34 height 13
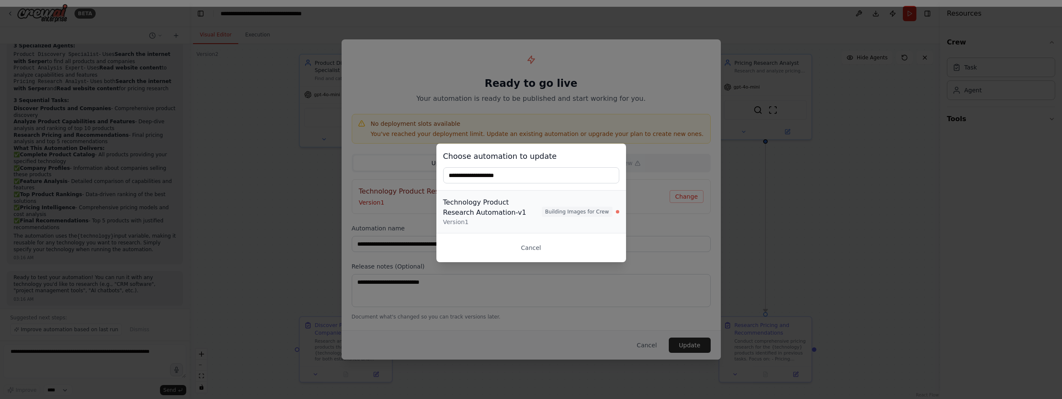
click at [483, 220] on div "Version 1" at bounding box center [492, 222] width 99 height 8
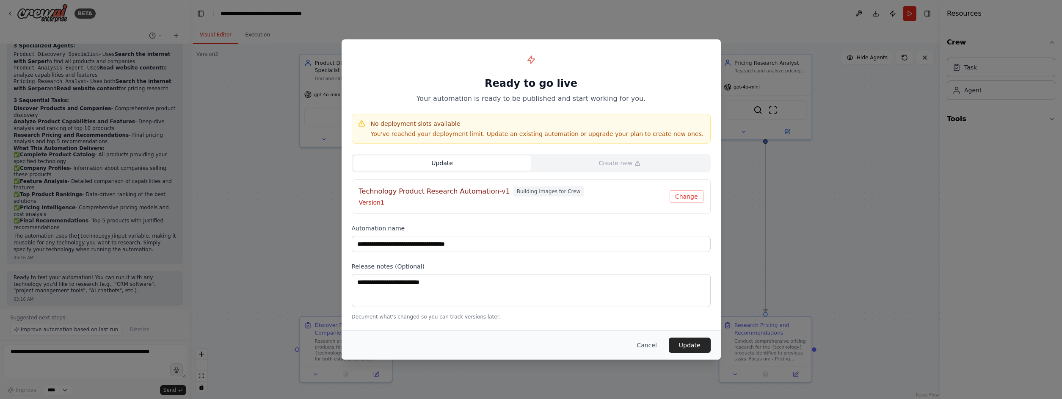
click at [568, 199] on div "Technology Product Research Automation-v1 Building Images for Crew Version 1" at bounding box center [514, 196] width 311 height 20
drag, startPoint x: 570, startPoint y: 193, endPoint x: 370, endPoint y: 207, distance: 200.3
click at [370, 207] on div "Technology Product Research Automation-v1 Building Images for Crew Version 1" at bounding box center [514, 196] width 311 height 20
drag, startPoint x: 377, startPoint y: 193, endPoint x: 557, endPoint y: 197, distance: 179.9
click at [557, 196] on div "Technology Product Research Automation-v1 Building Images for Crew" at bounding box center [514, 191] width 311 height 10
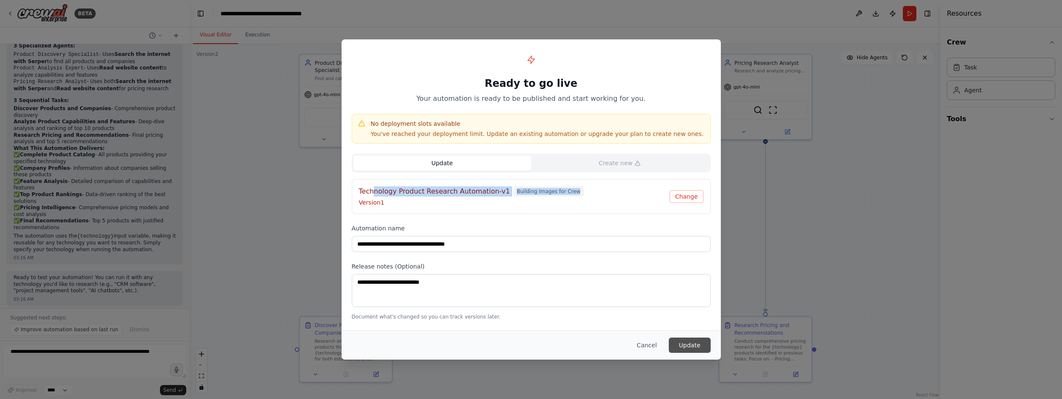
click at [568, 342] on button "Update" at bounding box center [690, 344] width 42 height 15
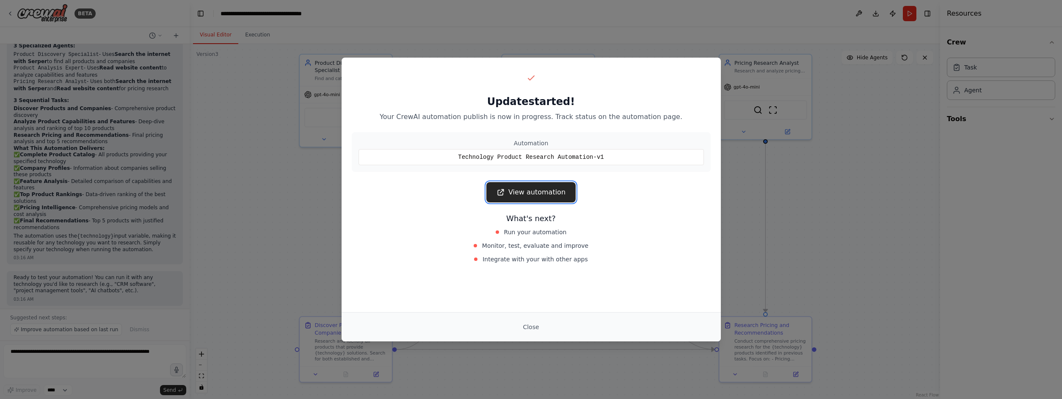
click at [547, 188] on link "View automation" at bounding box center [530, 192] width 89 height 20
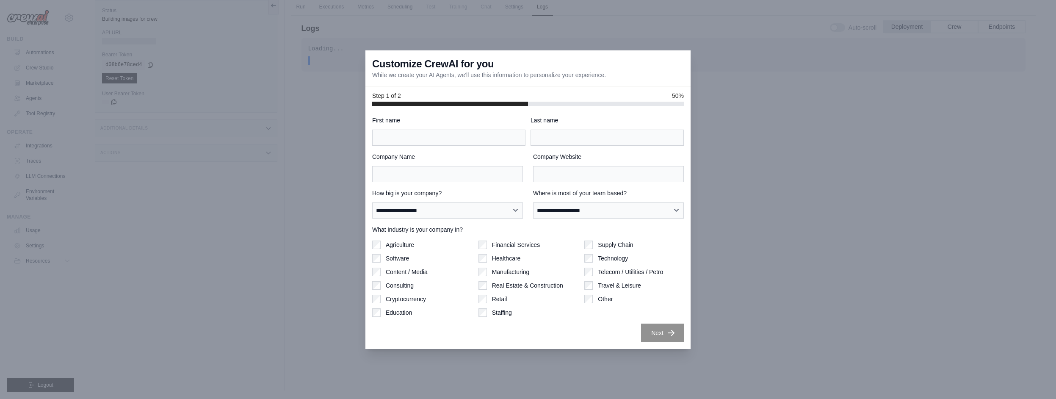
scroll to position [36, 0]
click at [455, 135] on input "First name" at bounding box center [448, 138] width 153 height 16
type input "*******"
click at [554, 132] on input "Last name" at bounding box center [606, 138] width 153 height 16
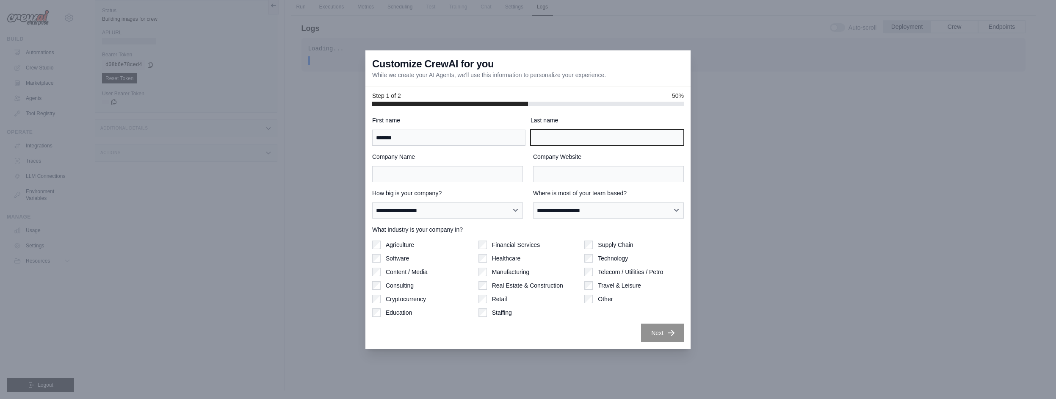
click at [554, 132] on input "Last name" at bounding box center [606, 138] width 153 height 16
type input "******"
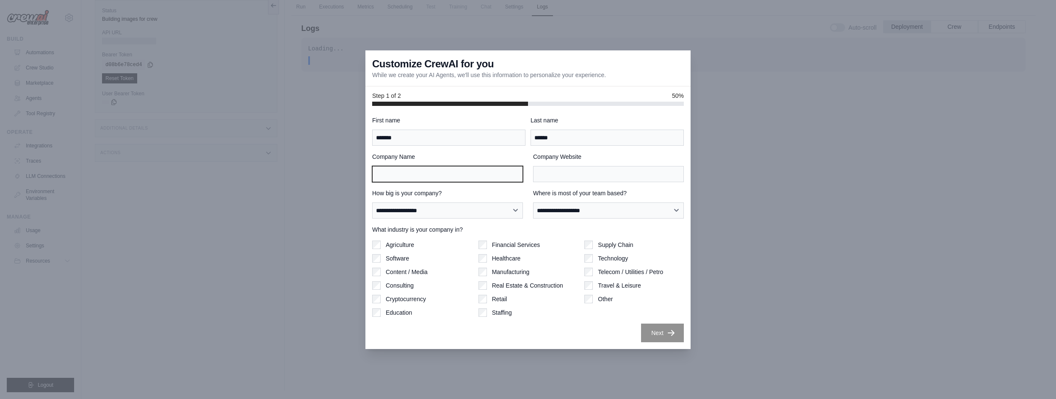
click at [451, 172] on input "Company Name" at bounding box center [447, 174] width 151 height 16
type input "**********"
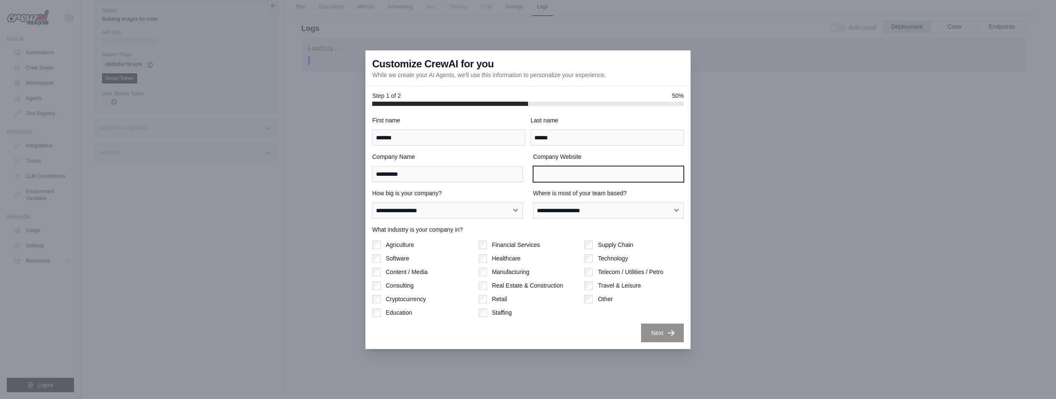
click at [585, 179] on input "Company Website" at bounding box center [608, 174] width 151 height 16
type input "**********"
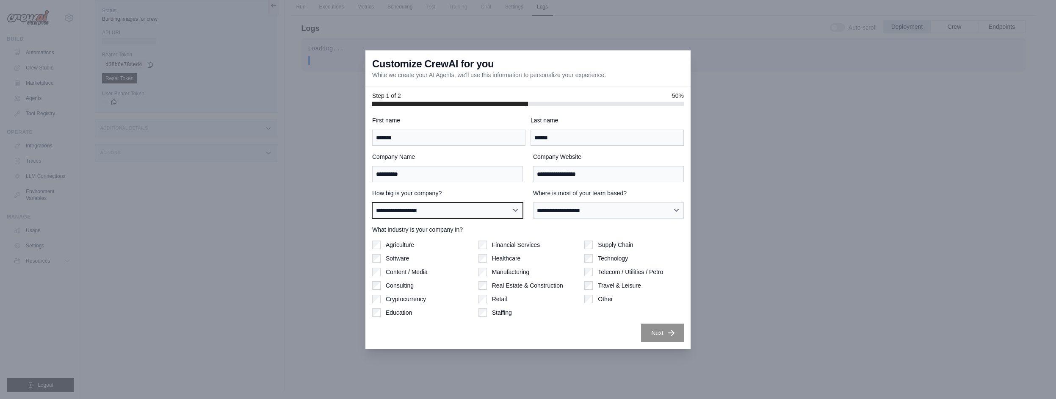
select select "**********"
click option "**********" at bounding box center [0, 0] width 0 height 0
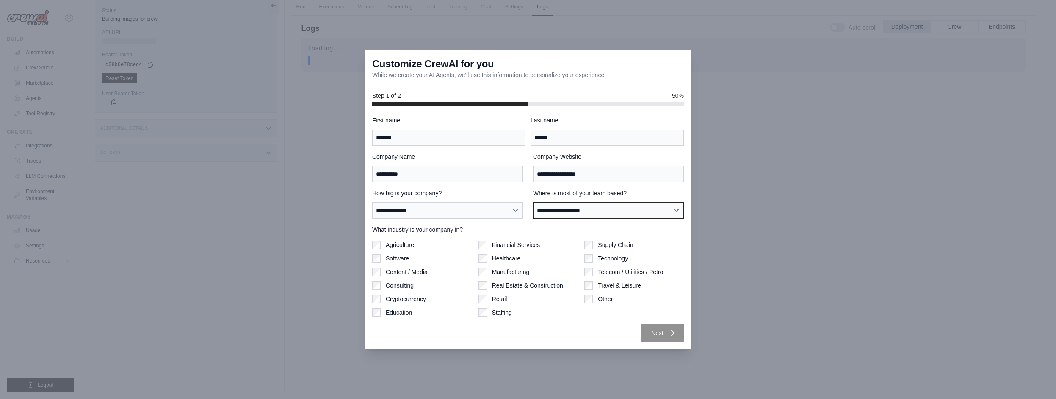
select select "**********"
click option "**********" at bounding box center [0, 0] width 0 height 0
click at [659, 329] on button "Next" at bounding box center [662, 332] width 43 height 19
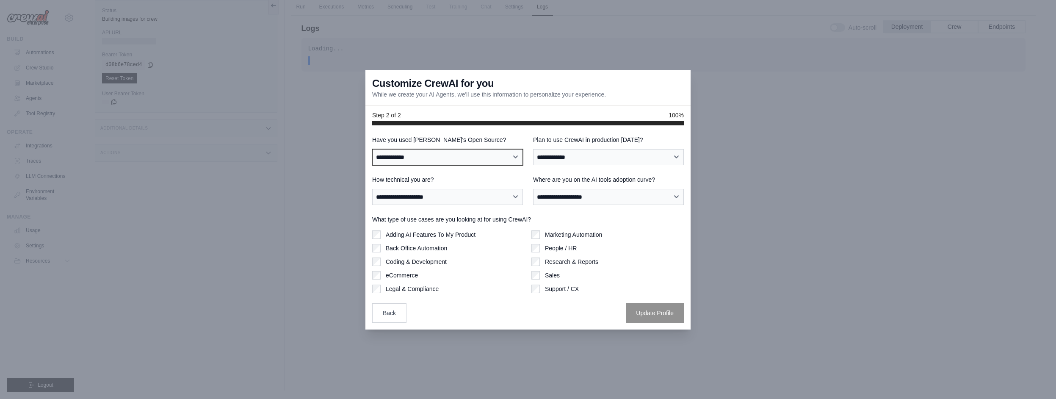
select select "**********"
click option "**********" at bounding box center [0, 0] width 0 height 0
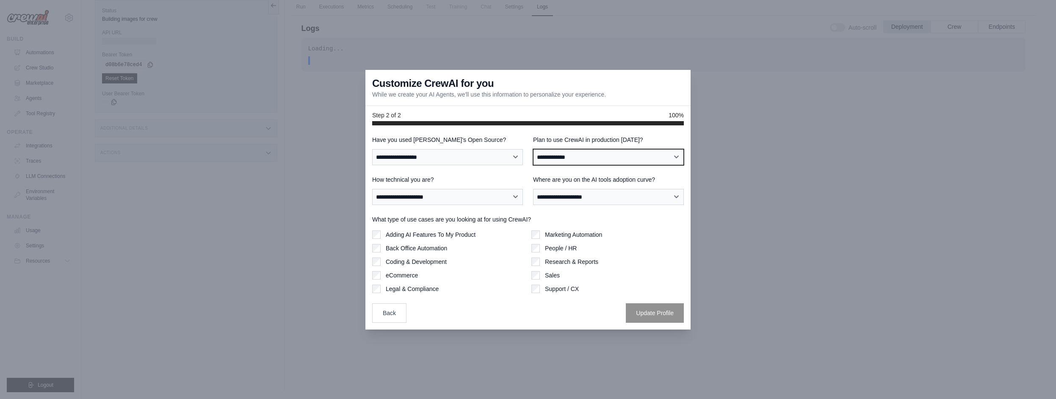
select select "****"
click option "***" at bounding box center [0, 0] width 0 height 0
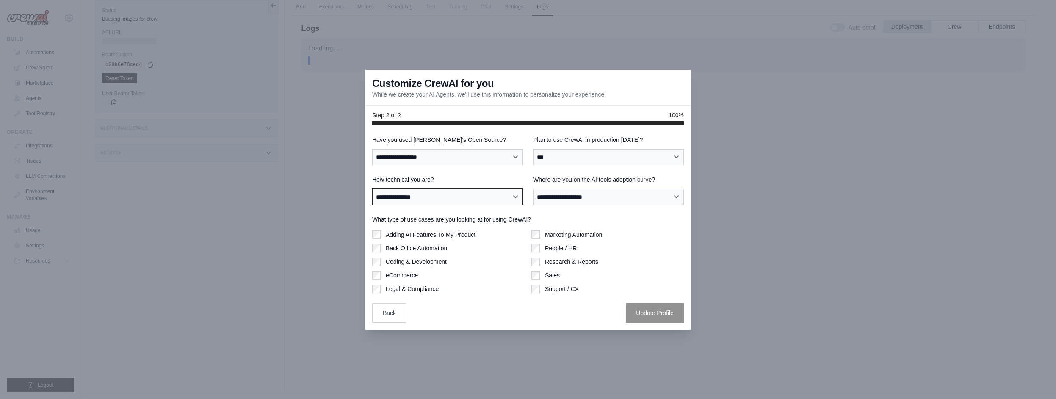
click option "**********" at bounding box center [0, 0] width 0 height 0
select select "**********"
click option "**********" at bounding box center [0, 0] width 0 height 0
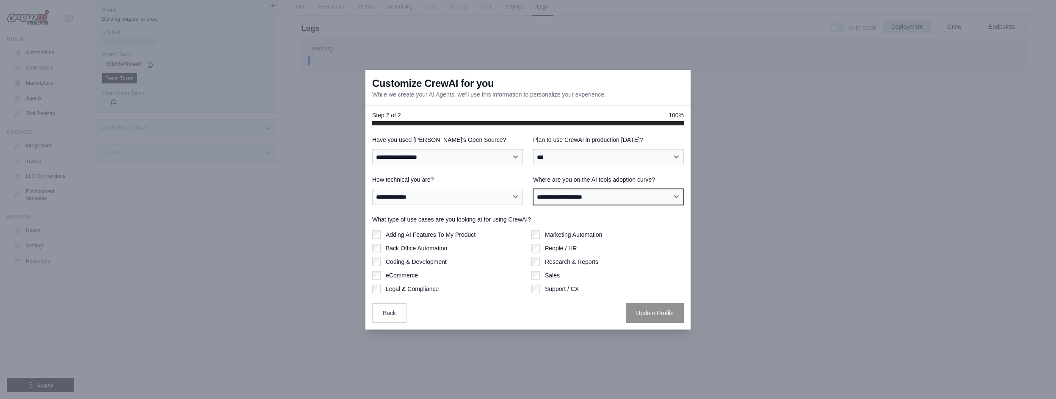
select select "**********"
click option "**********" at bounding box center [0, 0] width 0 height 0
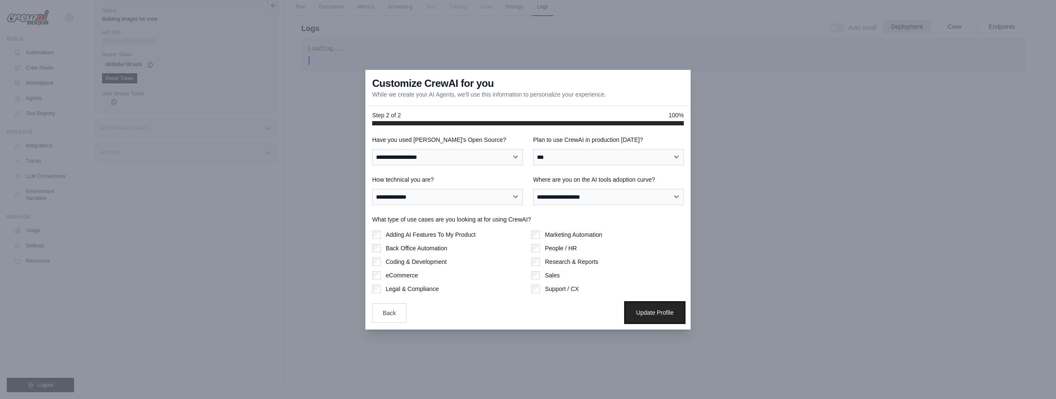
click at [676, 314] on button "Update Profile" at bounding box center [655, 312] width 58 height 19
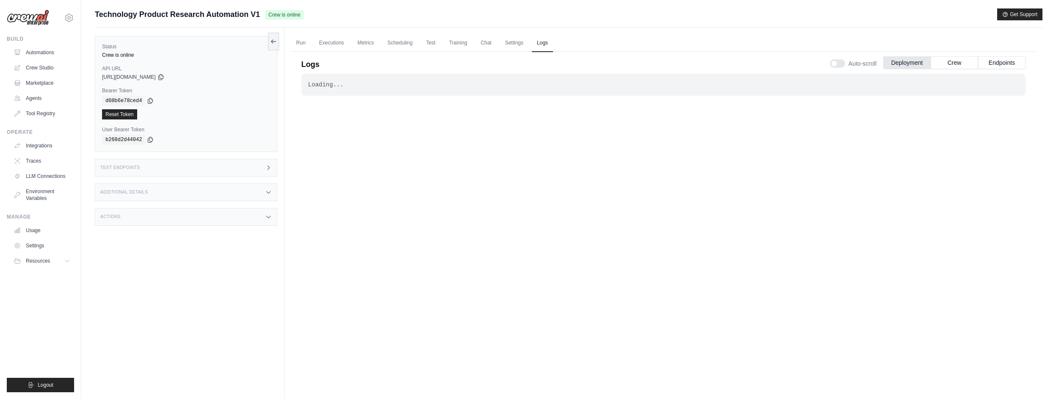
click at [206, 161] on div "Test Endpoints" at bounding box center [186, 168] width 182 height 18
click at [225, 185] on div "Additional Details" at bounding box center [186, 192] width 182 height 18
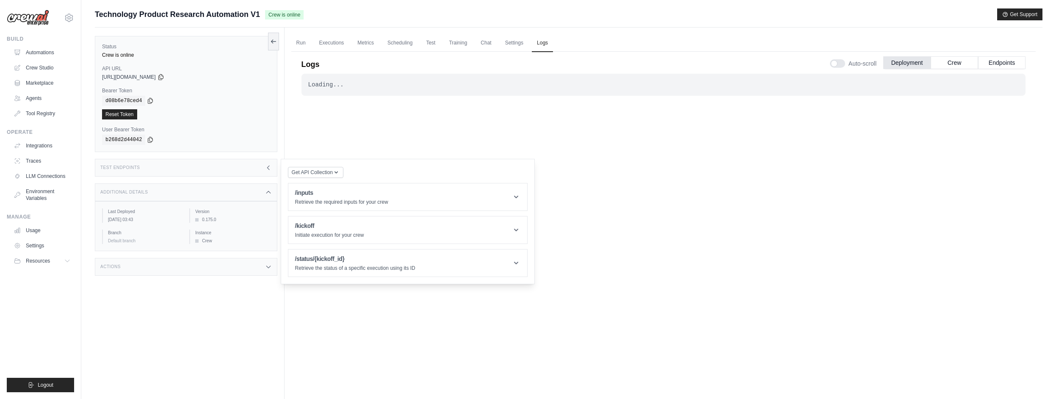
click at [258, 268] on div "Actions" at bounding box center [186, 267] width 182 height 18
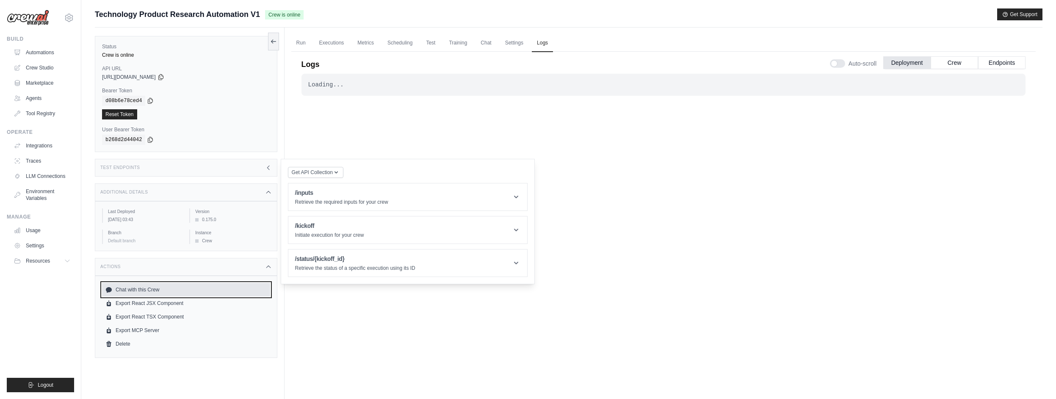
click at [141, 294] on link "Chat with this Crew" at bounding box center [186, 290] width 168 height 14
drag, startPoint x: 350, startPoint y: 86, endPoint x: 361, endPoint y: 86, distance: 10.6
click at [361, 86] on div "Loading..." at bounding box center [663, 84] width 710 height 8
click at [409, 229] on header "/kickoff Initiate execution for your crew" at bounding box center [407, 229] width 239 height 27
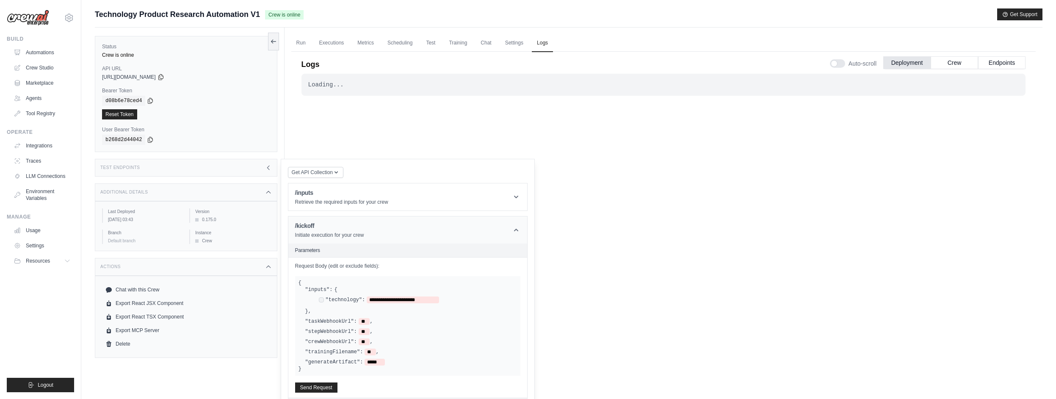
scroll to position [67, 0]
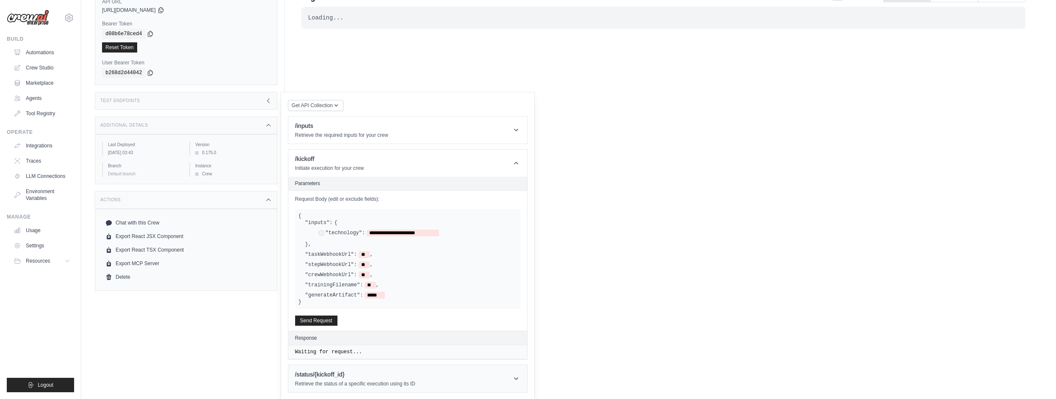
click at [513, 374] on icon at bounding box center [516, 378] width 8 height 8
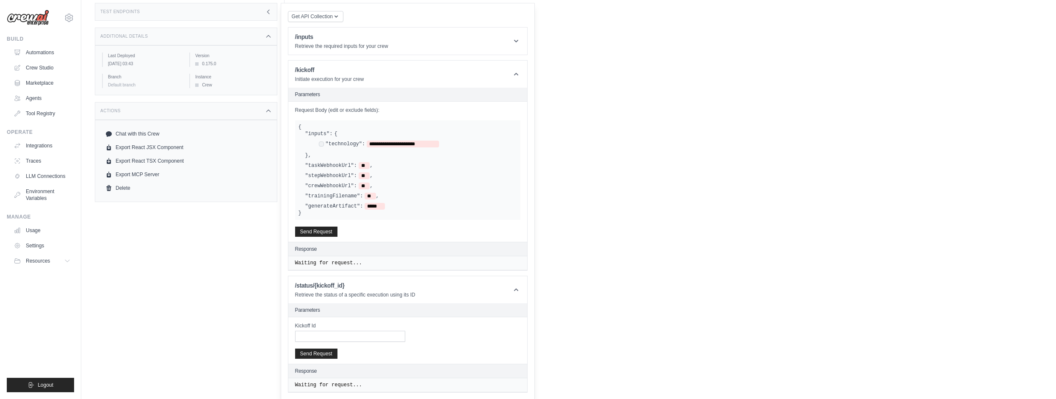
click at [612, 150] on div "Loading... . . . Successful" at bounding box center [663, 72] width 724 height 309
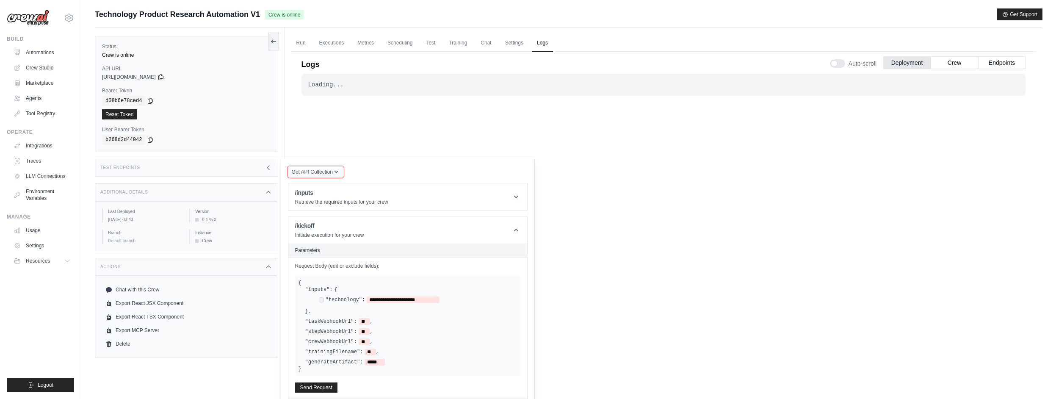
click at [340, 167] on button "Get API Collection" at bounding box center [315, 171] width 55 height 11
click at [393, 127] on div "Loading... . . . Successful" at bounding box center [663, 228] width 724 height 309
click at [268, 172] on div "Test Endpoints" at bounding box center [186, 168] width 182 height 18
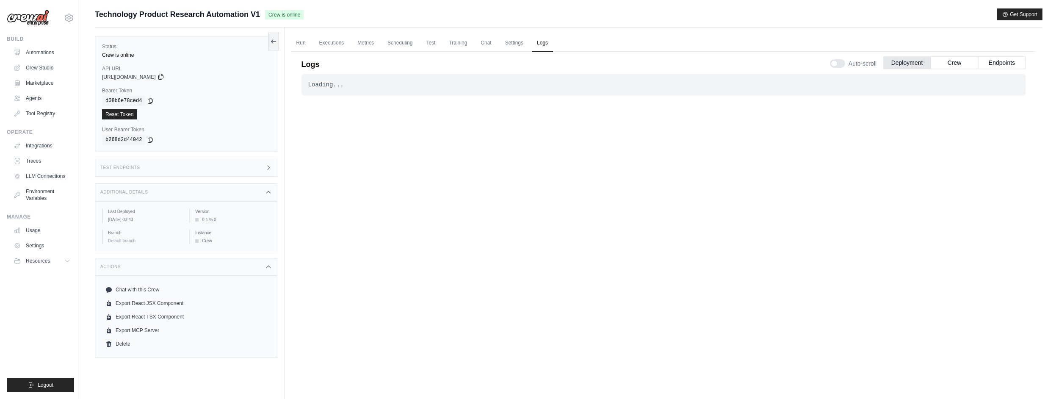
click at [164, 74] on icon at bounding box center [160, 76] width 7 height 7
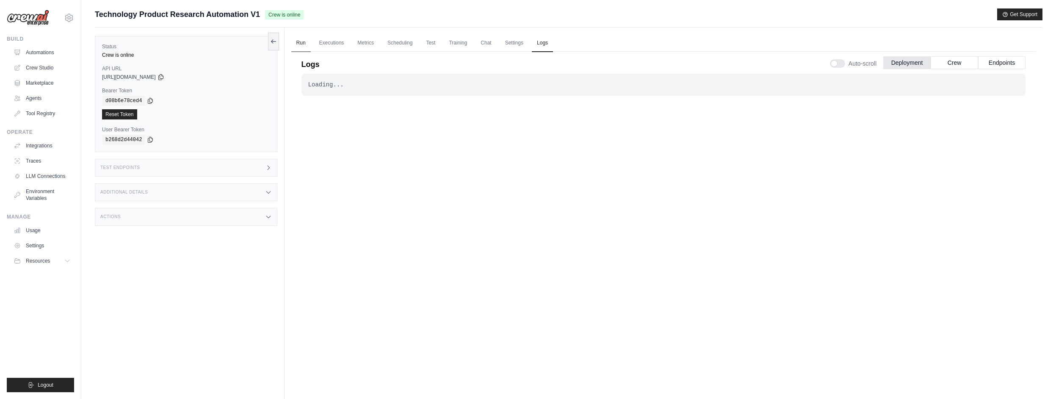
click at [296, 44] on link "Run" at bounding box center [300, 43] width 19 height 18
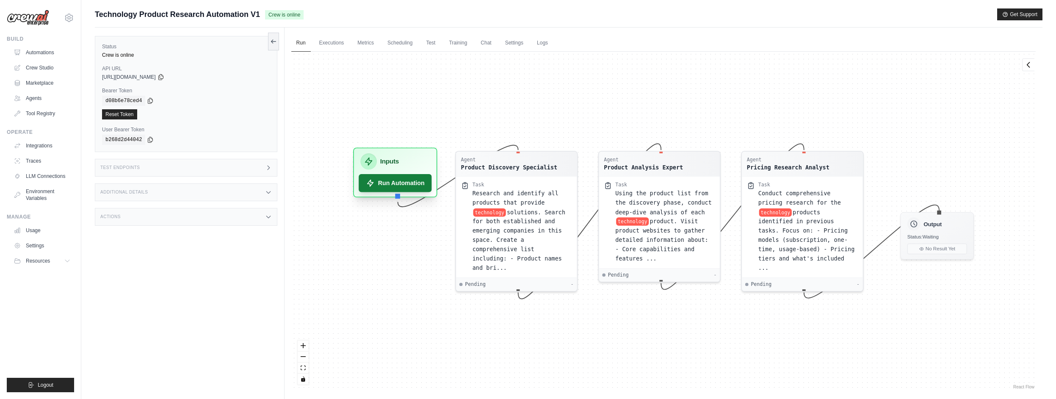
click at [420, 184] on button "Run Automation" at bounding box center [395, 183] width 73 height 18
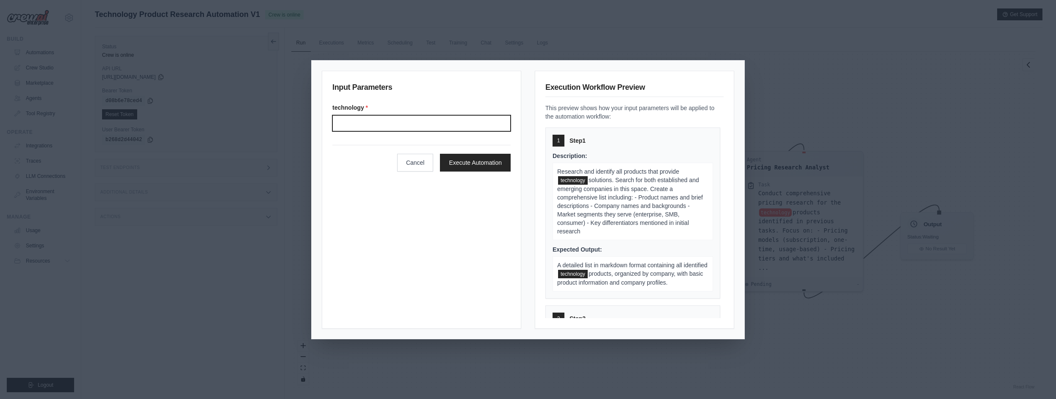
click at [410, 126] on input "Technology" at bounding box center [421, 123] width 178 height 16
type input "**********"
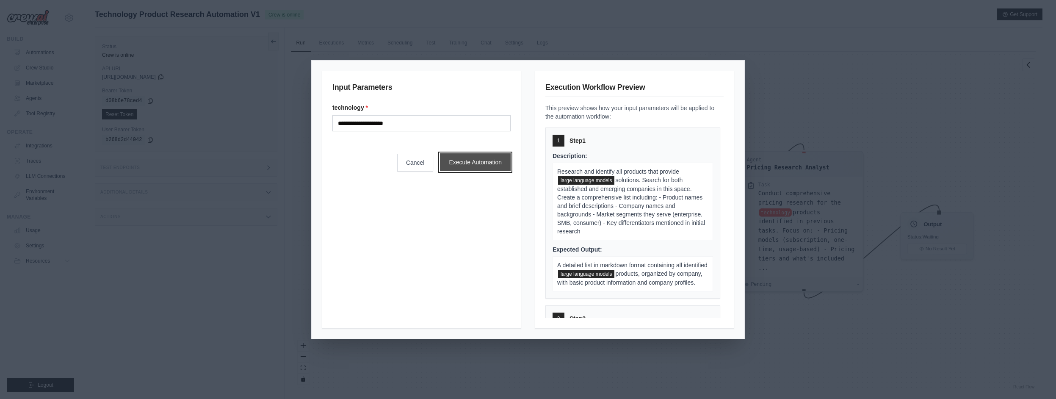
click at [473, 164] on button "Execute Automation" at bounding box center [475, 162] width 71 height 18
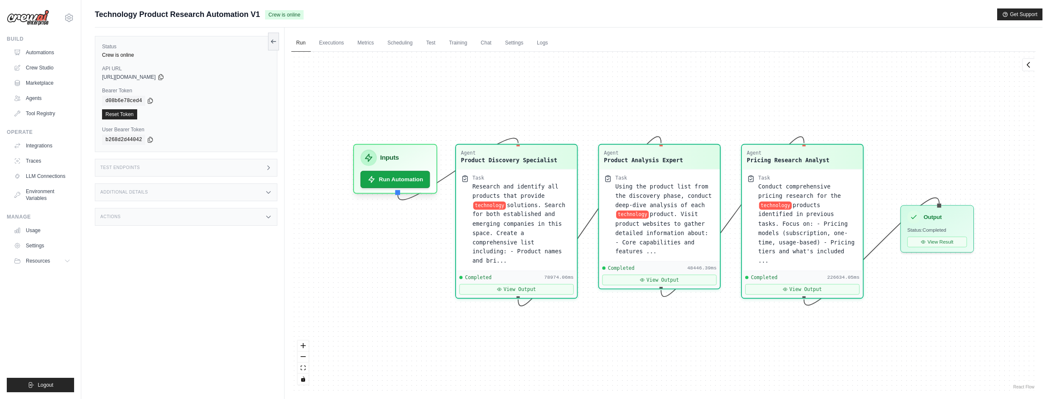
scroll to position [3646, 0]
